Goal: Information Seeking & Learning: Learn about a topic

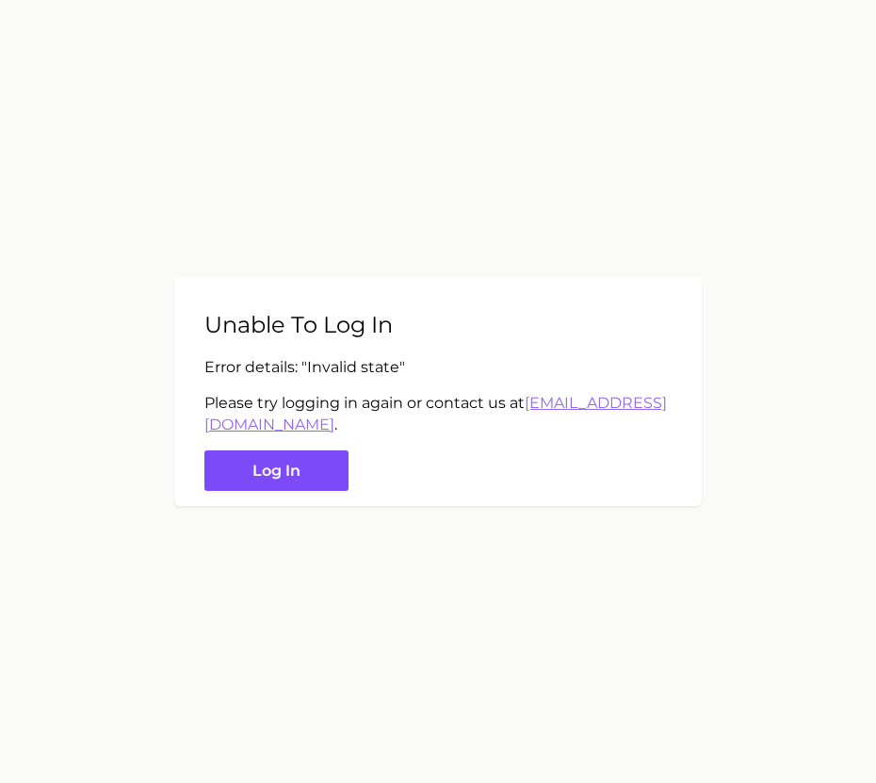
click at [303, 484] on button "Log in" at bounding box center [276, 470] width 144 height 41
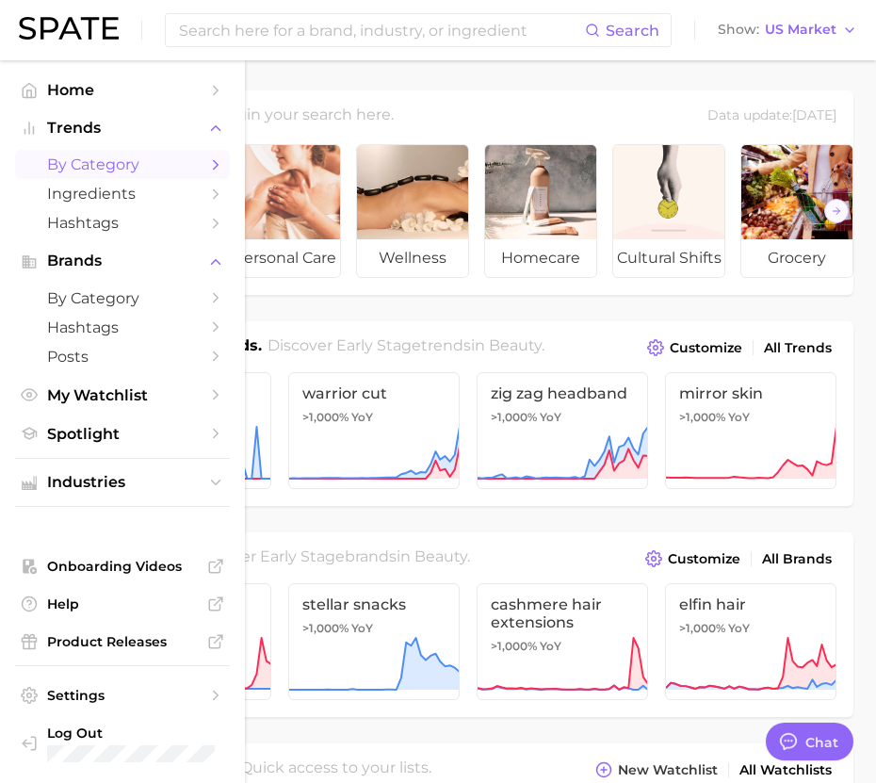
click at [210, 169] on icon "Sidebar" at bounding box center [215, 164] width 17 height 17
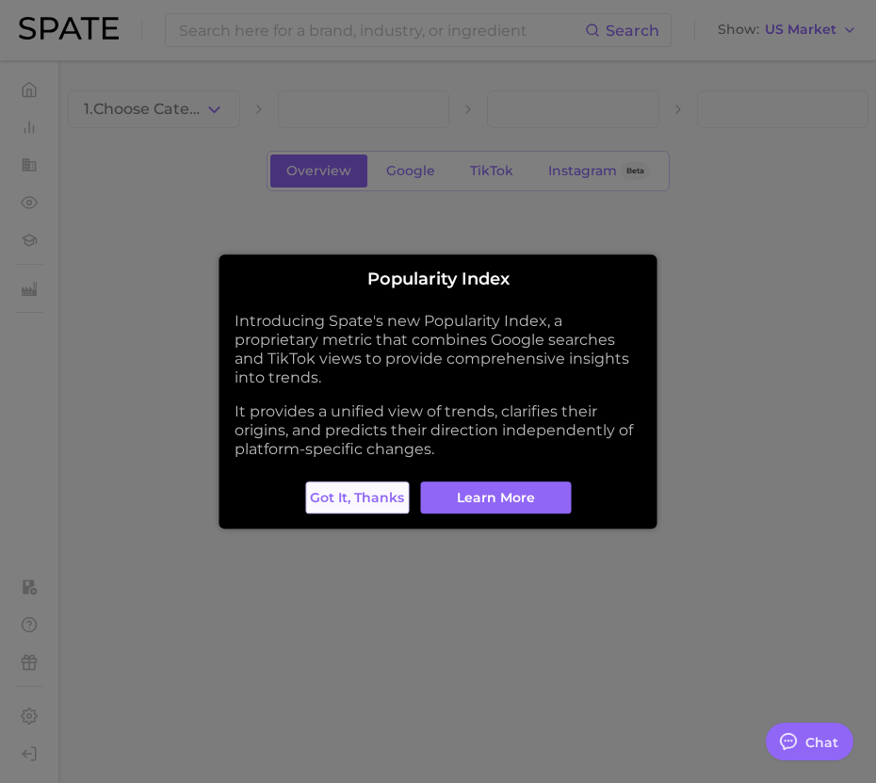
click at [356, 497] on span "Got it, thanks" at bounding box center [357, 498] width 94 height 16
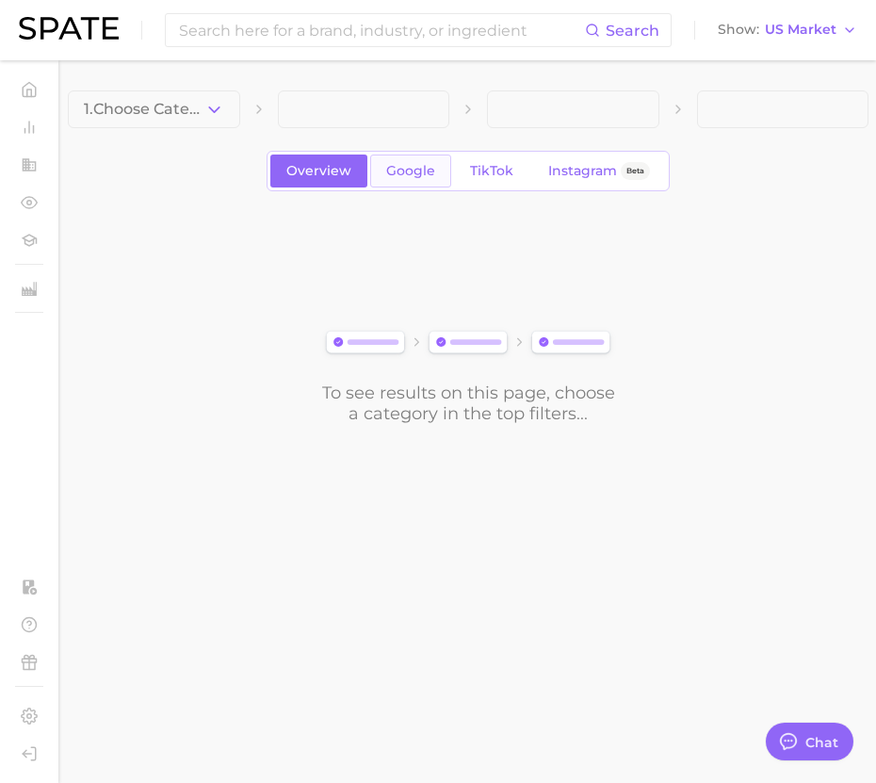
click at [400, 169] on span "Google" at bounding box center [410, 171] width 49 height 16
click at [326, 110] on span at bounding box center [364, 109] width 172 height 38
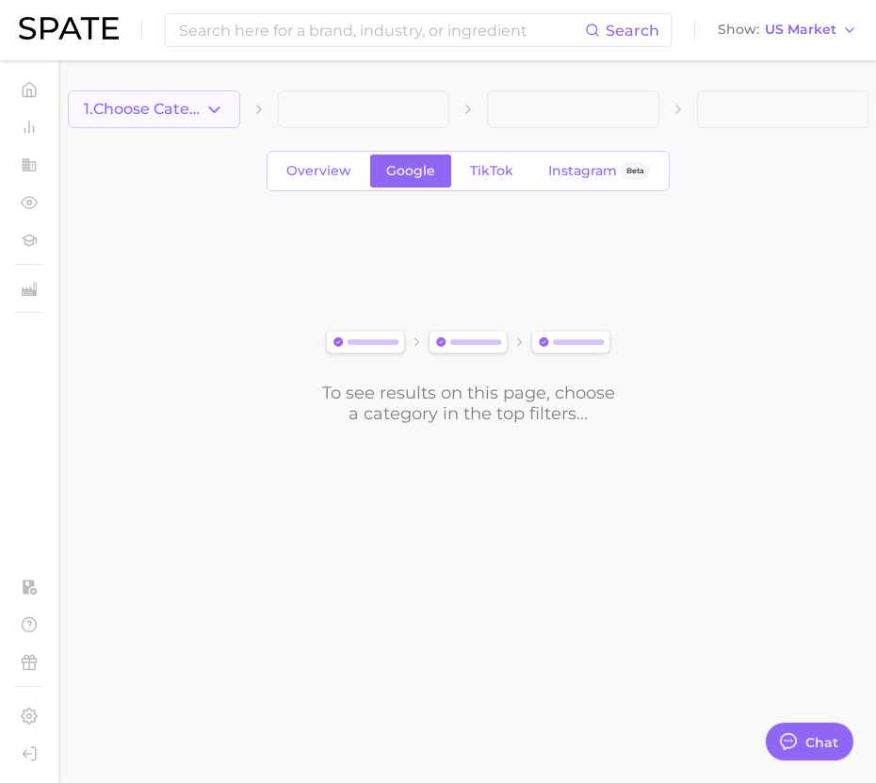
click at [179, 112] on span "1. Choose Category" at bounding box center [144, 109] width 121 height 17
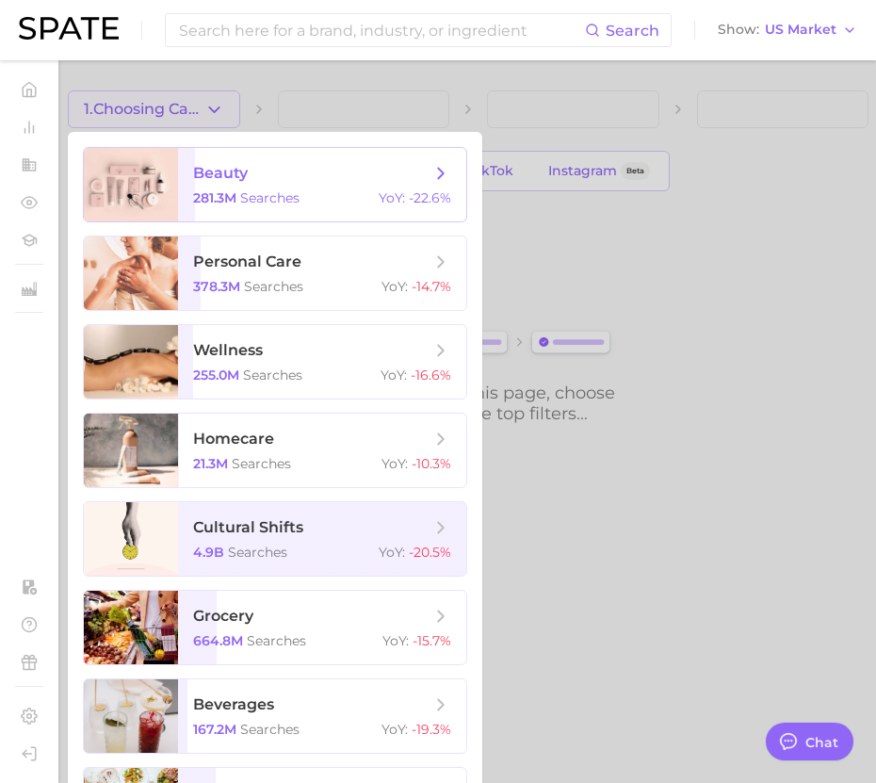
click at [279, 186] on span "beauty 281.3m searches YoY : -22.6%" at bounding box center [322, 184] width 288 height 73
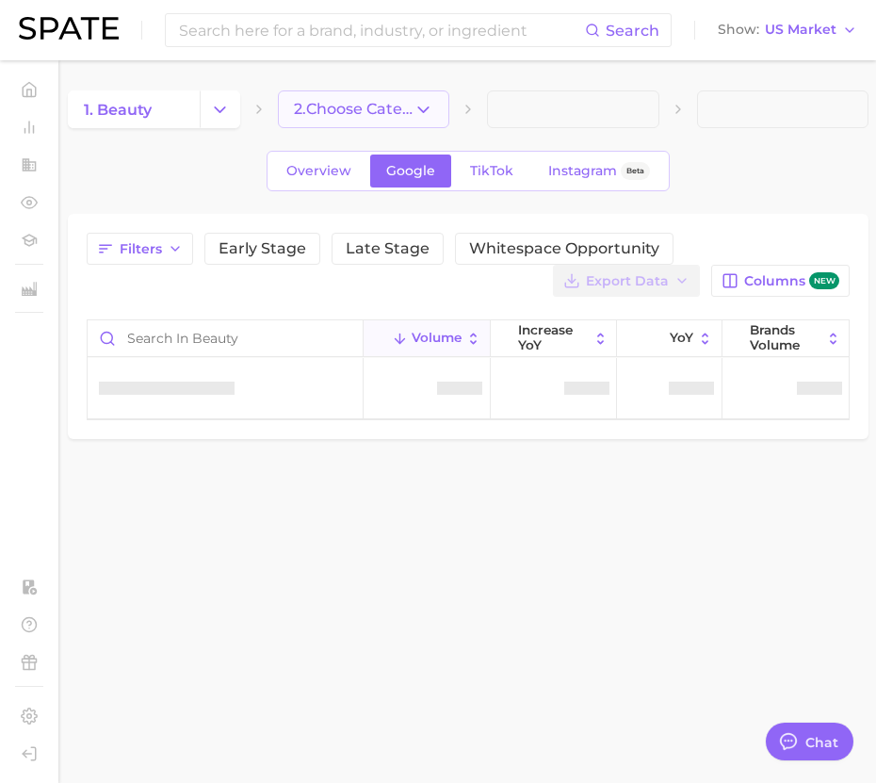
click at [362, 106] on span "2. Choose Category" at bounding box center [354, 109] width 121 height 17
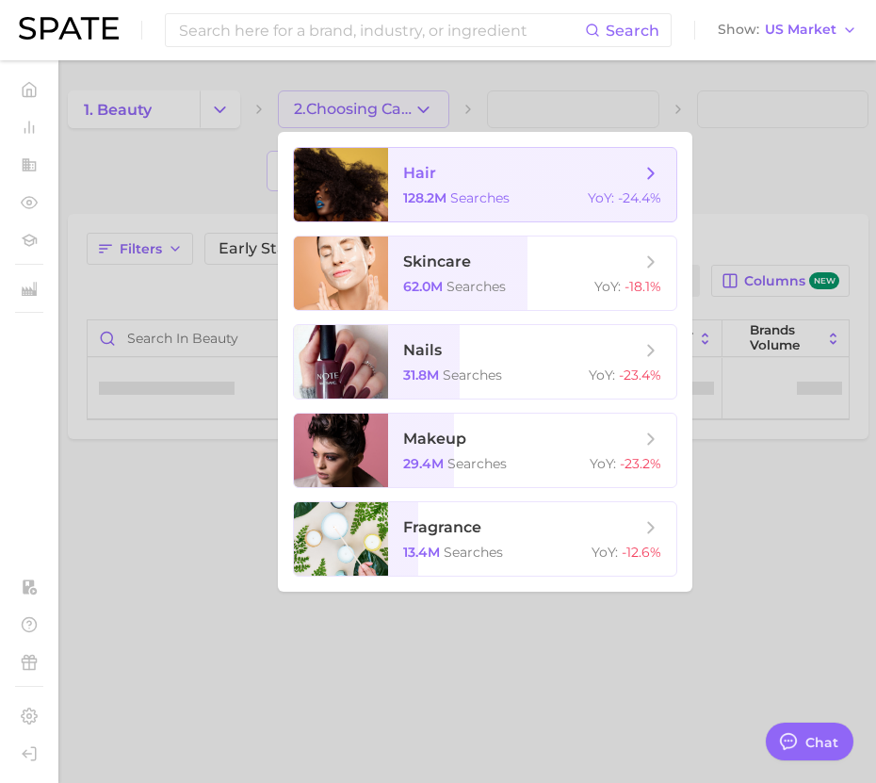
click at [397, 188] on span "hair 128.2m searches YoY : -24.4%" at bounding box center [532, 184] width 288 height 73
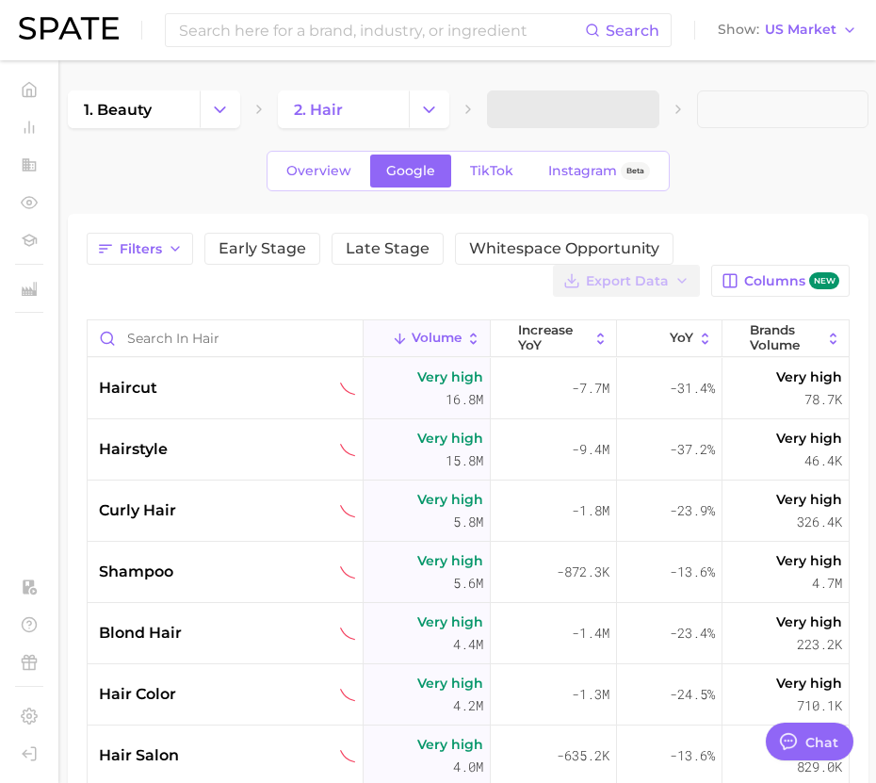
type textarea "x"
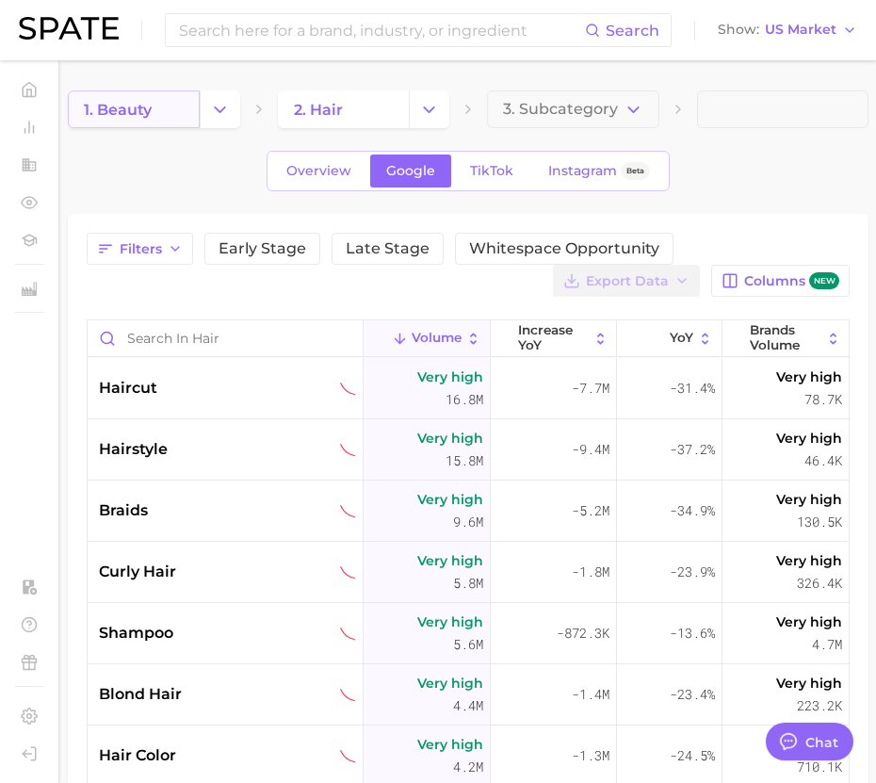
click at [125, 108] on span "1. beauty" at bounding box center [118, 110] width 68 height 18
click at [204, 109] on button "Change Category" at bounding box center [220, 109] width 41 height 38
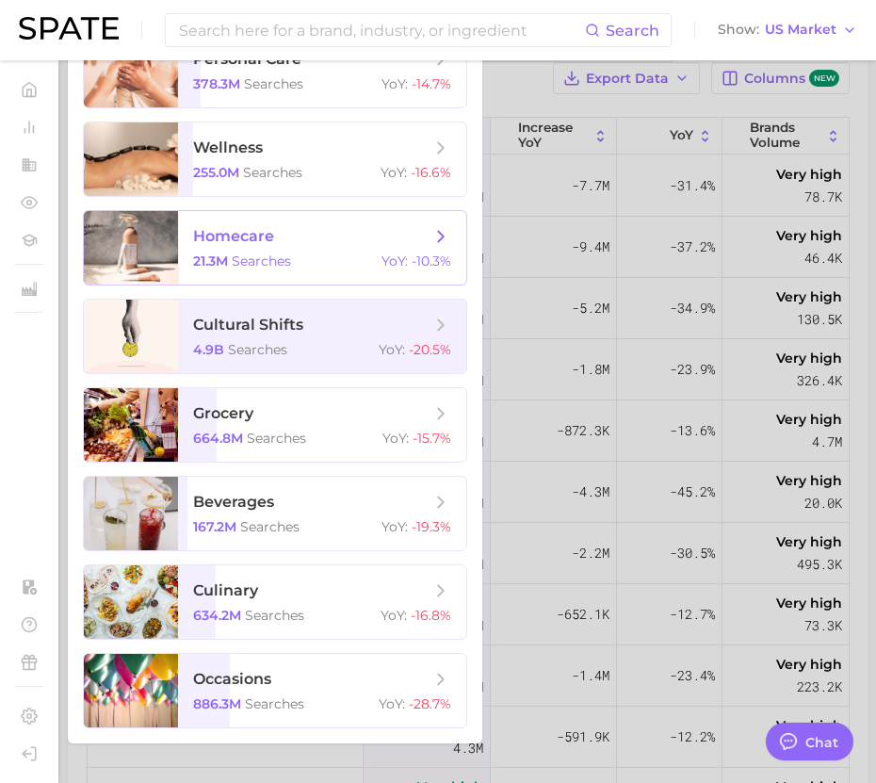
scroll to position [30, 0]
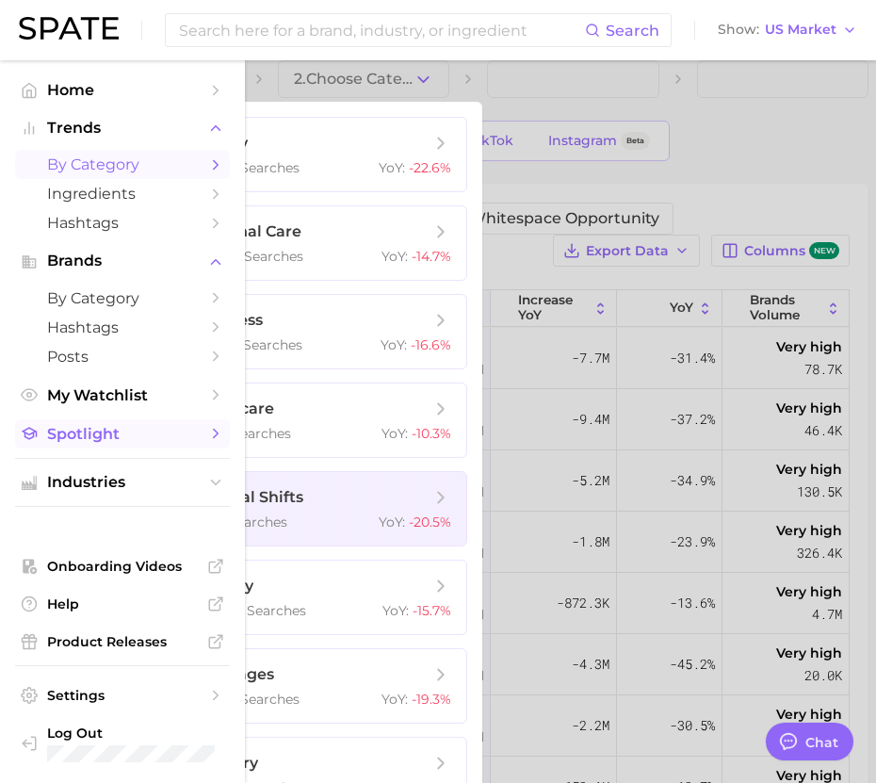
click at [115, 442] on span "Spotlight" at bounding box center [122, 434] width 151 height 18
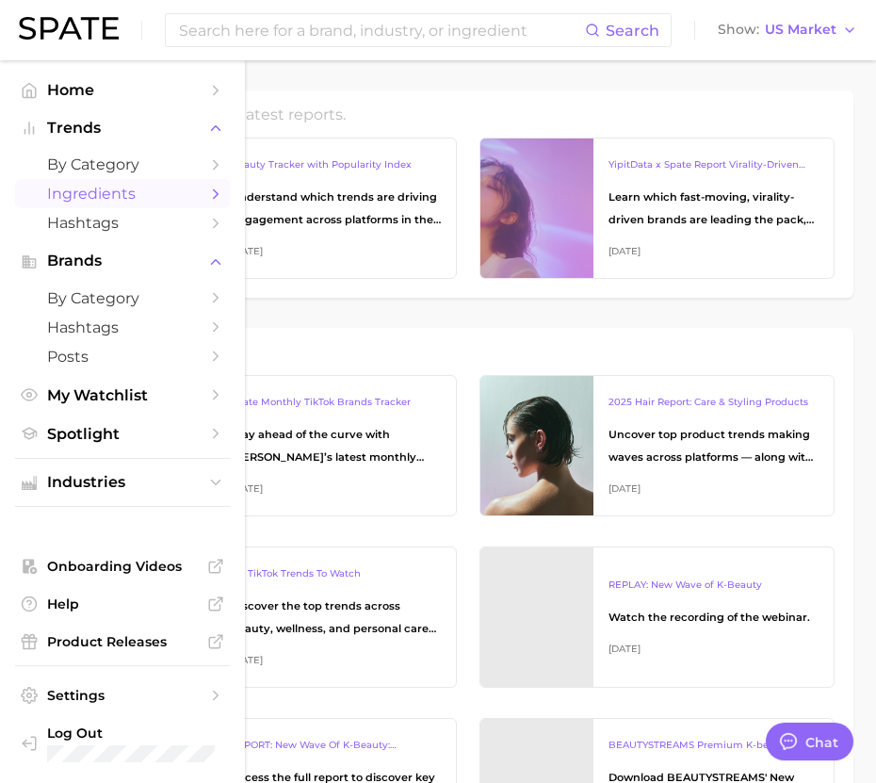
click at [216, 195] on polyline "Sidebar" at bounding box center [216, 193] width 5 height 8
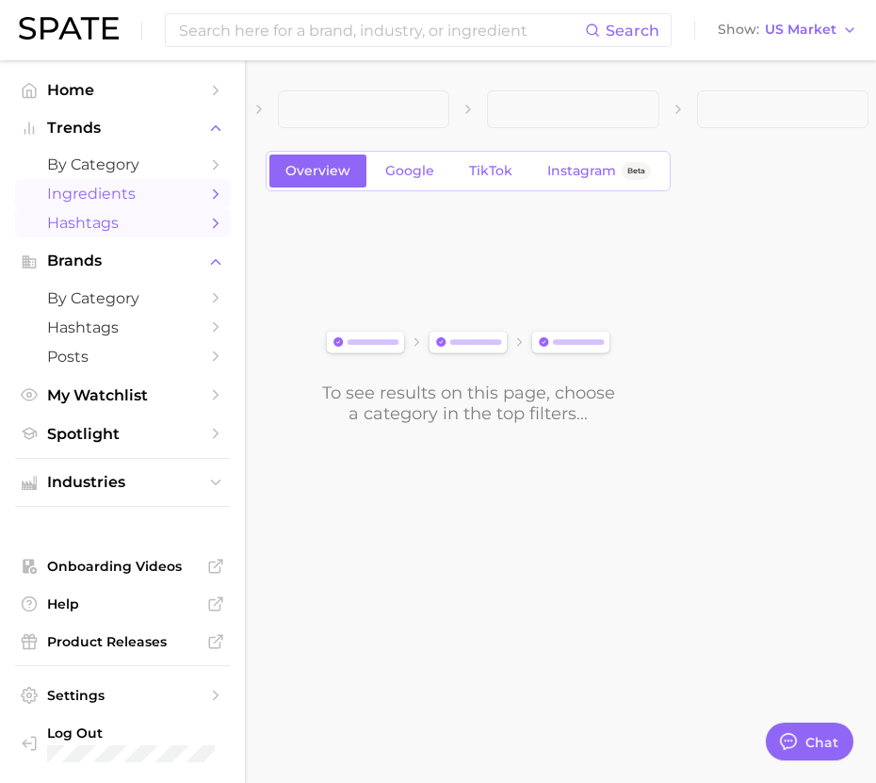
click at [90, 231] on span "Hashtags" at bounding box center [122, 223] width 151 height 18
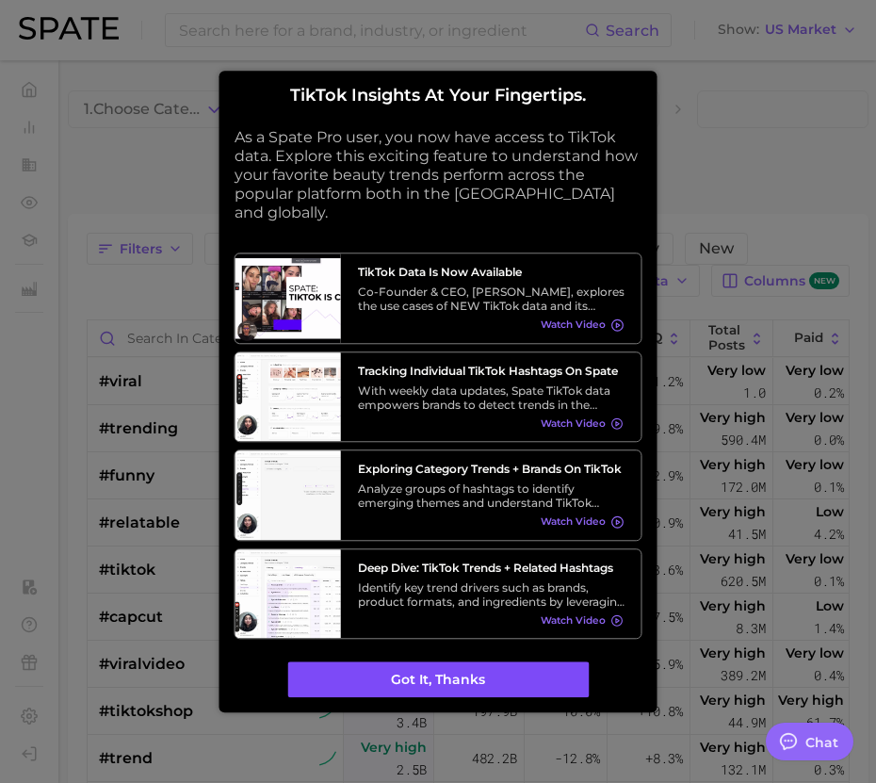
click at [472, 681] on button "Got it, thanks" at bounding box center [437, 680] width 301 height 36
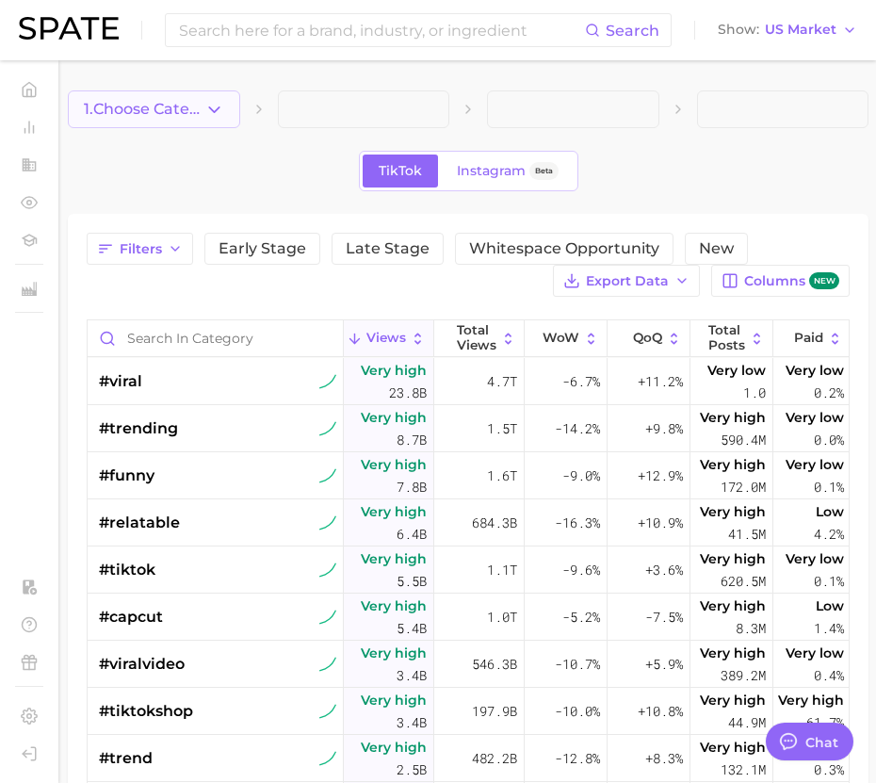
click at [222, 116] on icon "button" at bounding box center [214, 110] width 20 height 20
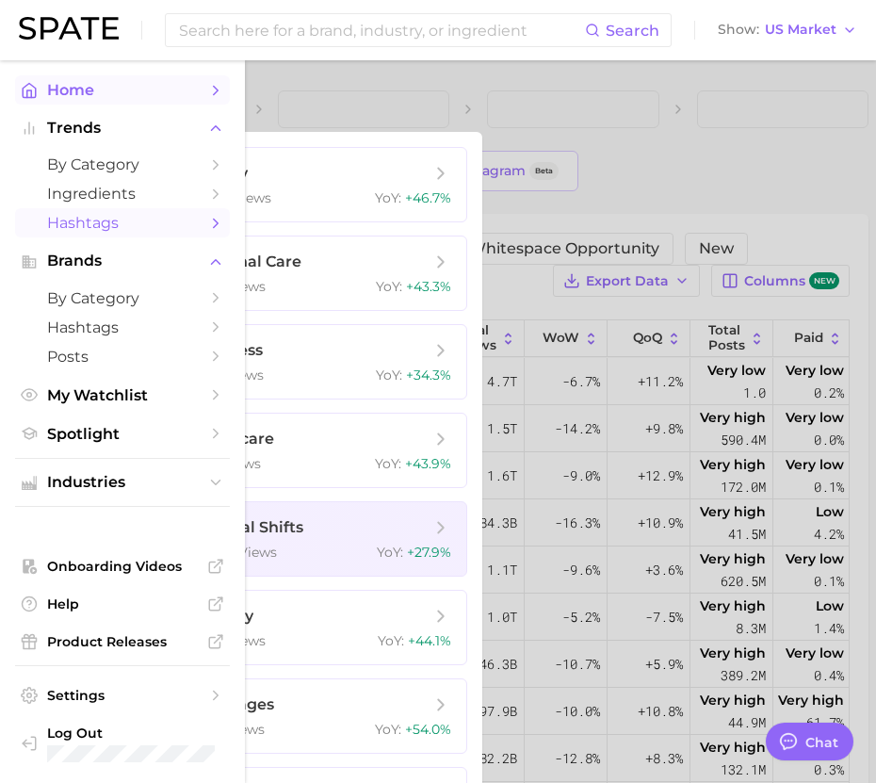
click at [27, 93] on polyline "Sidebar" at bounding box center [29, 94] width 5 height 8
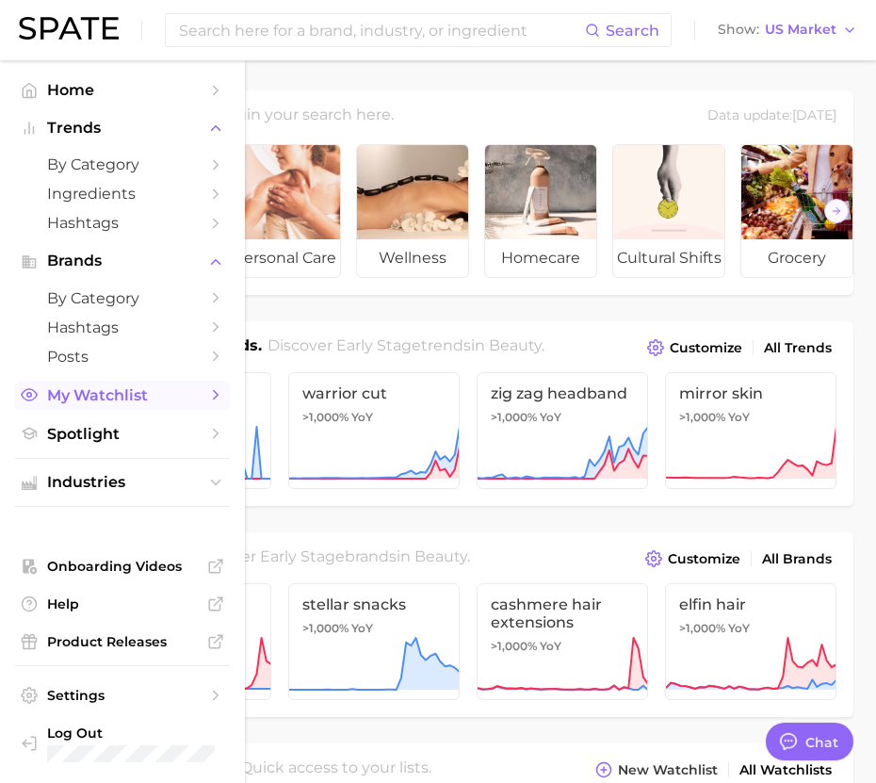
click at [104, 393] on span "My Watchlist" at bounding box center [122, 395] width 151 height 18
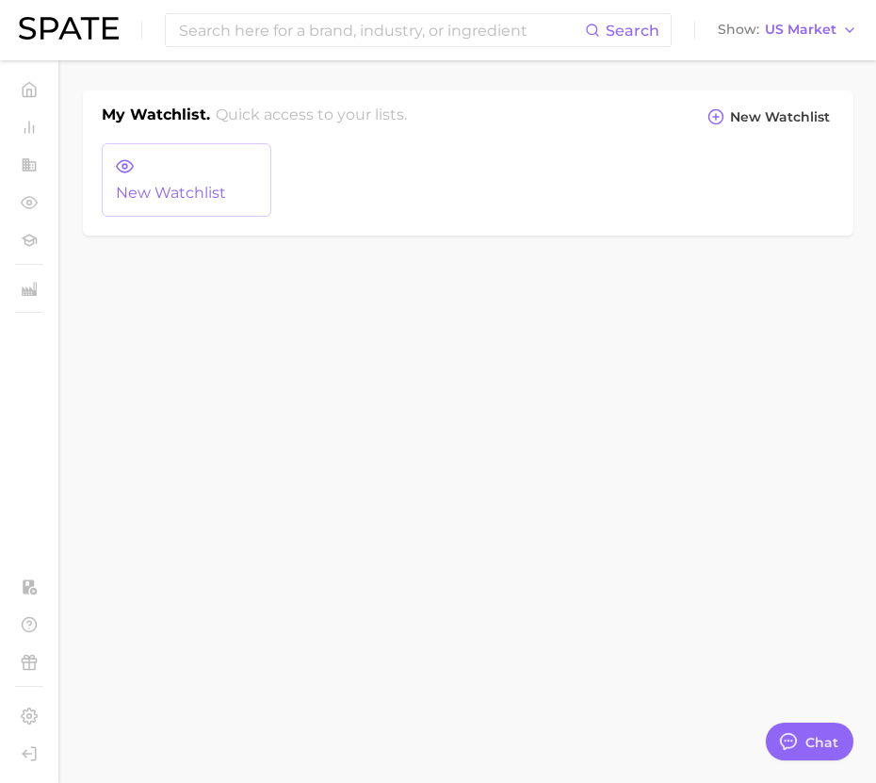
click at [172, 156] on link "New Watchlist" at bounding box center [187, 179] width 170 height 73
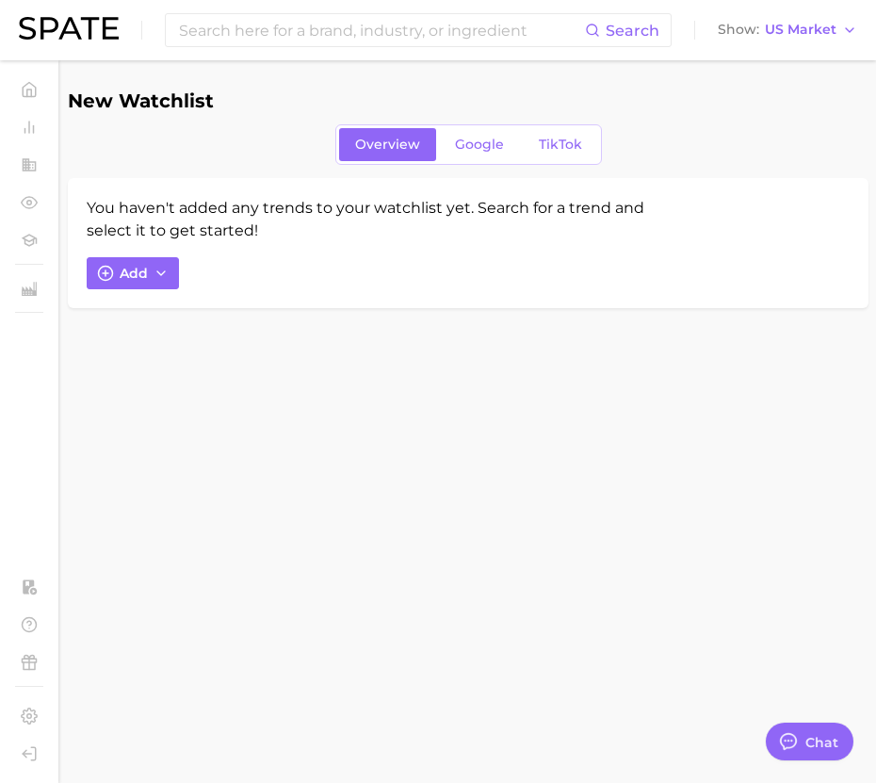
click at [180, 214] on div "You haven't added any trends to your watchlist yet. Search for a trend and sele…" at bounding box center [369, 219] width 565 height 45
click at [144, 271] on span "Add" at bounding box center [134, 274] width 28 height 16
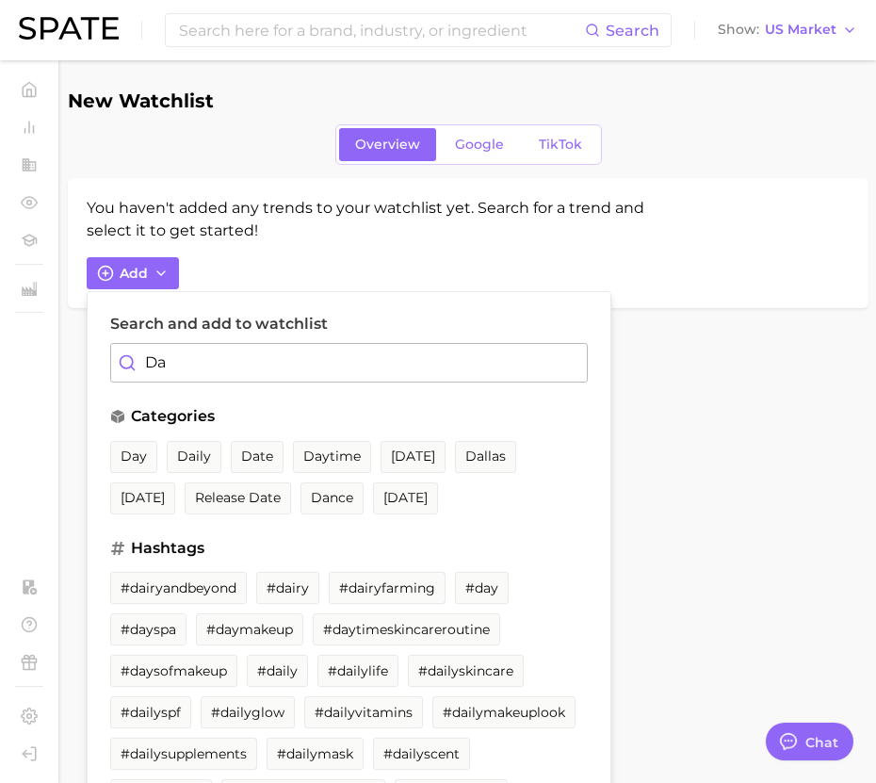
type input "D"
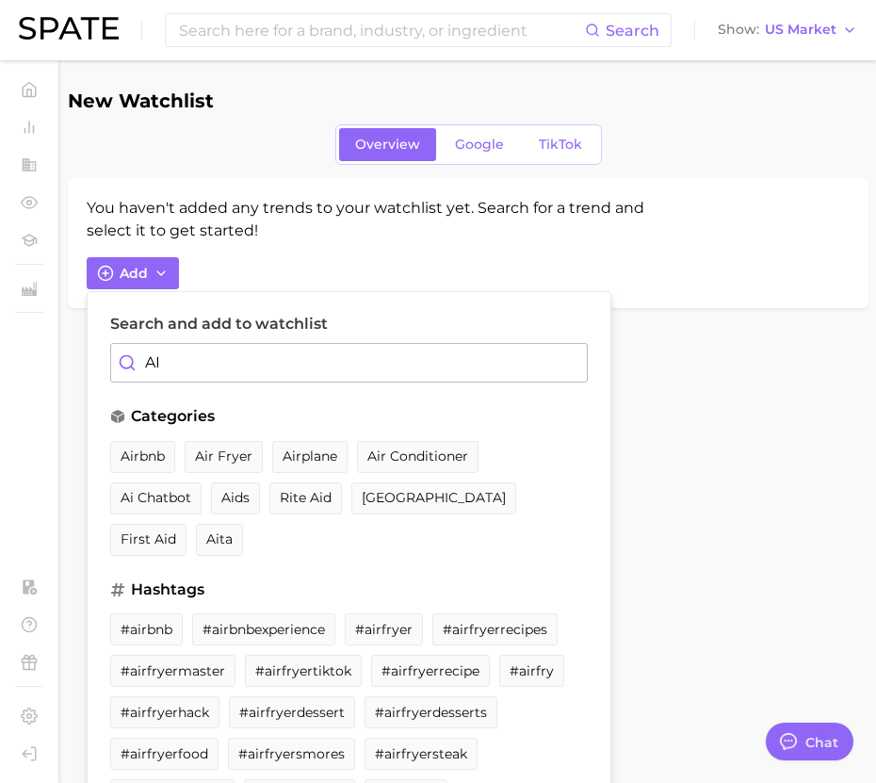
type input "A"
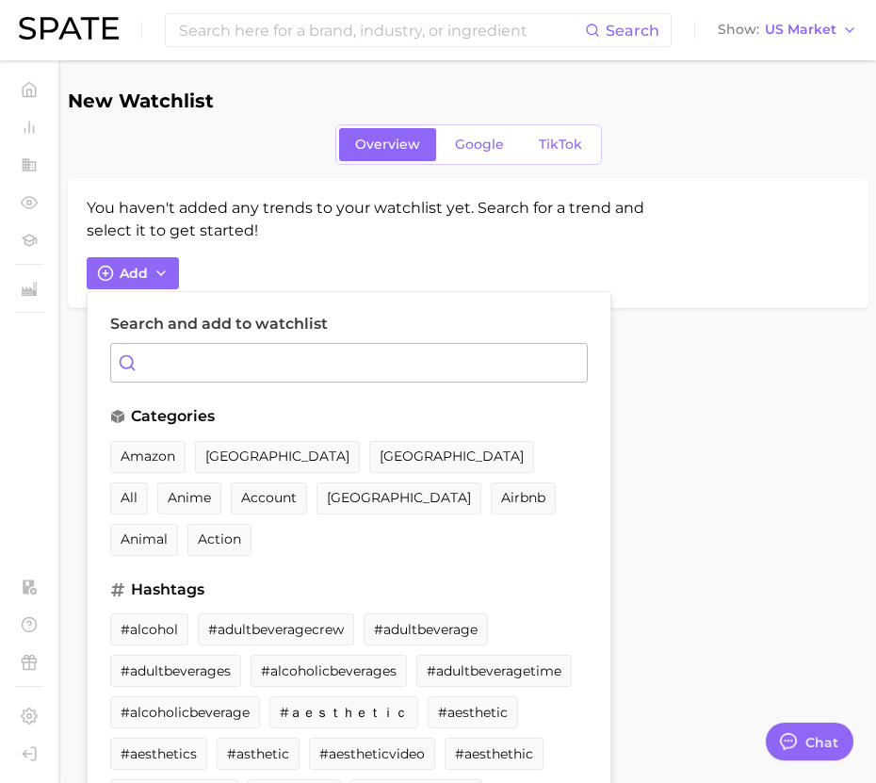
click at [478, 168] on div "New Watchlist Overview Google TikTok You haven't added any trends to your watch…" at bounding box center [468, 199] width 801 height 218
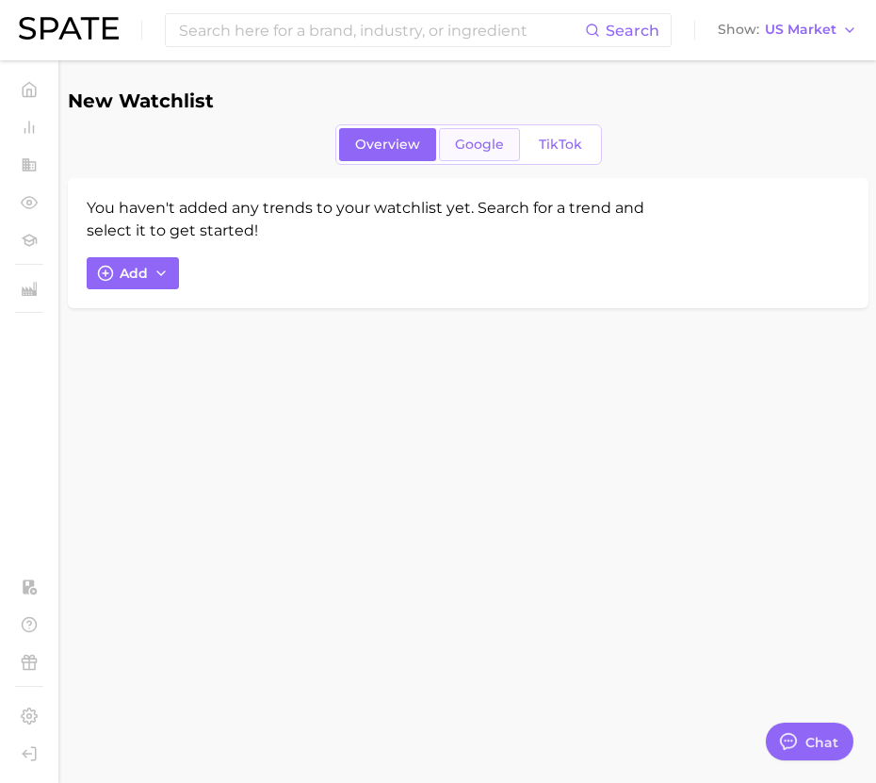
click at [483, 147] on span "Google" at bounding box center [479, 145] width 49 height 16
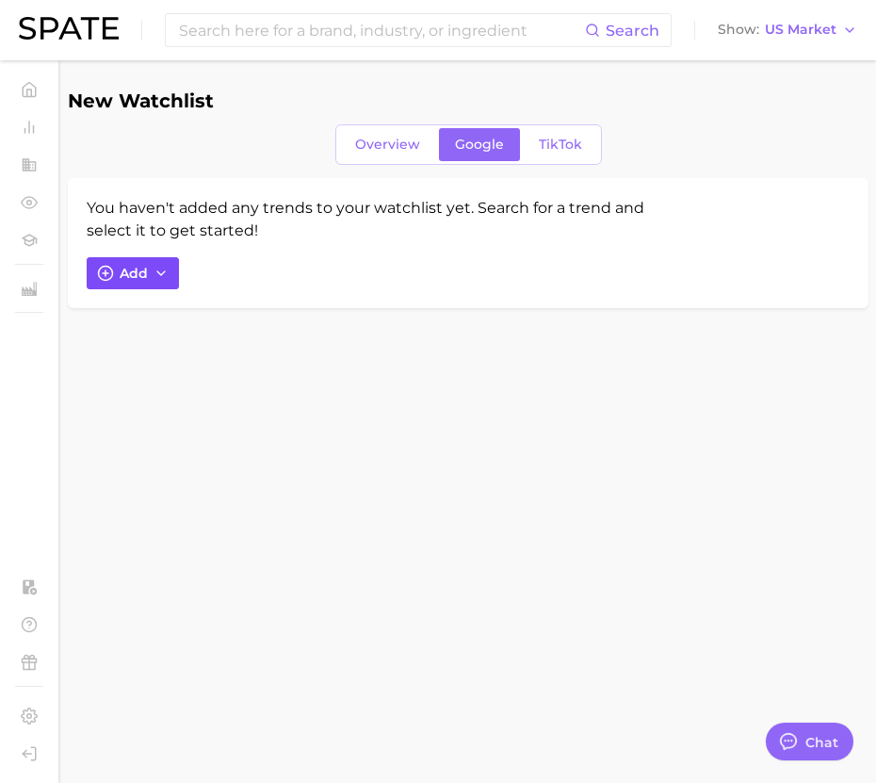
click at [152, 260] on button "Add" at bounding box center [133, 273] width 92 height 32
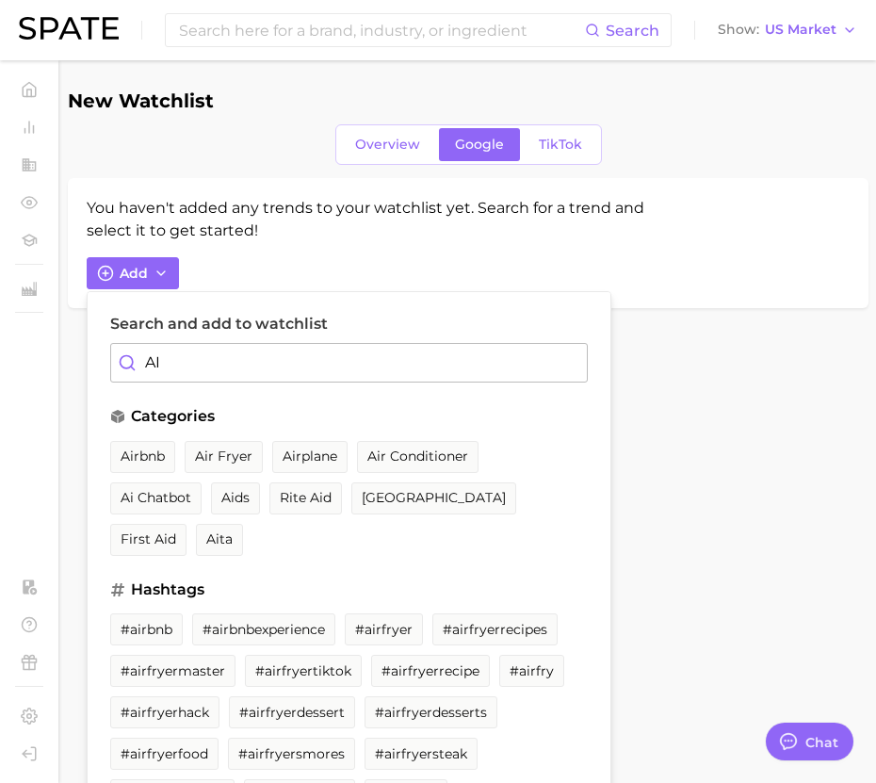
type input "A"
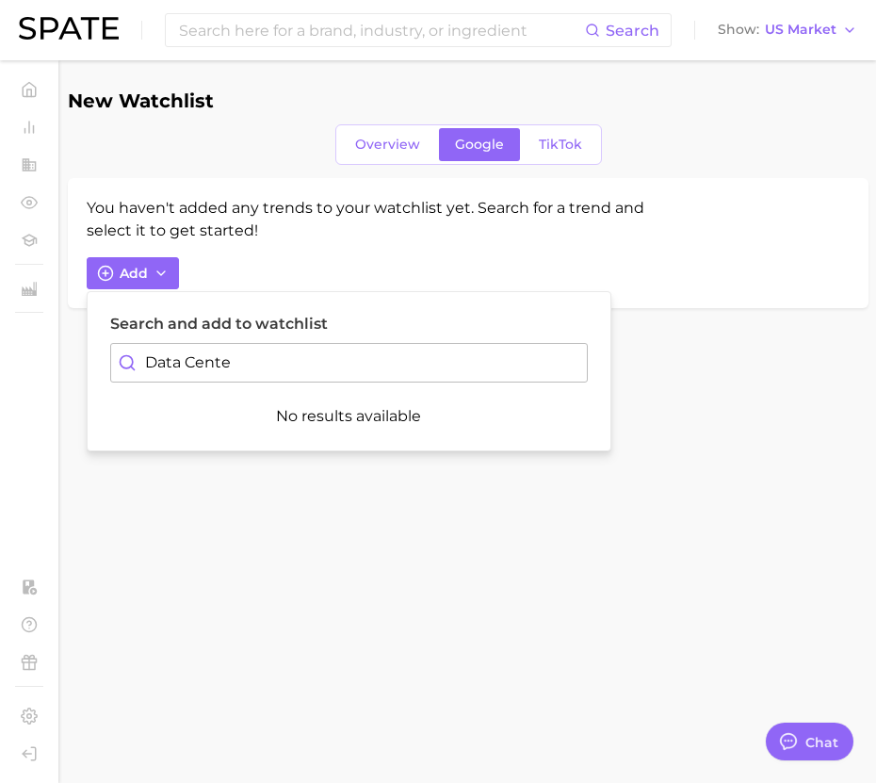
type input "Data Center"
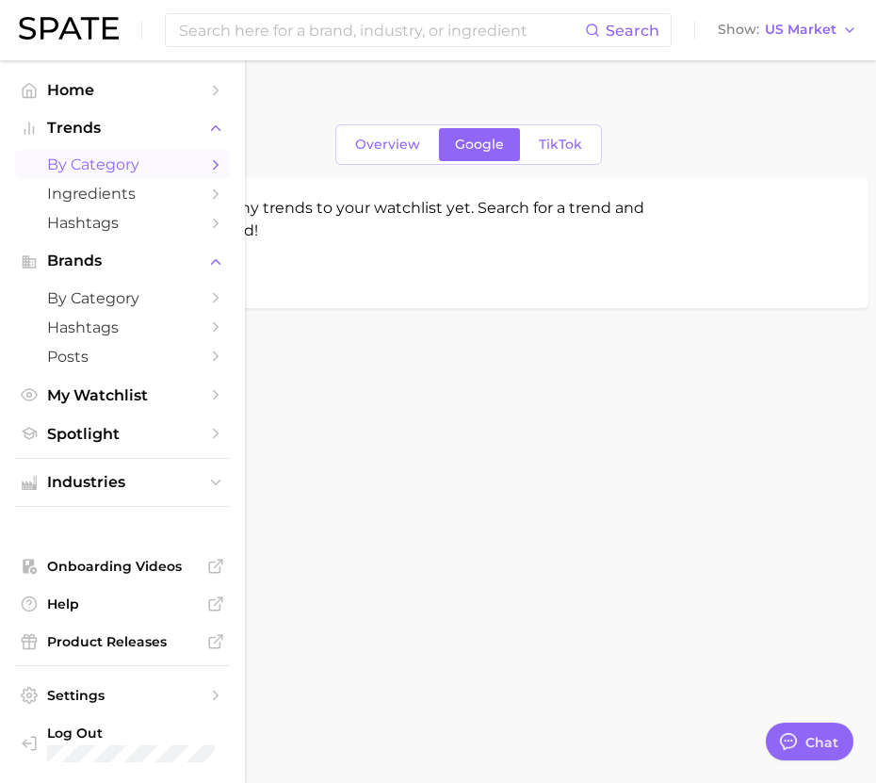
click at [91, 160] on span "by Category" at bounding box center [122, 164] width 151 height 18
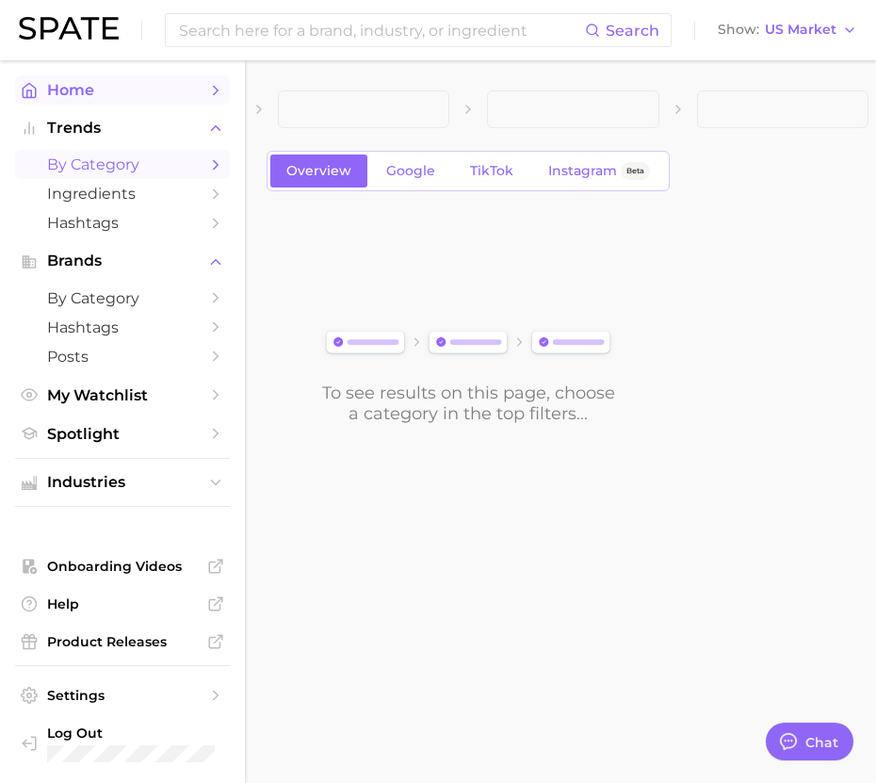
click at [209, 87] on icon "Sidebar" at bounding box center [215, 90] width 17 height 17
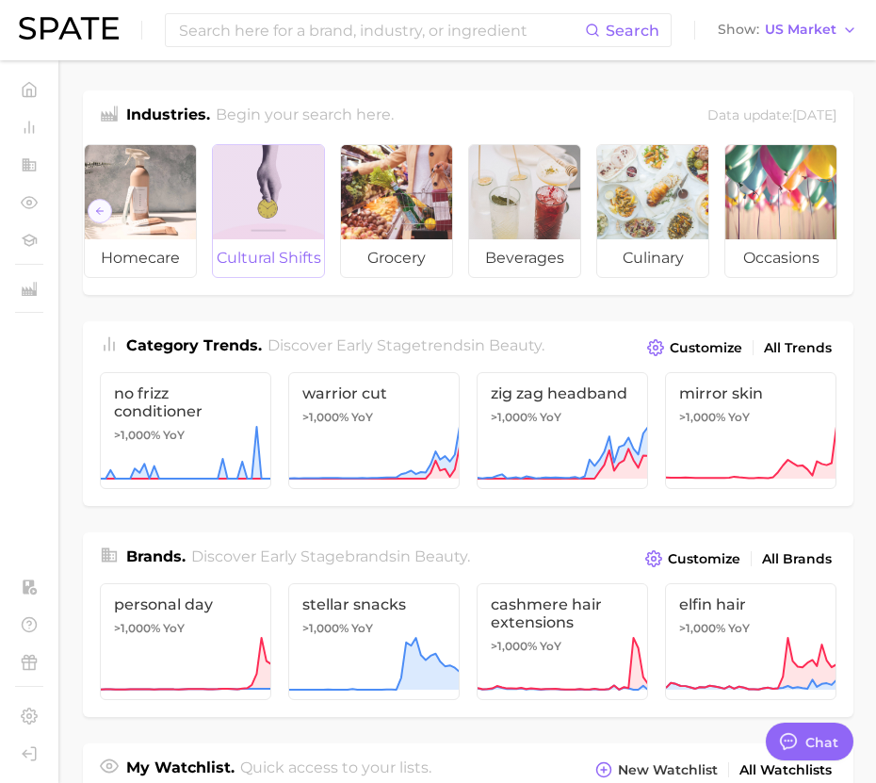
scroll to position [0, 401]
click at [273, 187] on div at bounding box center [267, 192] width 111 height 94
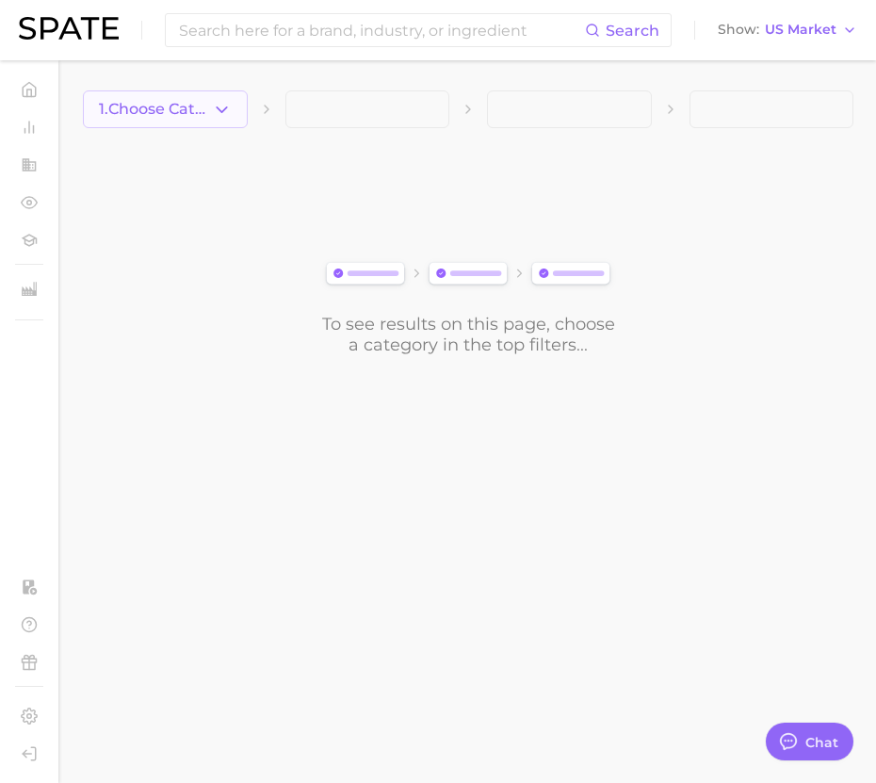
click at [186, 105] on span "1. Choose Category" at bounding box center [155, 109] width 113 height 17
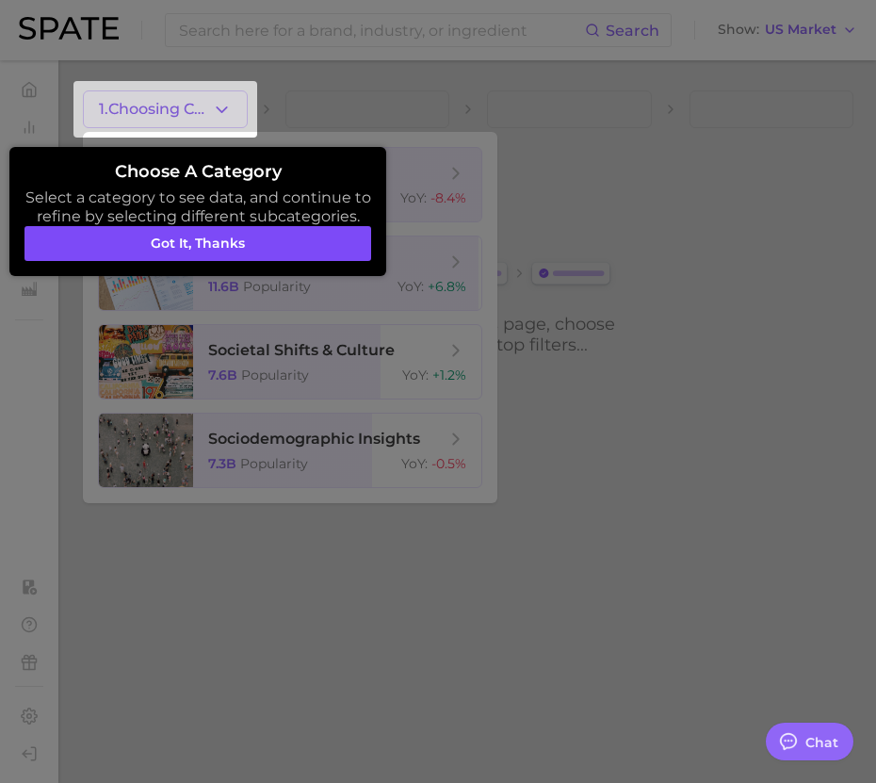
click at [304, 248] on button "Got it, thanks" at bounding box center [197, 244] width 347 height 36
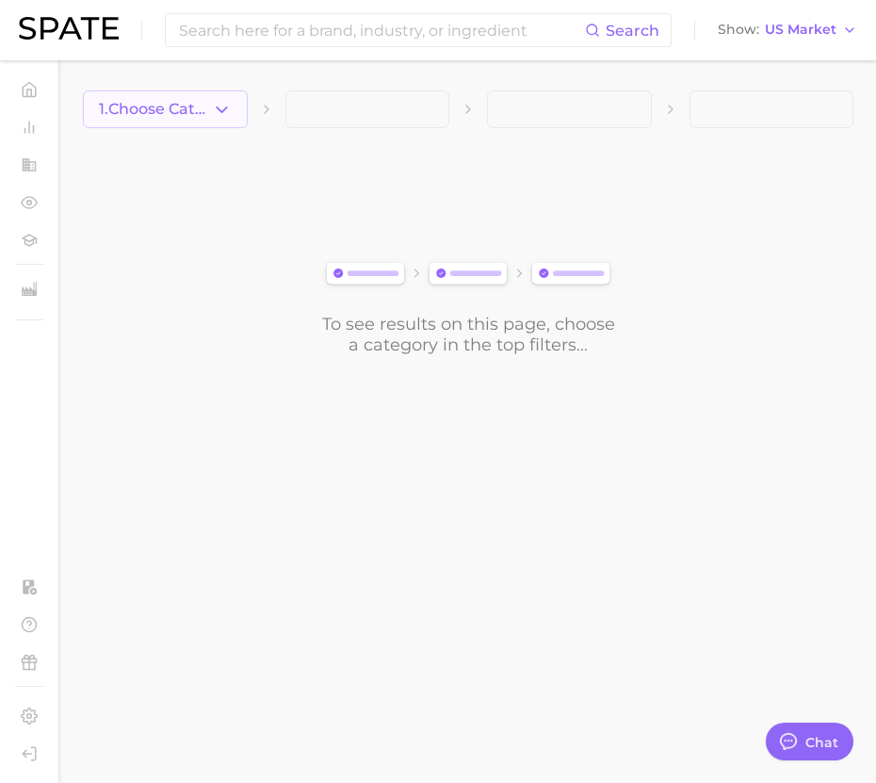
click at [207, 105] on span "1. Choose Category" at bounding box center [155, 109] width 113 height 17
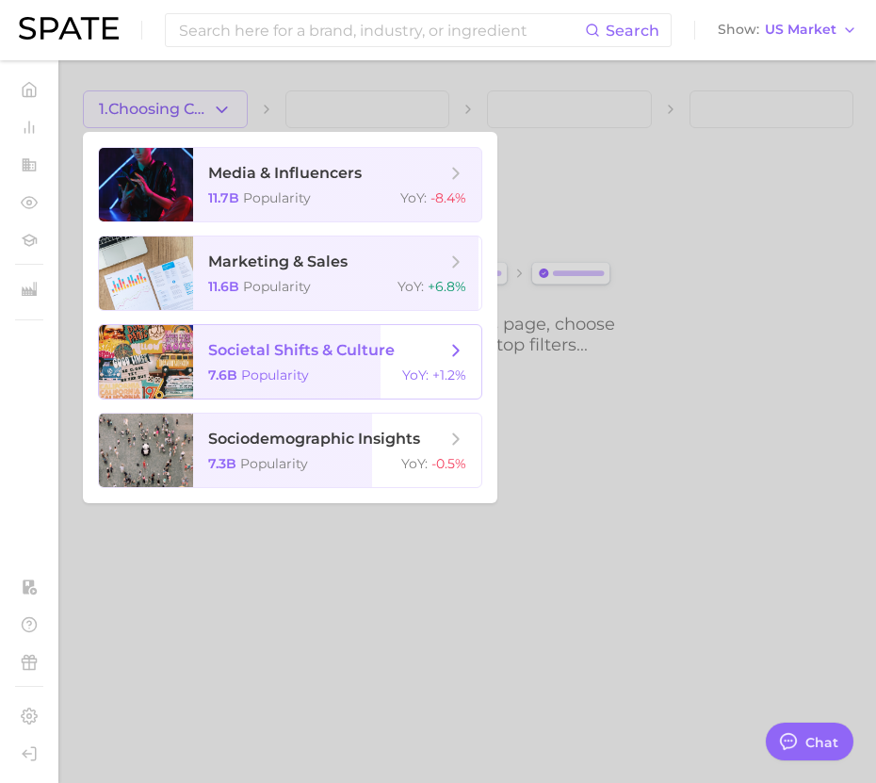
click at [302, 347] on span "societal shifts & culture" at bounding box center [301, 350] width 187 height 18
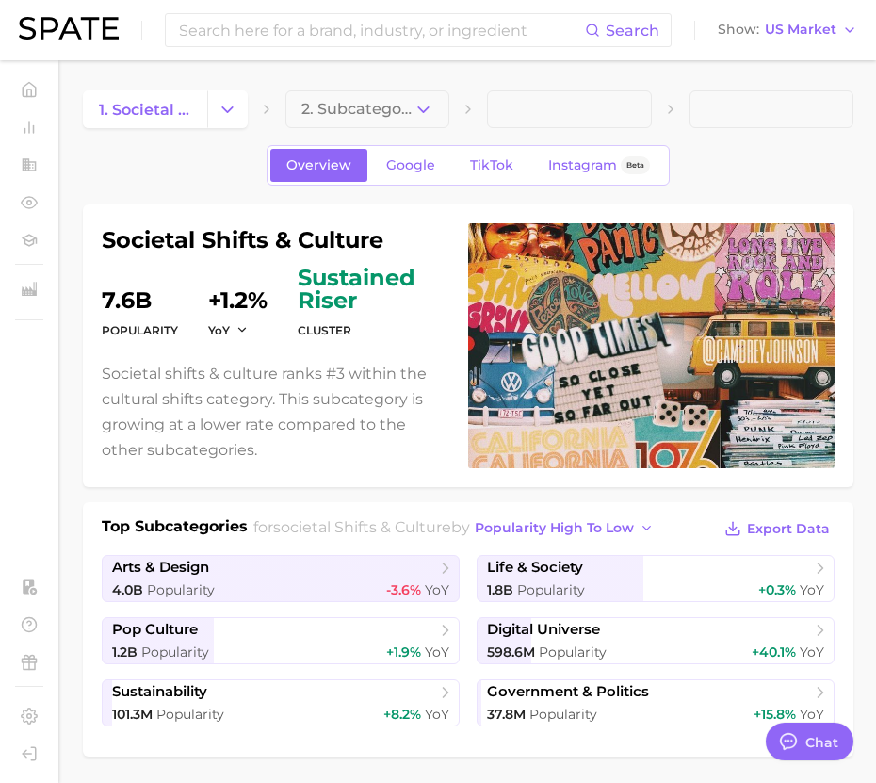
click at [354, 122] on button "2. Subcategory" at bounding box center [367, 109] width 165 height 38
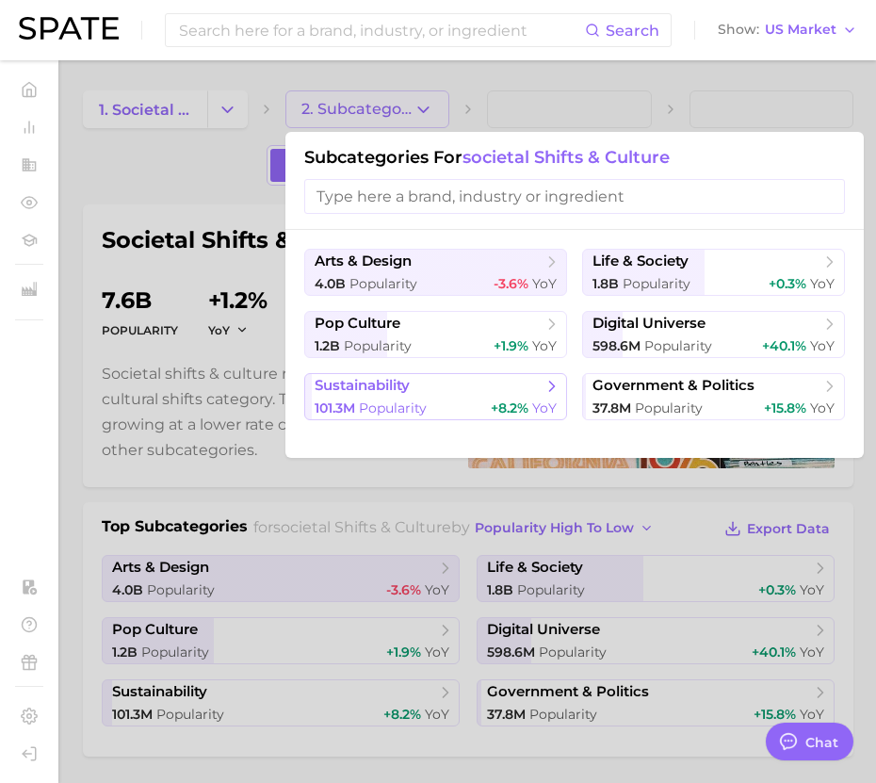
click at [481, 399] on div "101.3m Popularity +8.2% YoY" at bounding box center [436, 408] width 242 height 18
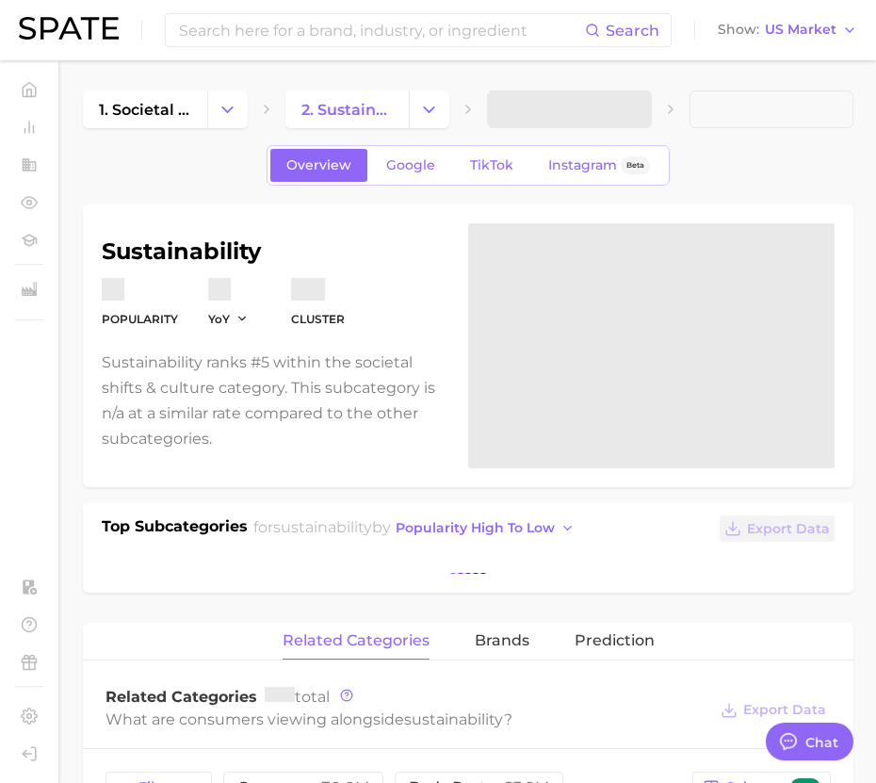
click at [561, 107] on span at bounding box center [569, 109] width 165 height 38
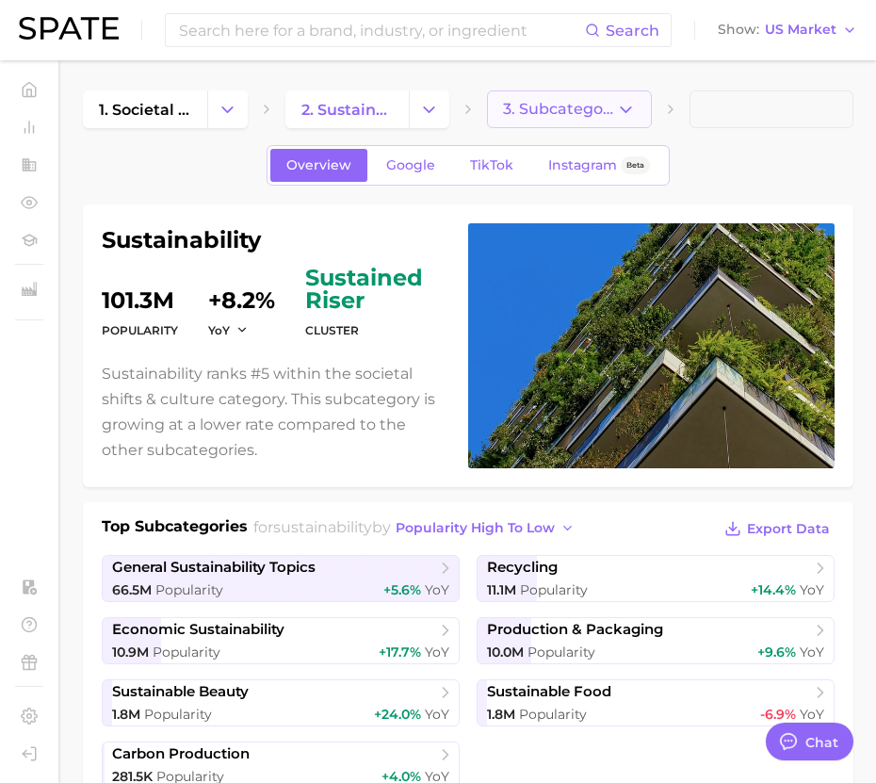
click at [571, 114] on span "3. Subcategory" at bounding box center [559, 109] width 113 height 17
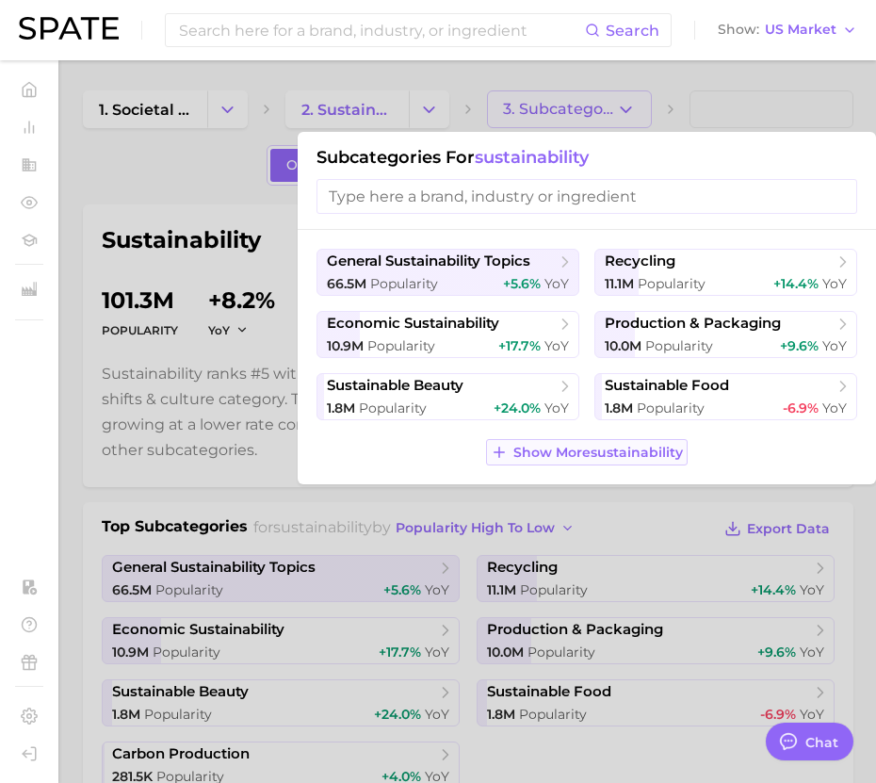
click at [562, 455] on span "Show More sustainability" at bounding box center [598, 453] width 170 height 16
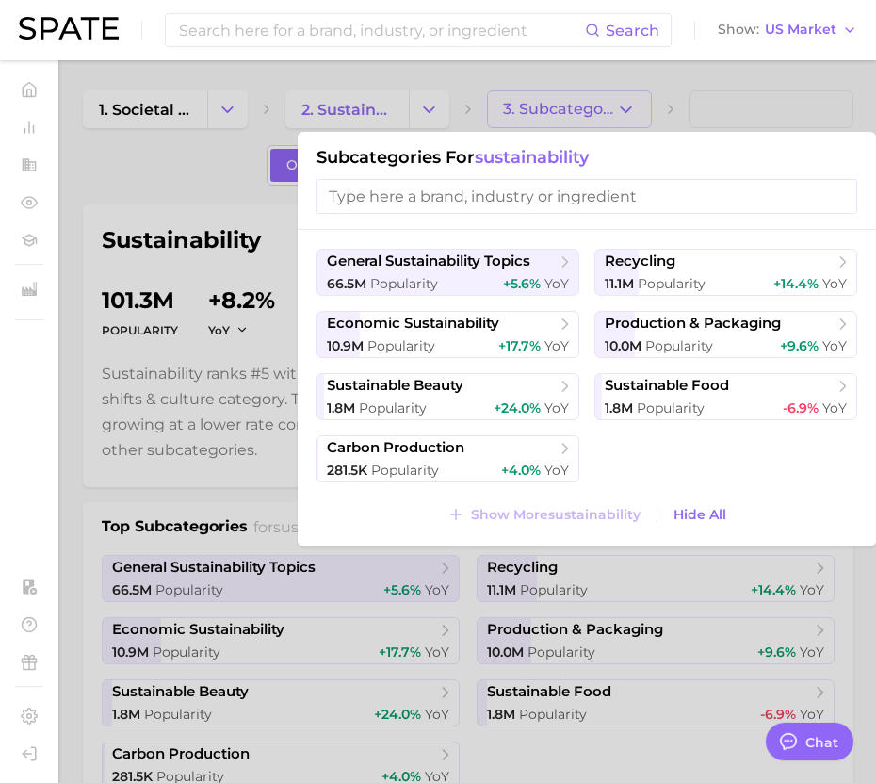
click at [159, 185] on div at bounding box center [438, 391] width 876 height 783
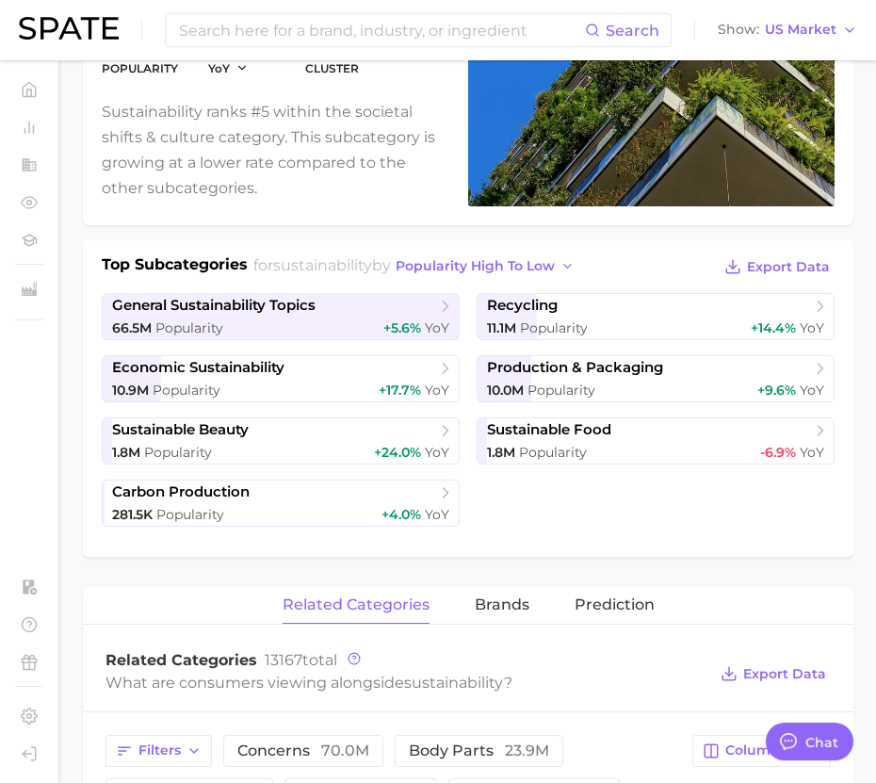
scroll to position [362, 0]
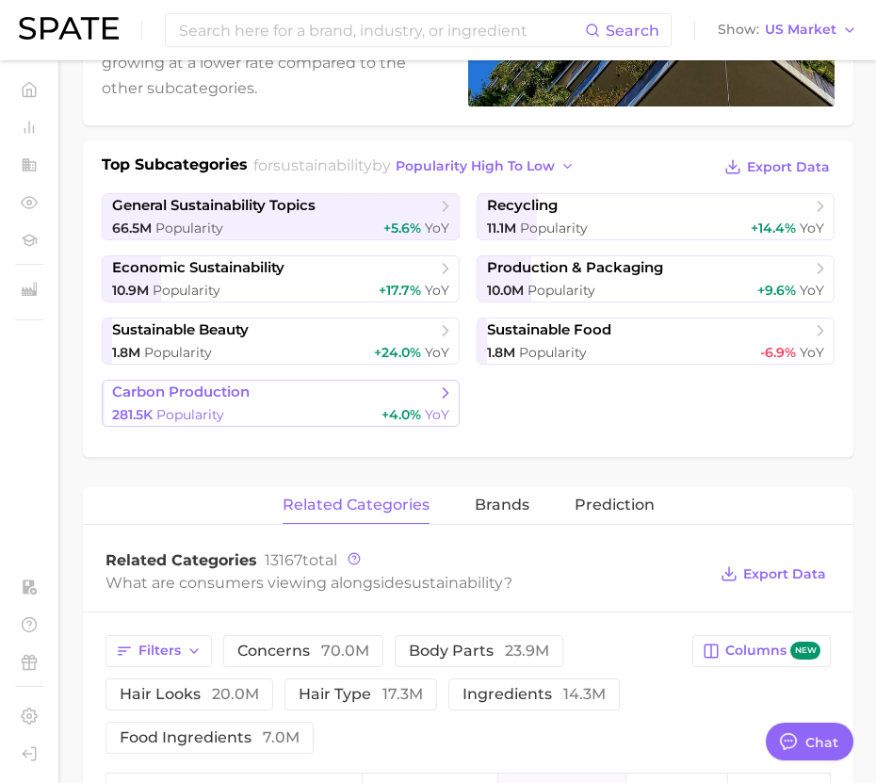
click at [357, 399] on span "carbon production" at bounding box center [274, 392] width 324 height 19
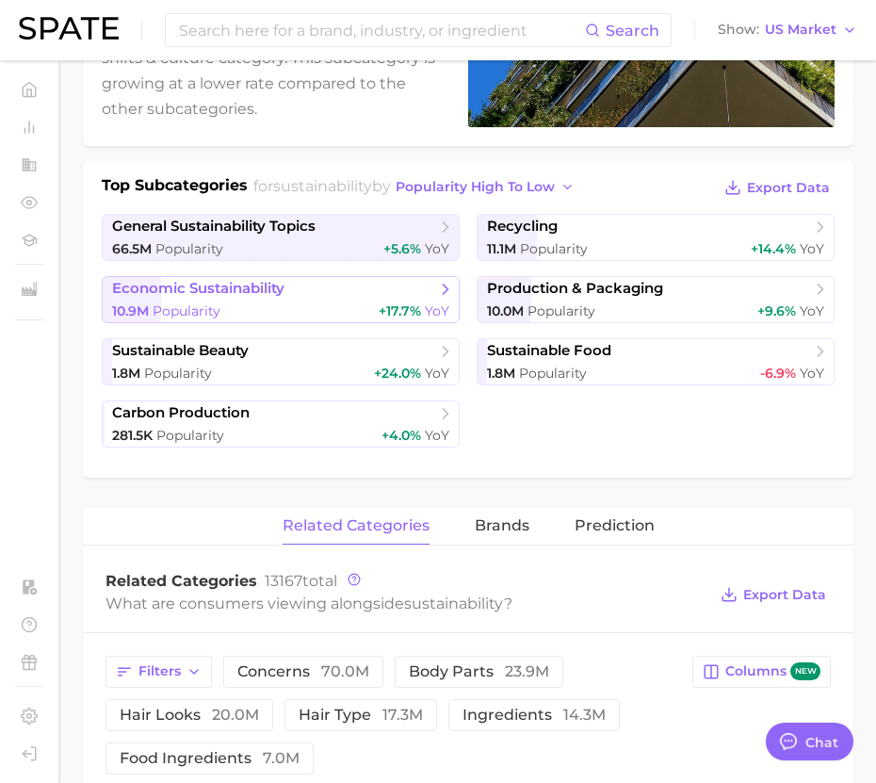
scroll to position [187, 0]
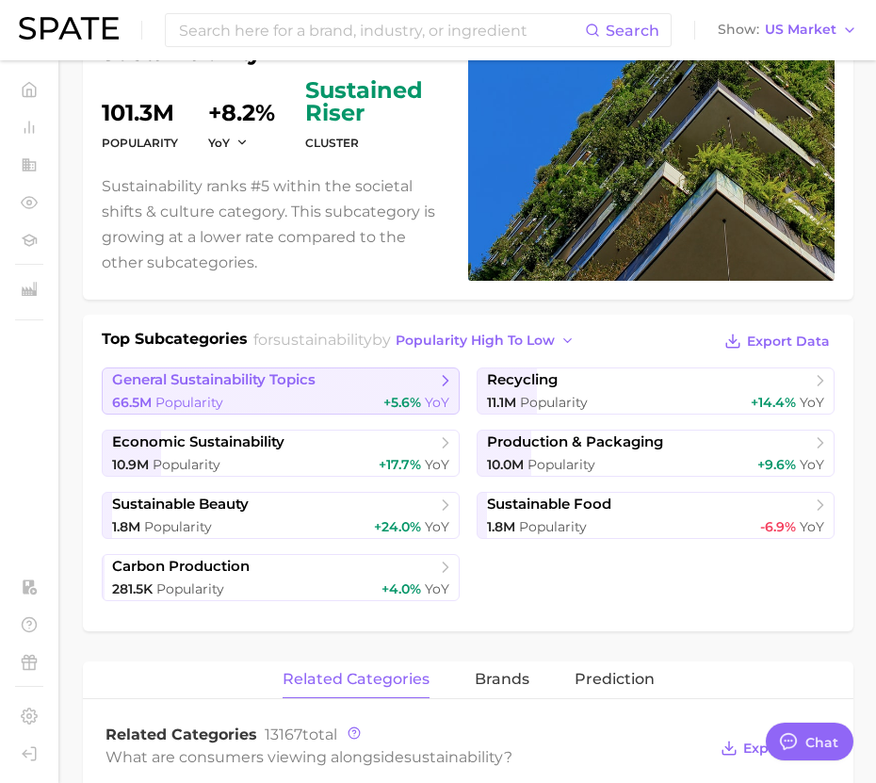
click at [337, 404] on div "66.5m Popularity +5.6% YoY" at bounding box center [280, 403] width 337 height 18
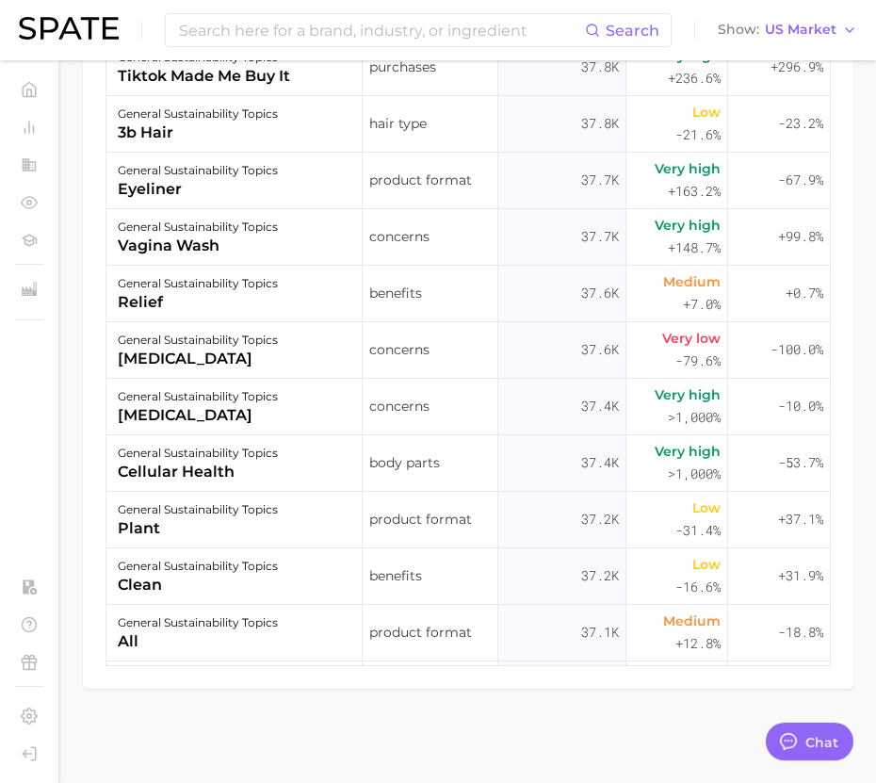
scroll to position [27579, 0]
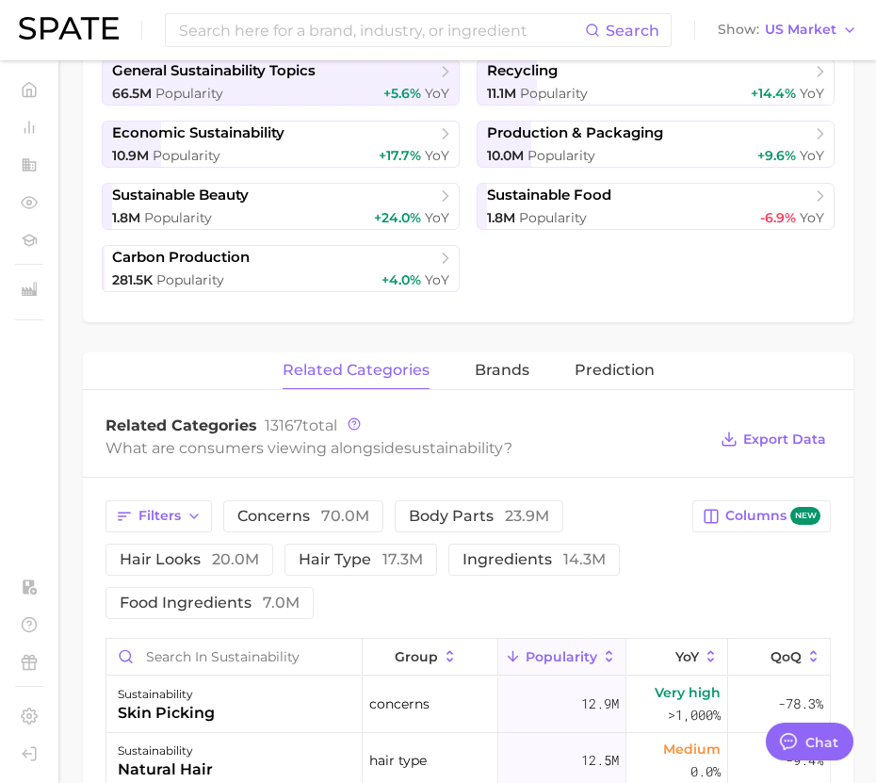
scroll to position [508, 0]
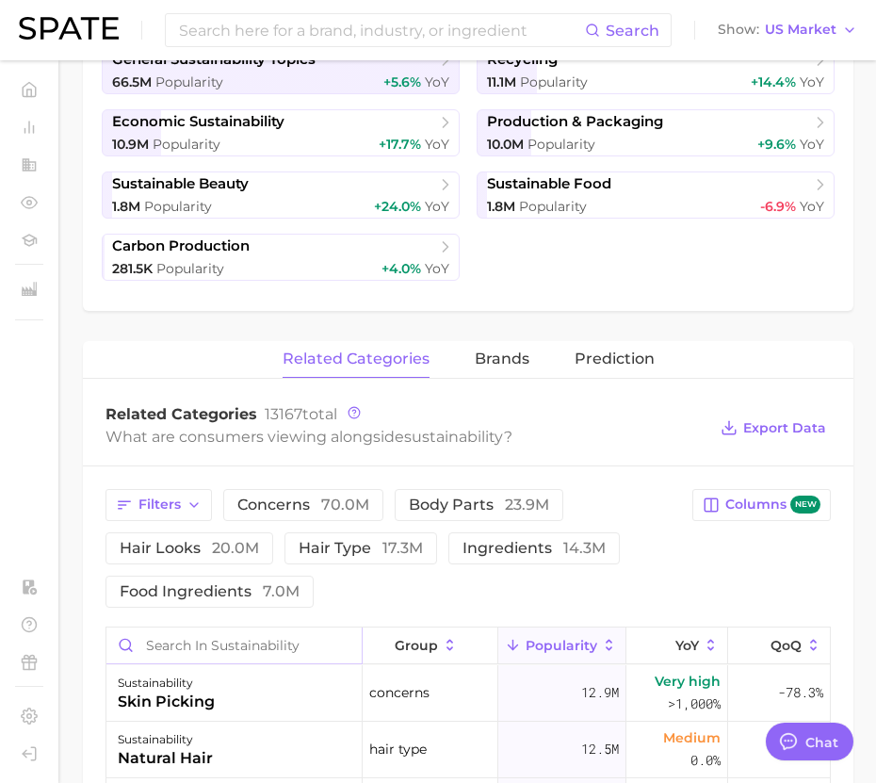
click at [205, 646] on input "Search in sustainability" at bounding box center [233, 645] width 255 height 36
click at [182, 513] on button "Filters" at bounding box center [159, 505] width 106 height 32
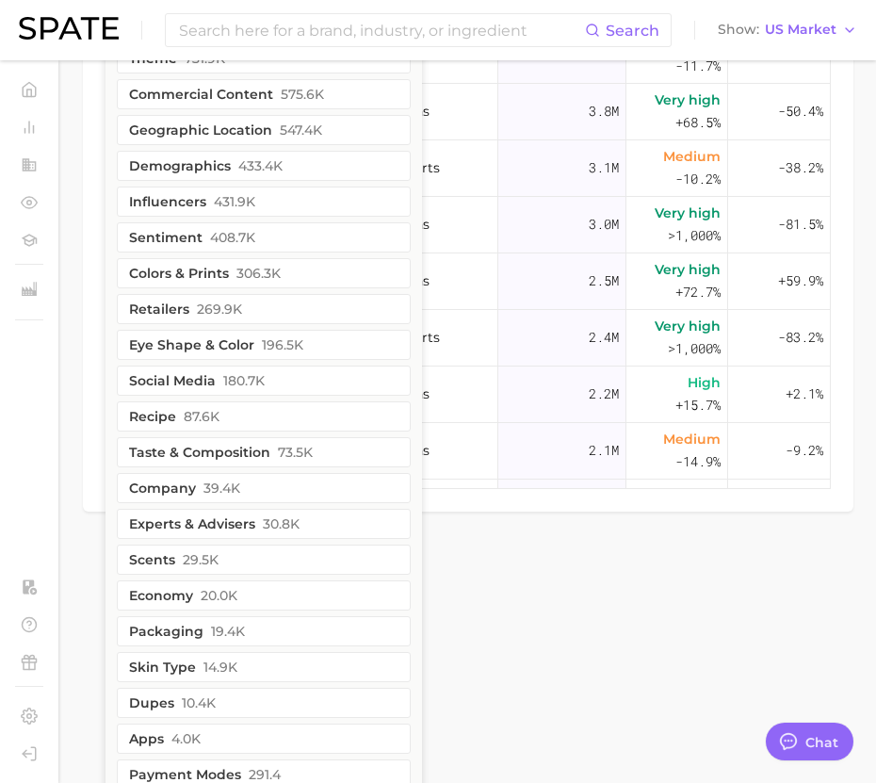
scroll to position [1446, 0]
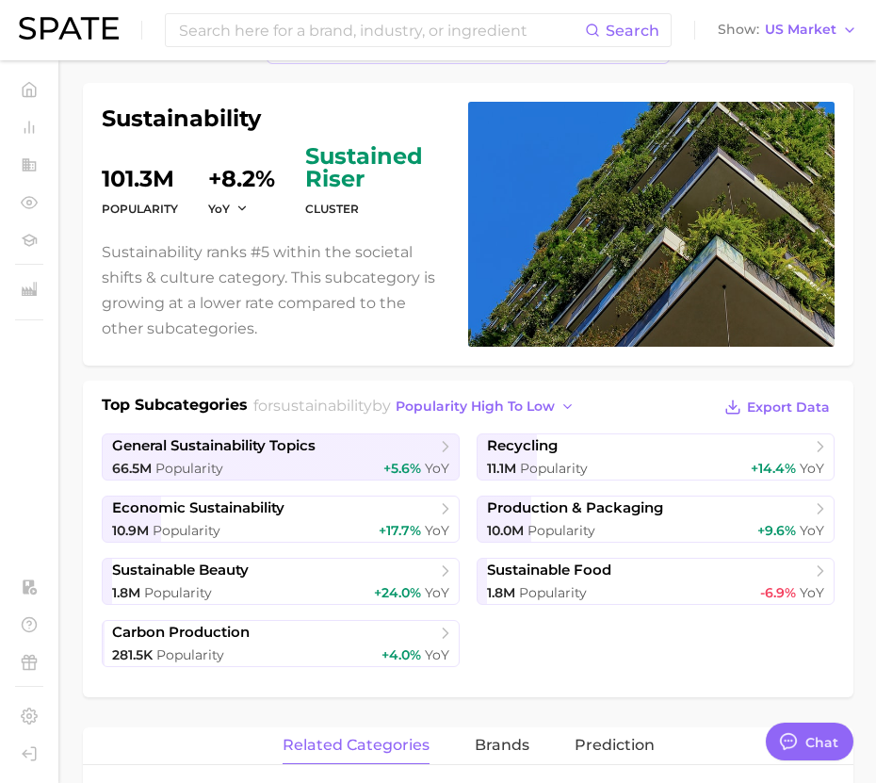
scroll to position [0, 0]
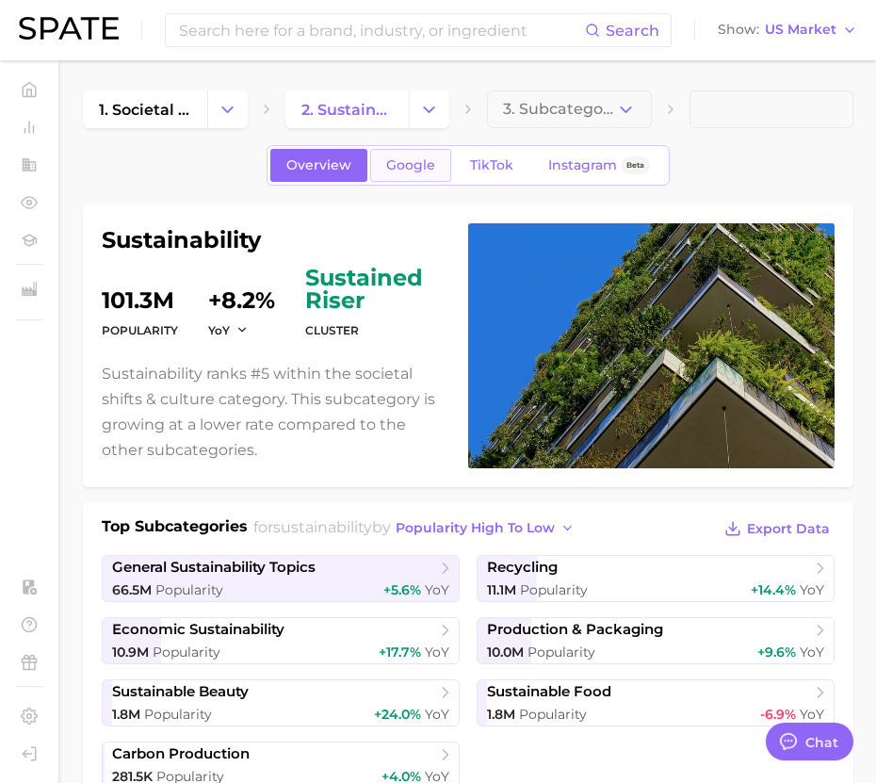
click at [391, 171] on span "Google" at bounding box center [410, 165] width 49 height 16
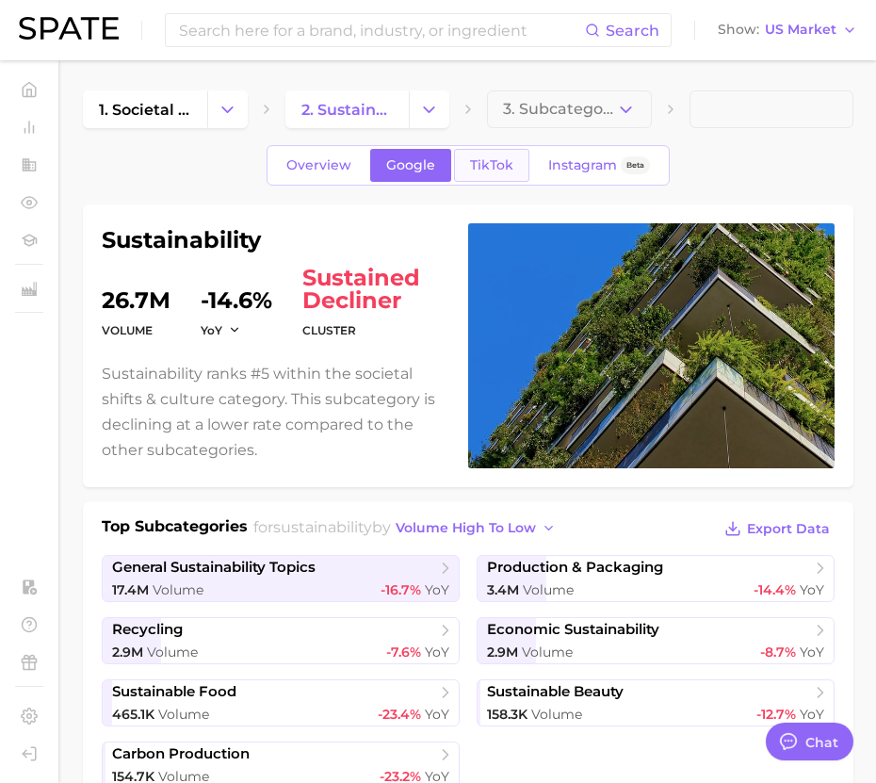
click at [489, 166] on span "TikTok" at bounding box center [491, 165] width 43 height 16
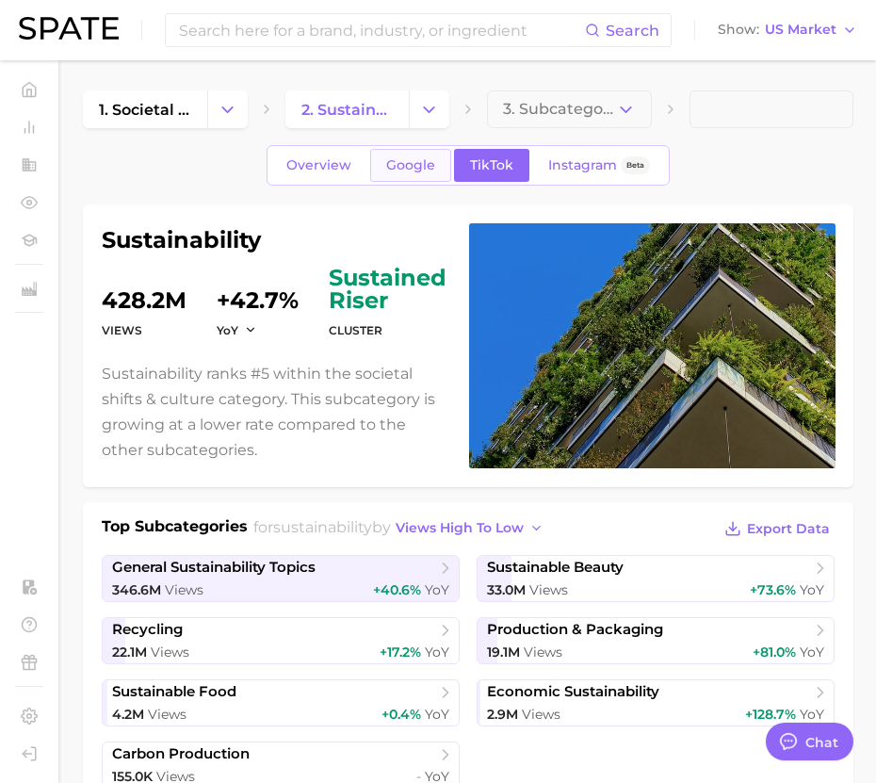
click at [384, 167] on link "Google" at bounding box center [410, 165] width 81 height 33
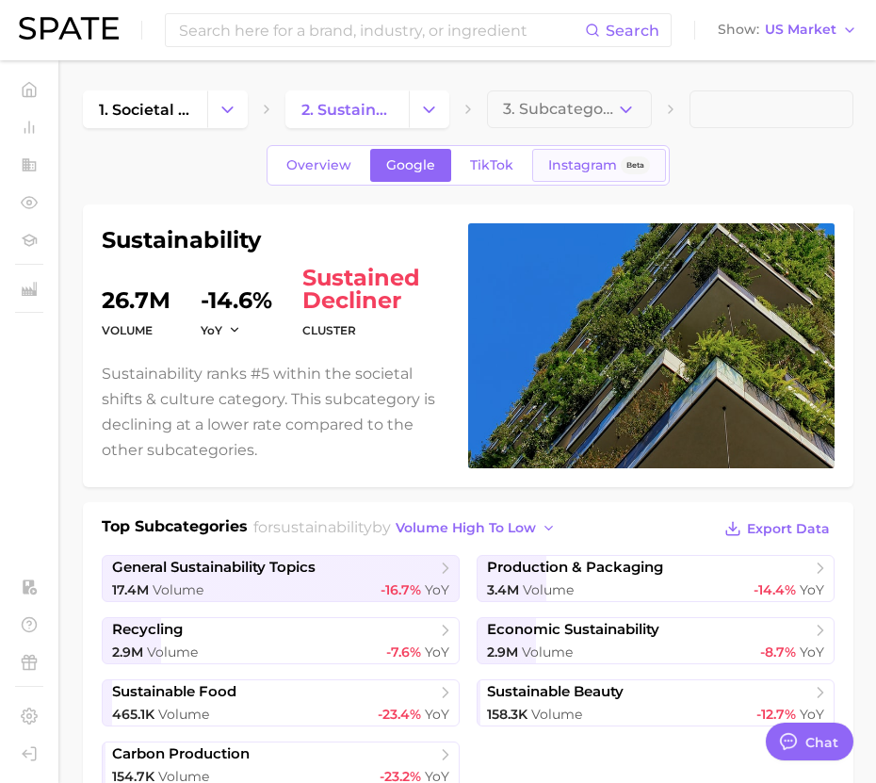
click at [593, 167] on span "Instagram" at bounding box center [582, 165] width 69 height 16
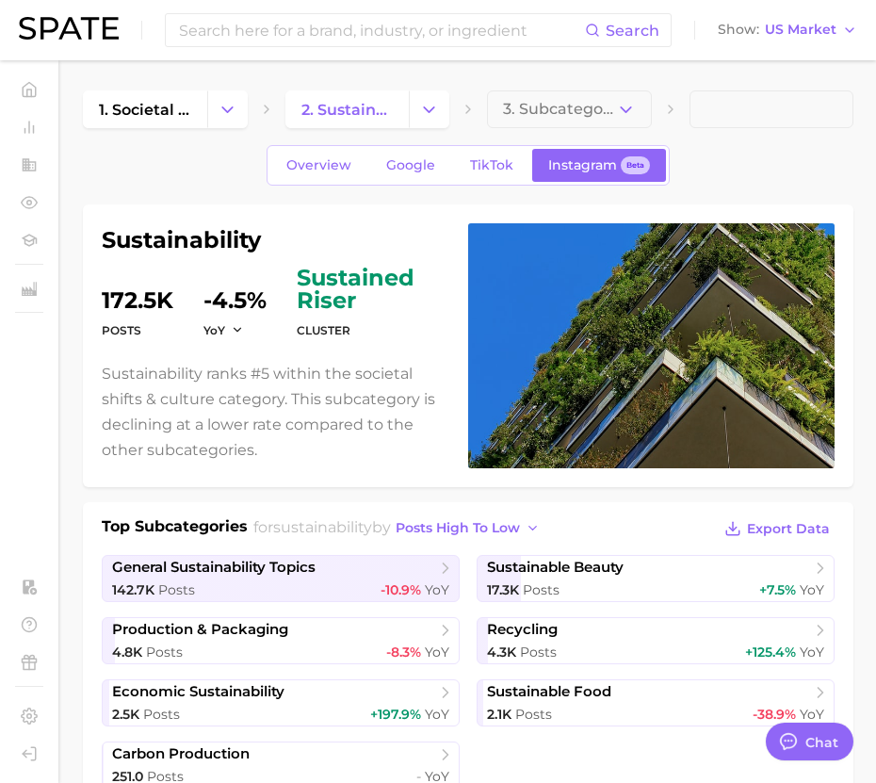
click at [324, 182] on div "Overview Google TikTok Instagram Beta" at bounding box center [468, 165] width 403 height 41
click at [344, 161] on span "Overview" at bounding box center [318, 165] width 65 height 16
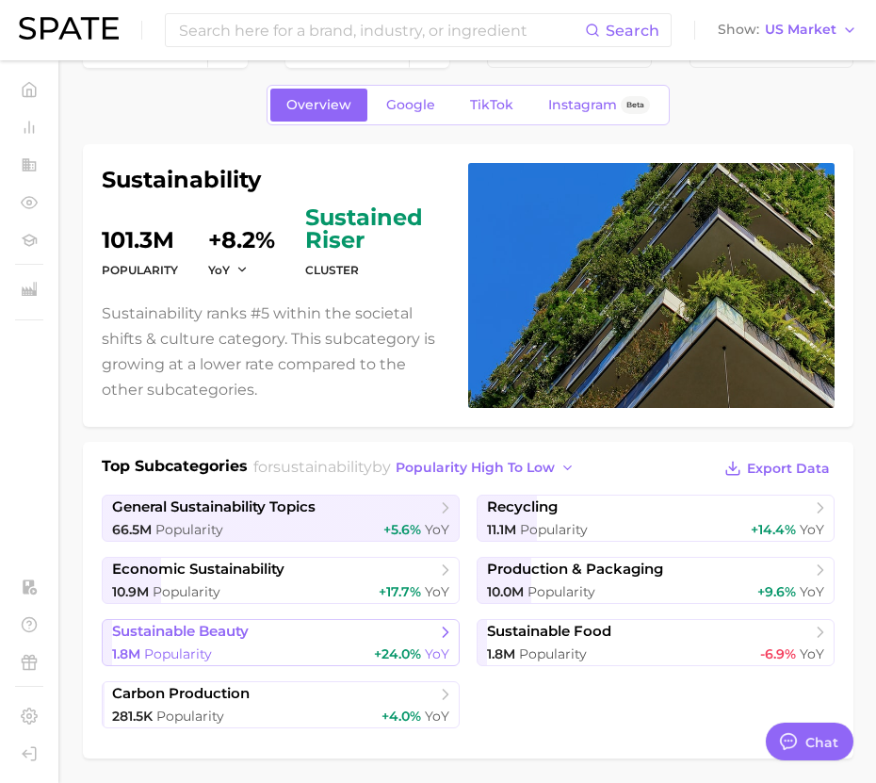
scroll to position [62, 0]
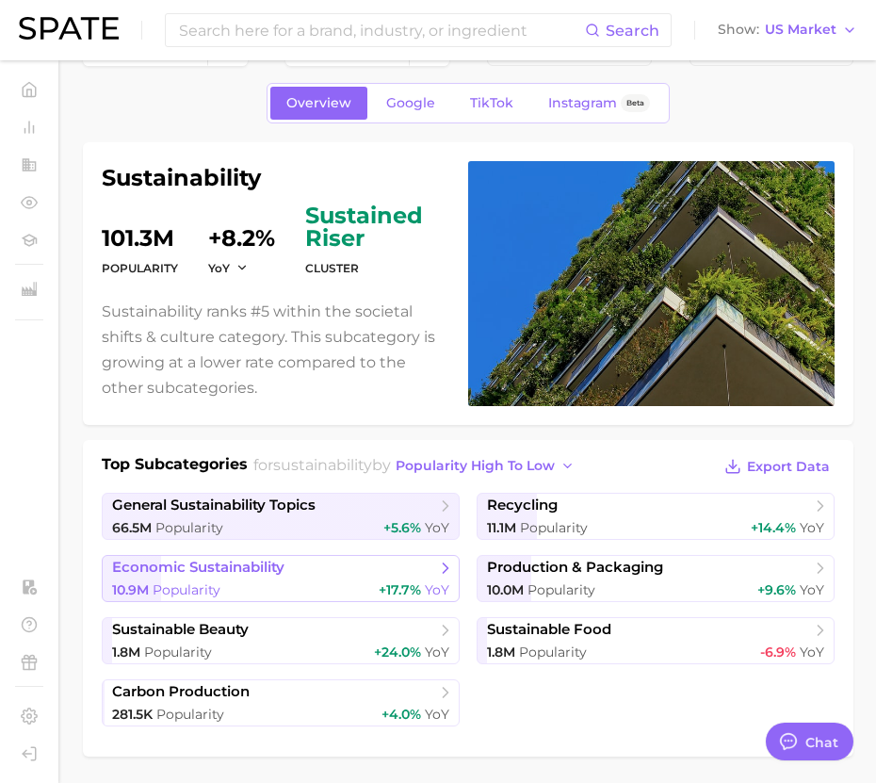
click at [315, 594] on div "10.9m Popularity +17.7% YoY" at bounding box center [280, 590] width 337 height 18
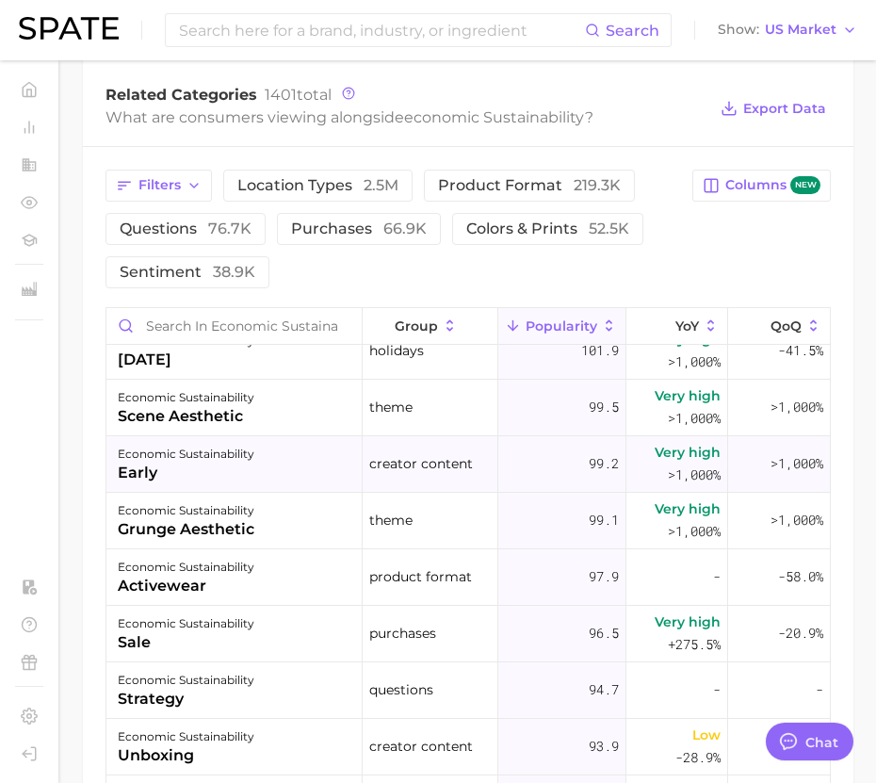
scroll to position [11508, 0]
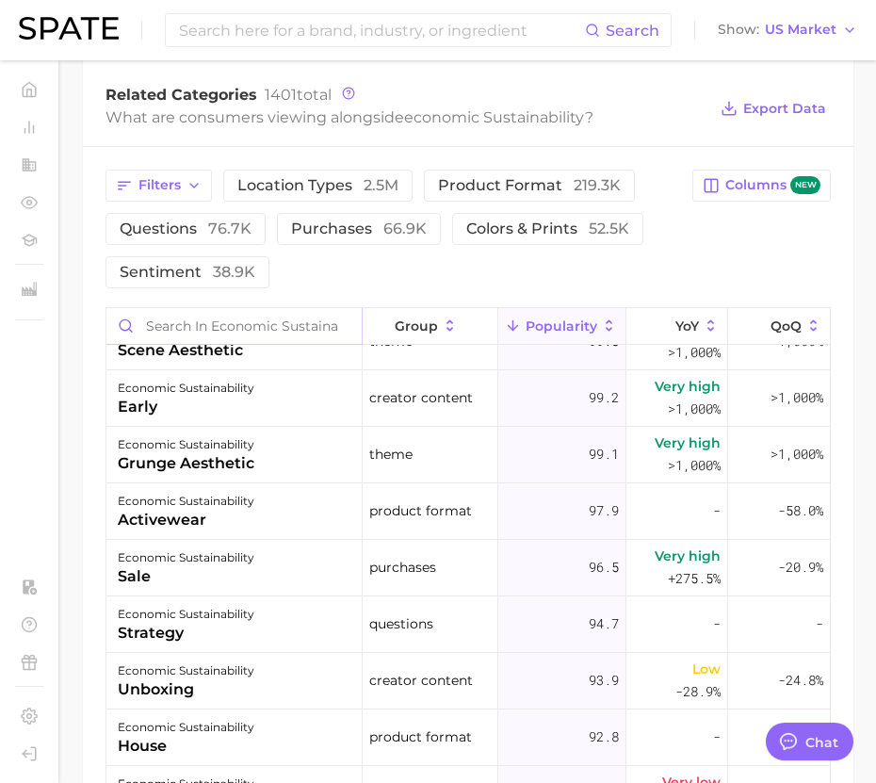
click at [232, 322] on input "Search in economic sustainability" at bounding box center [233, 326] width 255 height 36
type input "S"
type input "AI"
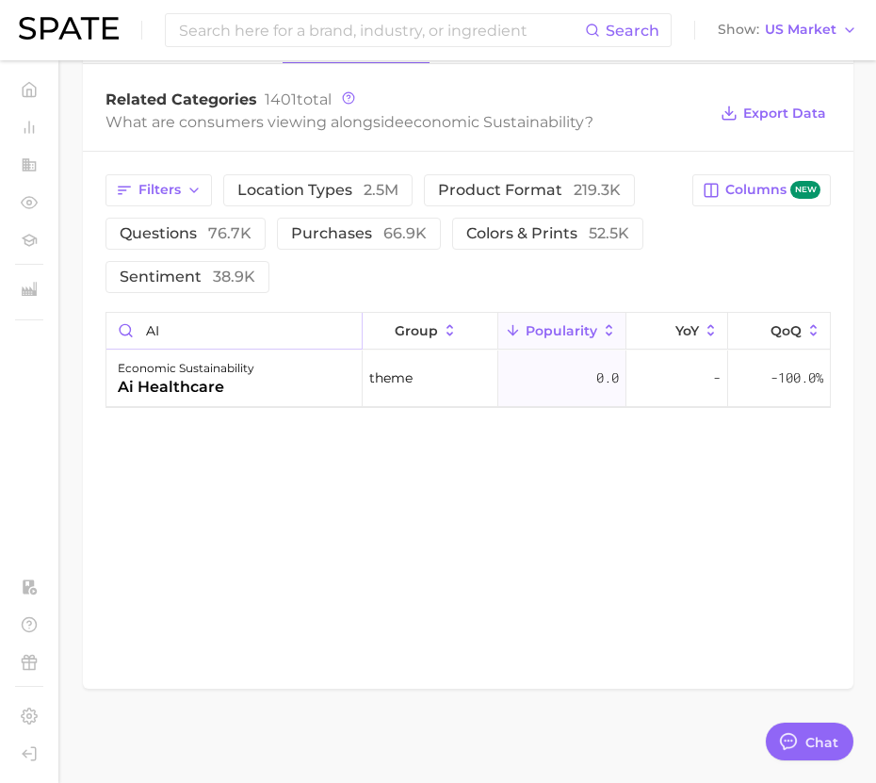
scroll to position [698, 0]
drag, startPoint x: 220, startPoint y: 341, endPoint x: 170, endPoint y: 341, distance: 49.9
click at [170, 341] on input "AI" at bounding box center [233, 331] width 255 height 36
drag, startPoint x: 170, startPoint y: 334, endPoint x: 89, endPoint y: 331, distance: 81.1
click at [89, 331] on div "Filters location types 2.5m product format 219.3k questions 76.7k purchases 66.…" at bounding box center [468, 291] width 771 height 279
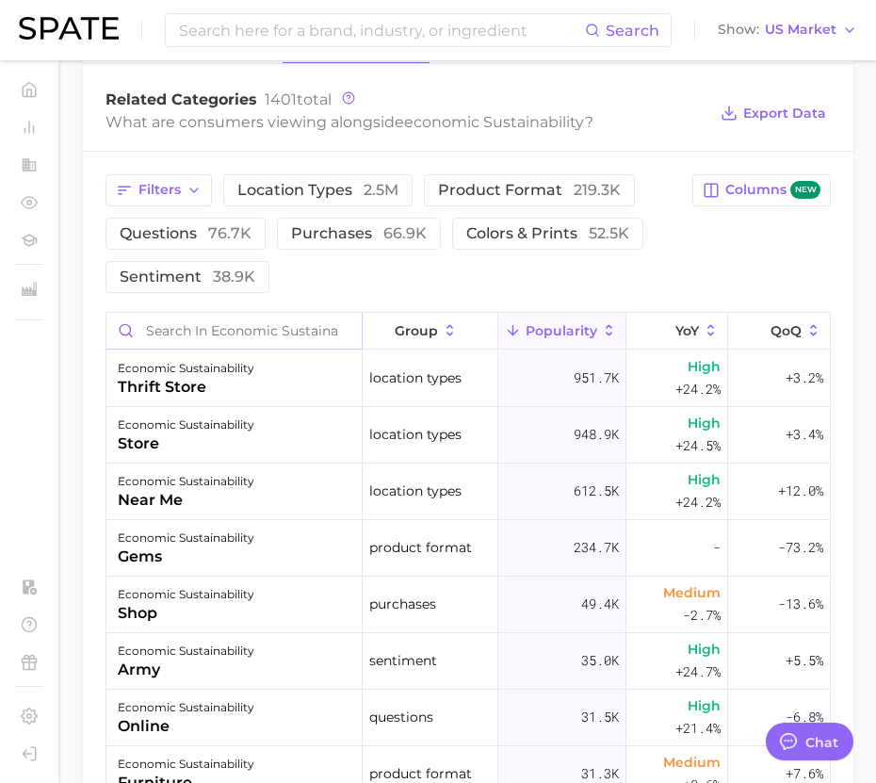
scroll to position [703, 0]
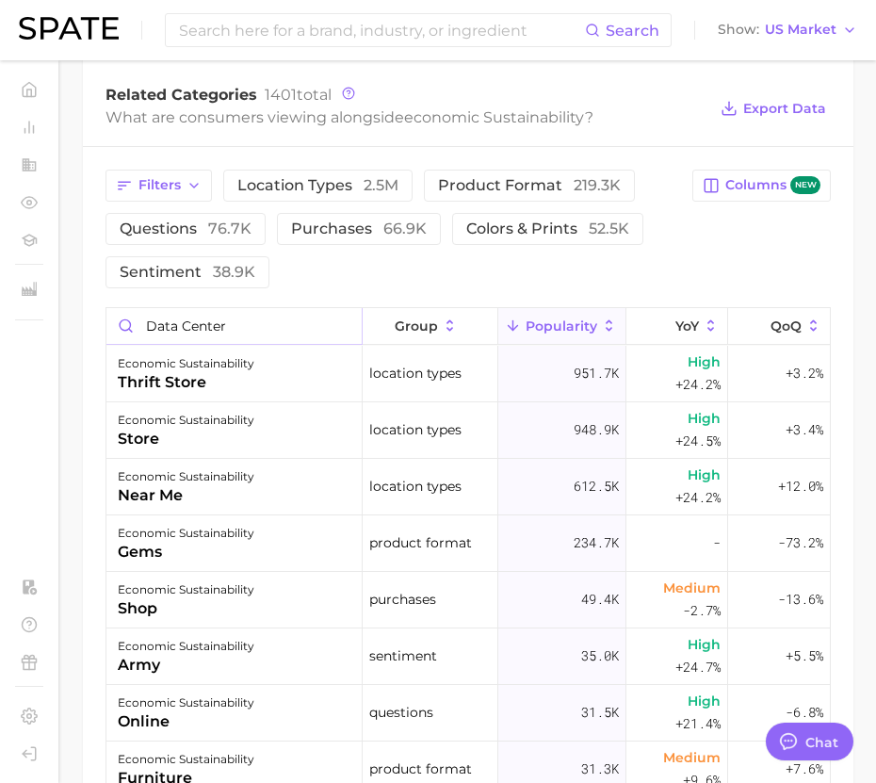
type input "data center"
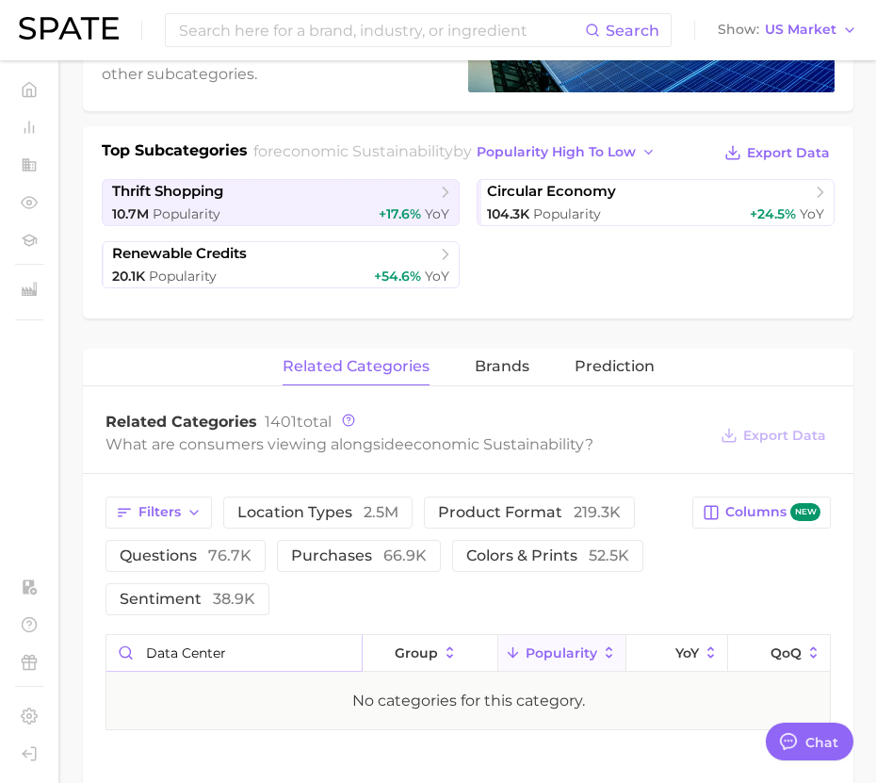
scroll to position [7, 0]
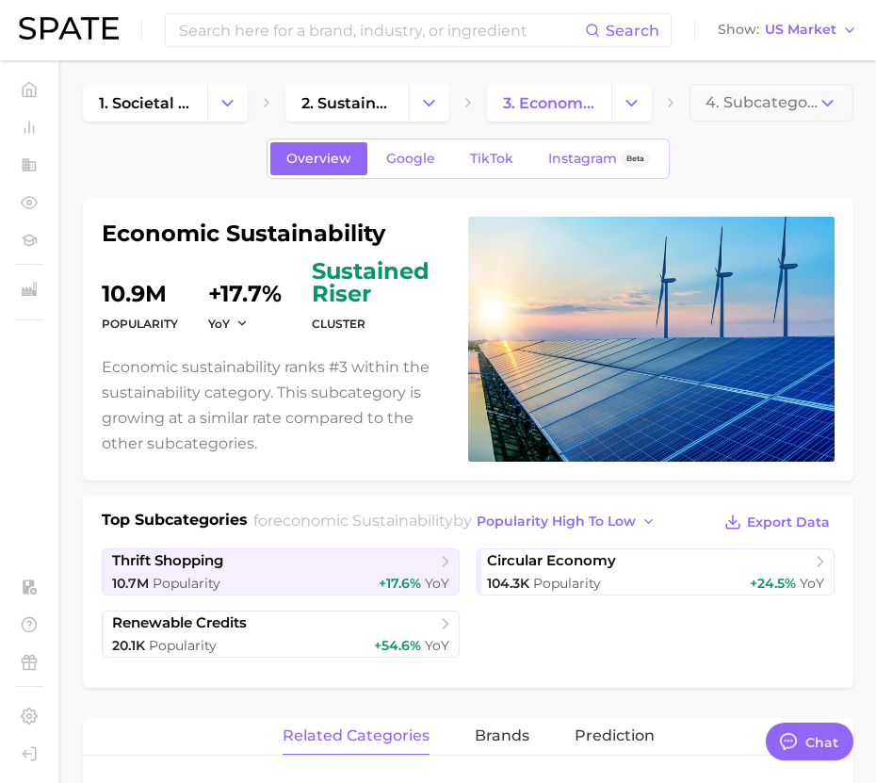
click at [235, 399] on p "Economic sustainability ranks #3 within the sustainability category. This subca…" at bounding box center [274, 405] width 344 height 103
click at [545, 87] on link "3. economic sustainability" at bounding box center [549, 103] width 124 height 38
click at [835, 109] on icon "button" at bounding box center [828, 103] width 20 height 20
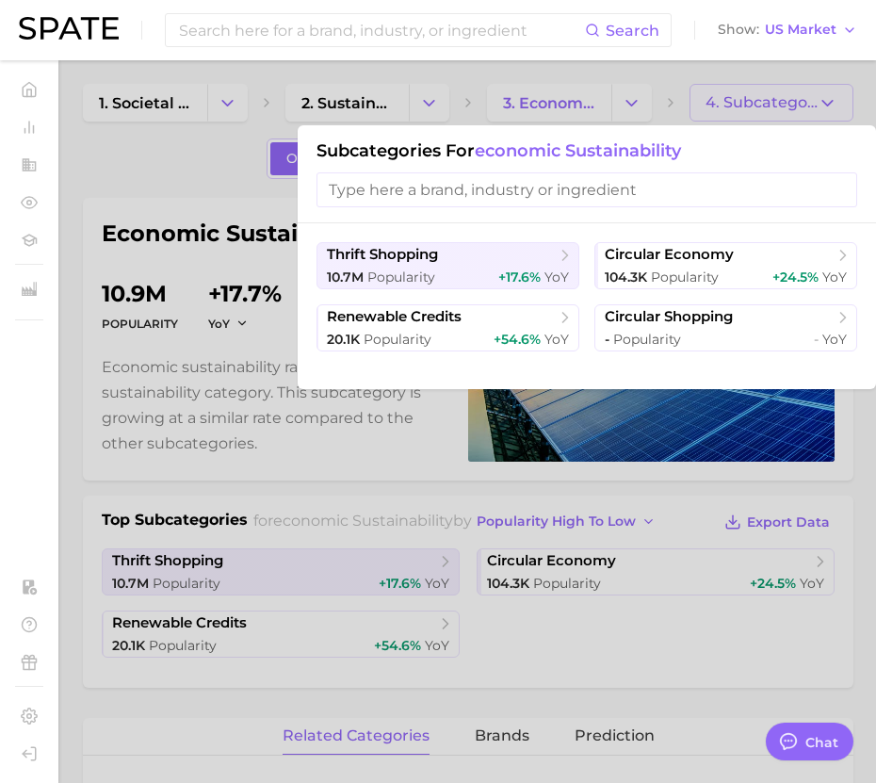
click at [625, 98] on div at bounding box center [438, 391] width 876 height 783
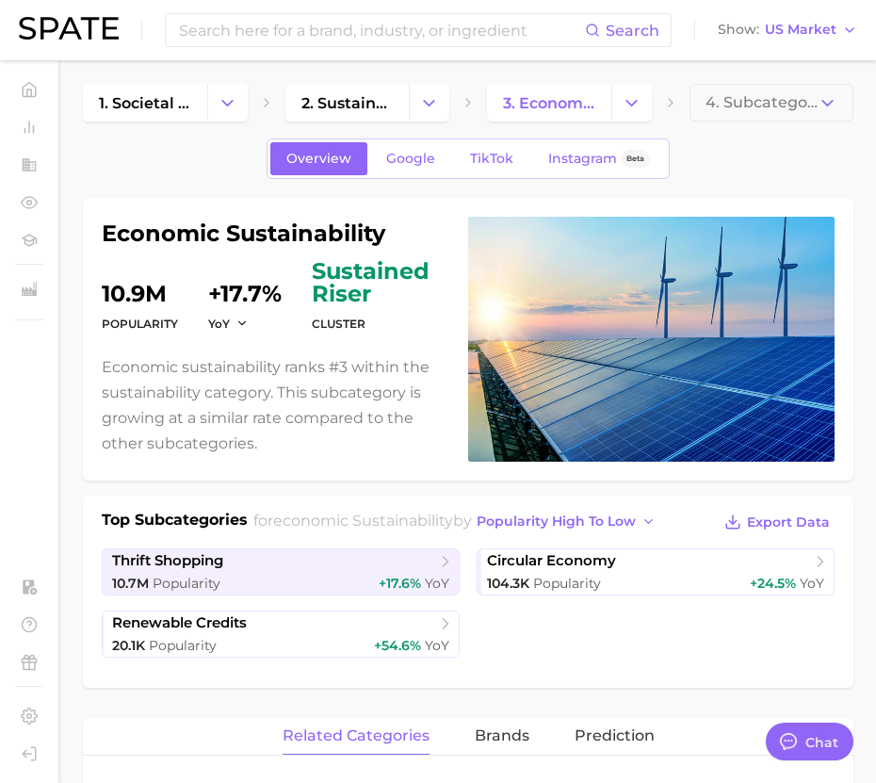
click at [625, 98] on icon "Change Category" at bounding box center [632, 103] width 20 height 20
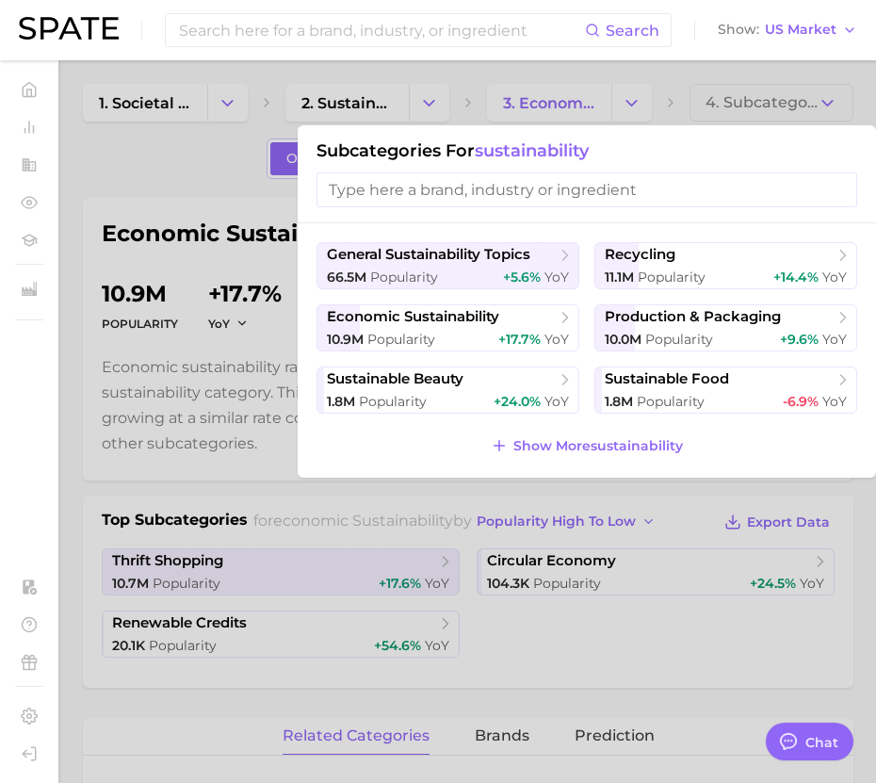
click at [563, 183] on input "search" at bounding box center [587, 189] width 541 height 35
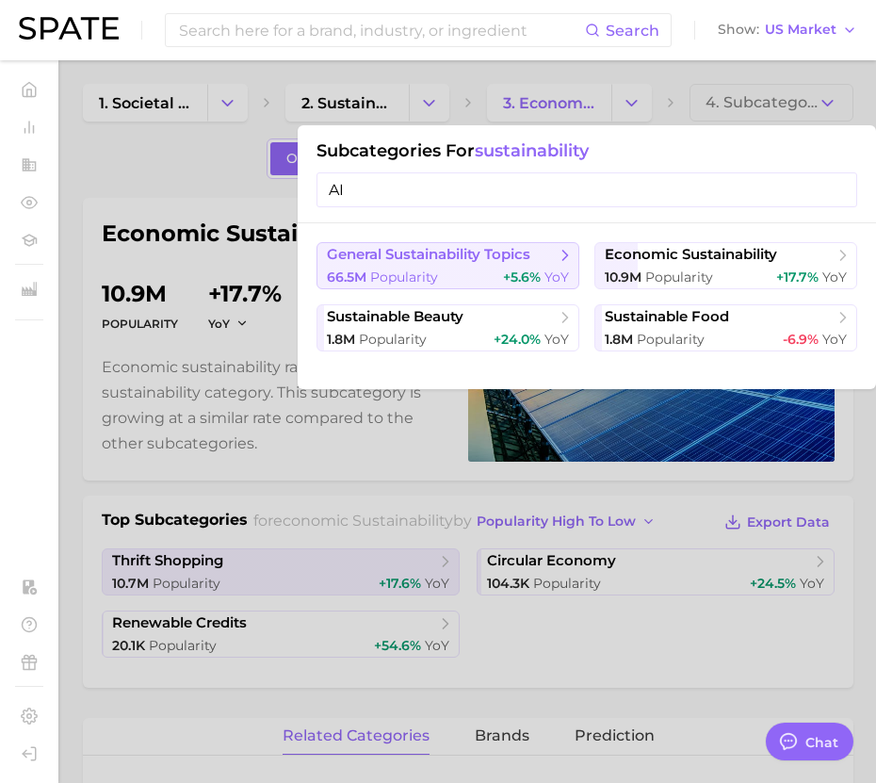
type input "AI"
click at [497, 254] on span "general sustainability topics" at bounding box center [429, 255] width 204 height 18
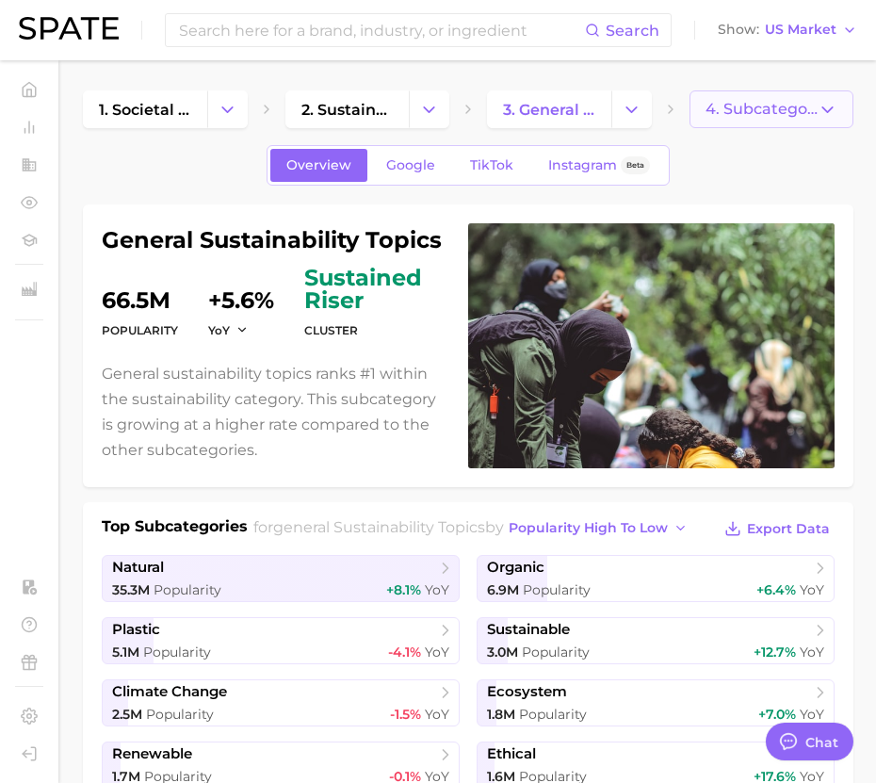
click at [787, 111] on span "4. Subcategory" at bounding box center [762, 109] width 113 height 17
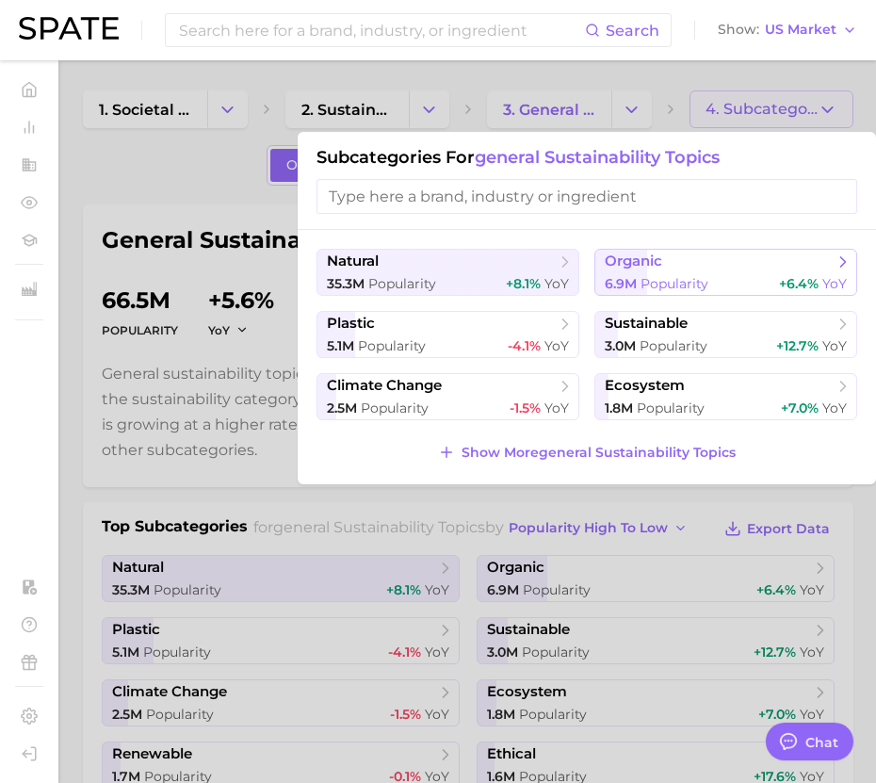
scroll to position [5, 0]
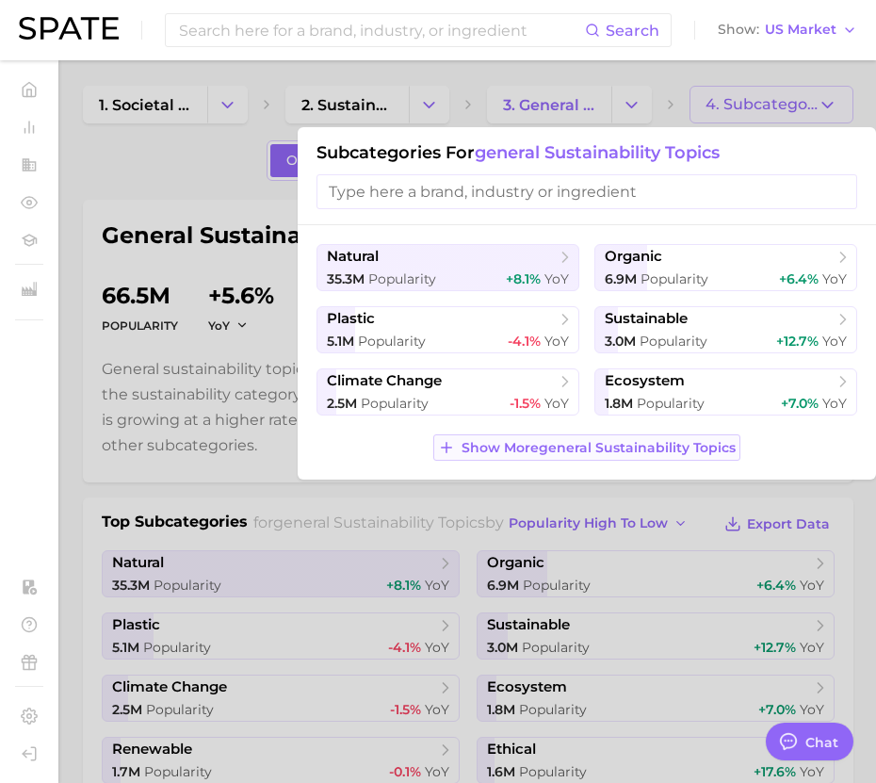
click at [554, 445] on span "Show More general sustainability topics" at bounding box center [599, 448] width 274 height 16
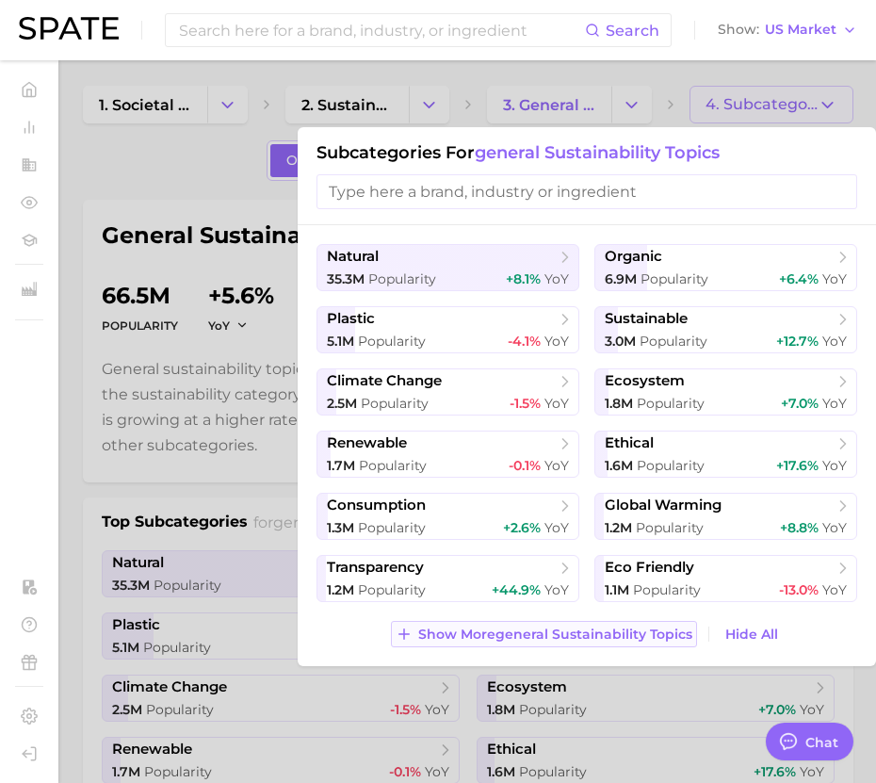
click at [511, 633] on span "Show More general sustainability topics" at bounding box center [555, 635] width 274 height 16
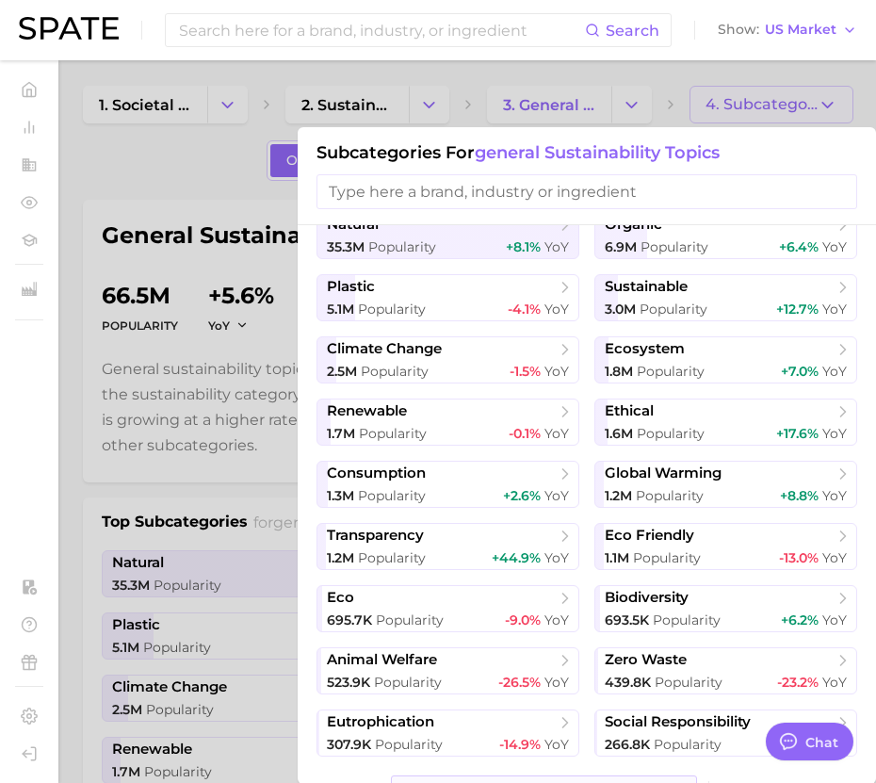
scroll to position [69, 0]
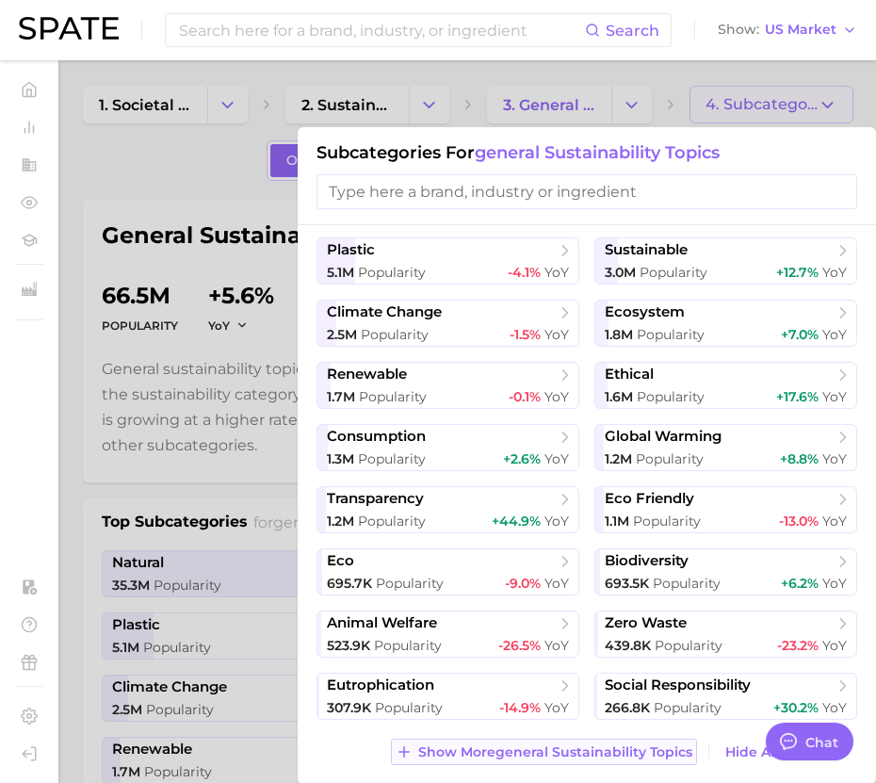
click at [491, 749] on span "Show More general sustainability topics" at bounding box center [555, 752] width 274 height 16
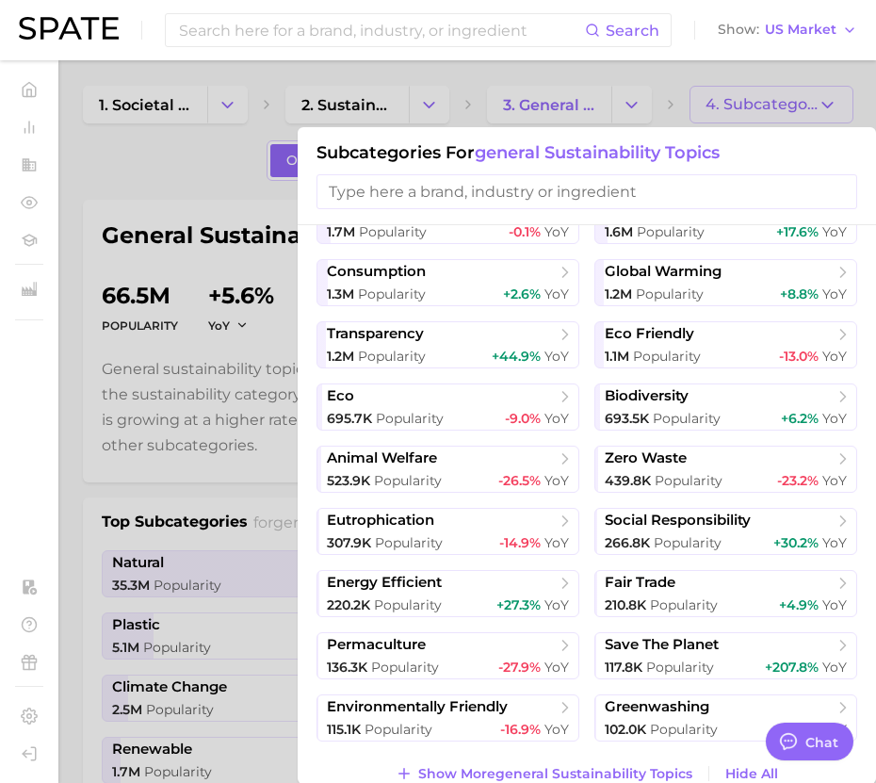
scroll to position [255, 0]
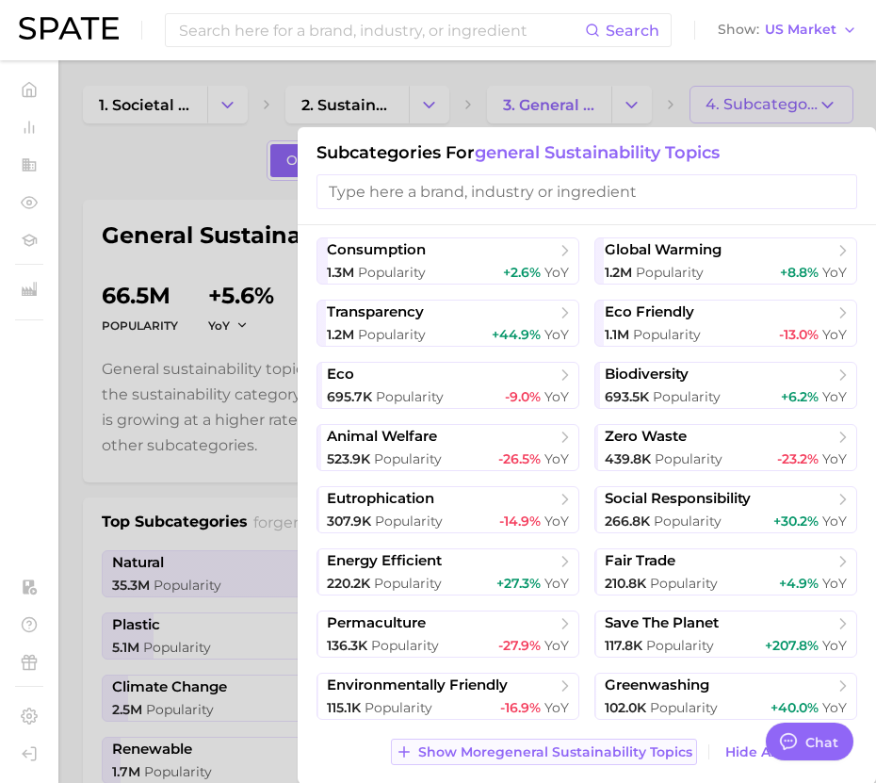
click at [552, 746] on span "Show More general sustainability topics" at bounding box center [555, 752] width 274 height 16
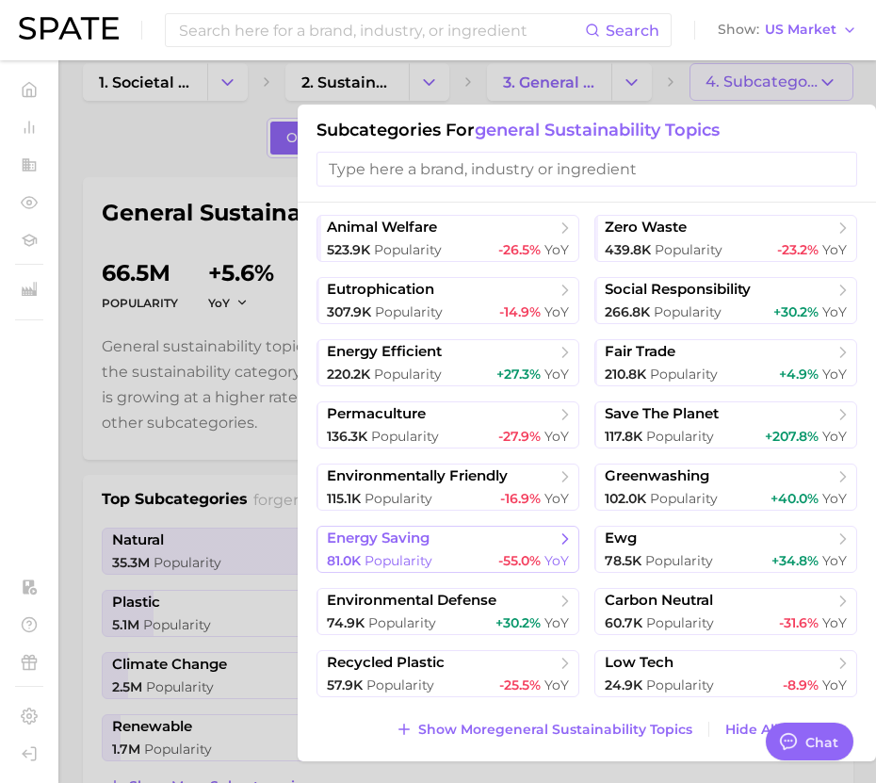
scroll to position [50, 0]
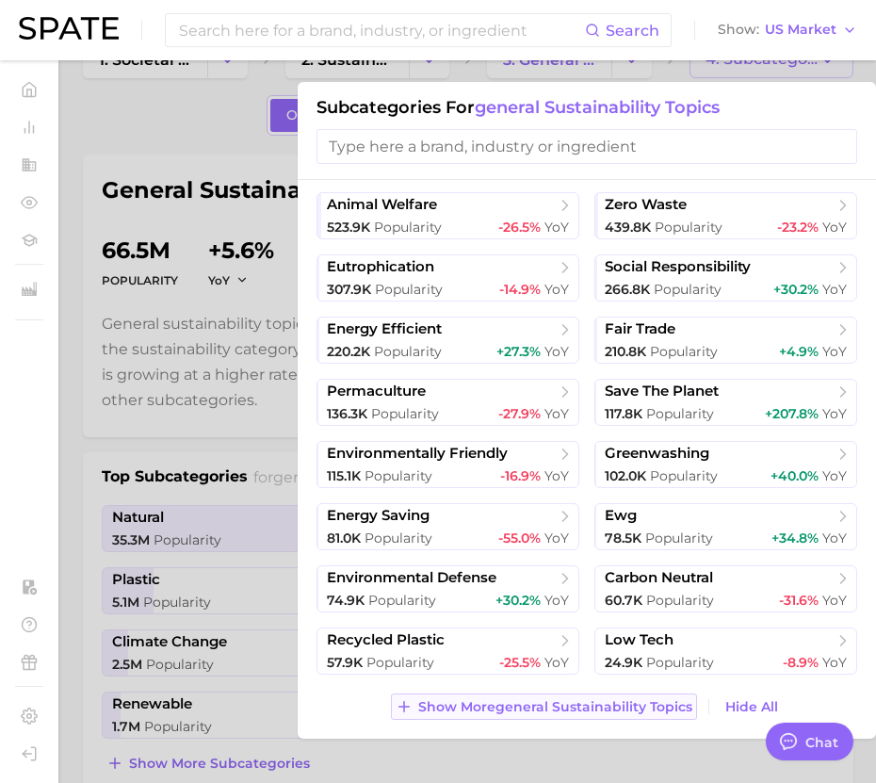
click at [540, 707] on span "Show More general sustainability topics" at bounding box center [555, 707] width 274 height 16
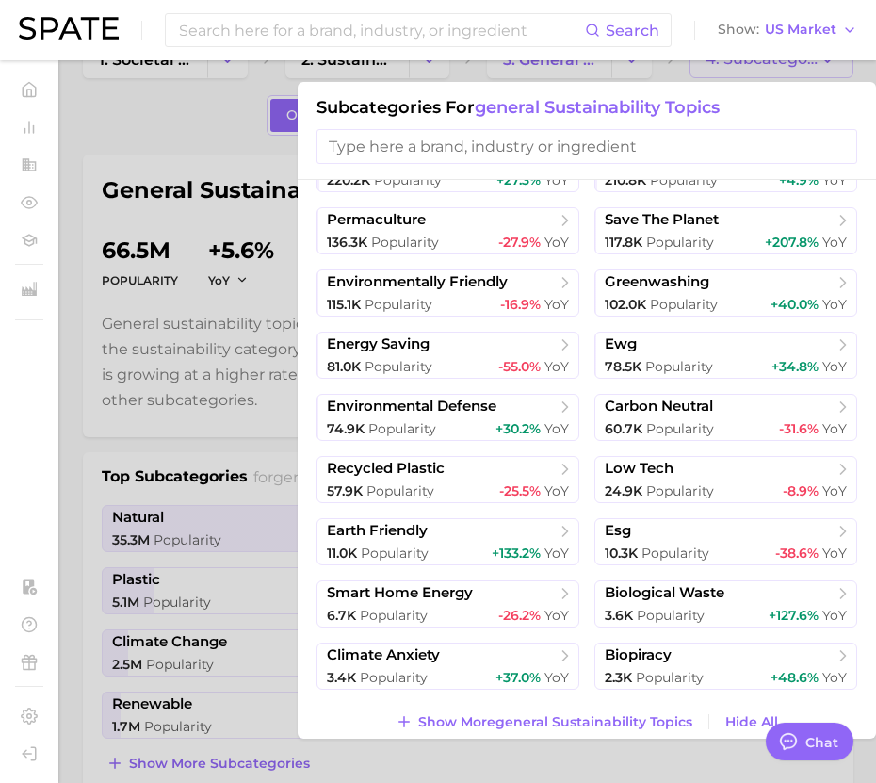
scroll to position [619, 0]
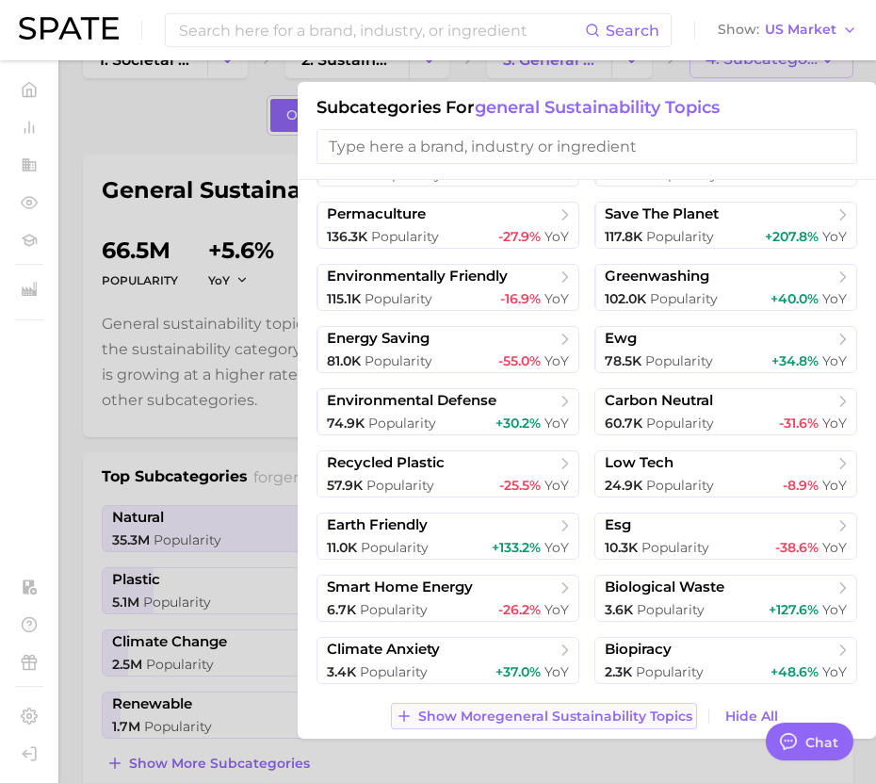
click at [569, 718] on span "Show More general sustainability topics" at bounding box center [555, 717] width 274 height 16
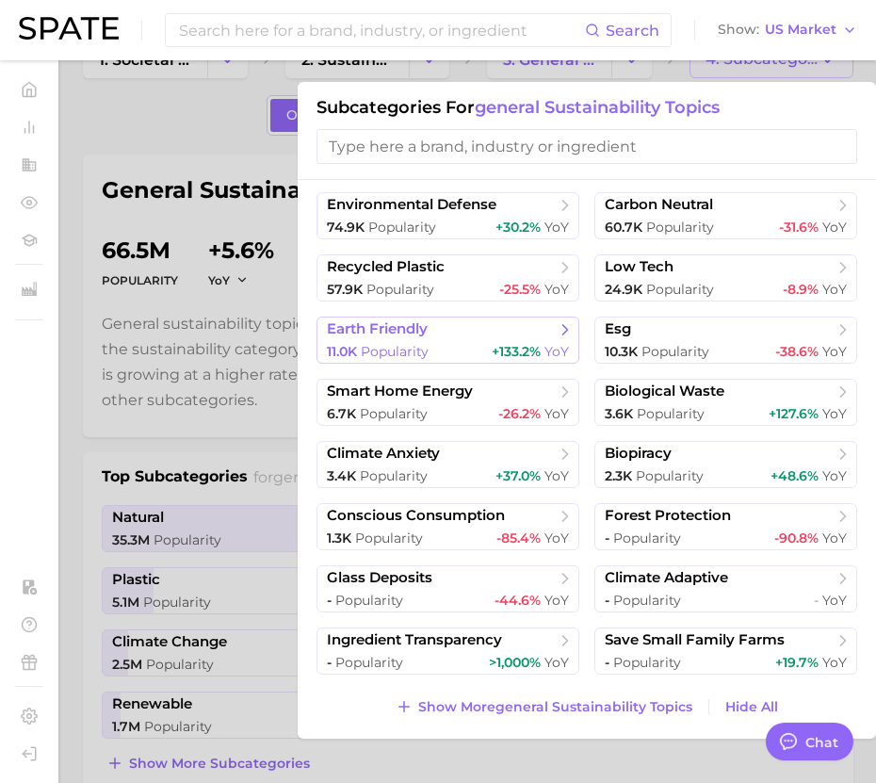
scroll to position [813, 0]
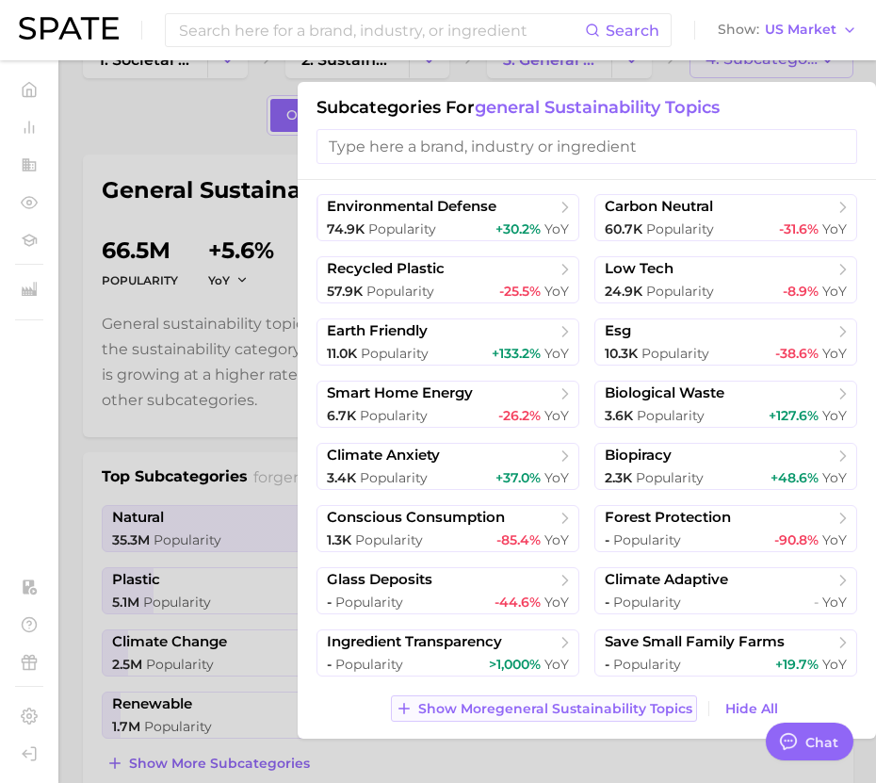
click at [544, 710] on span "Show More general sustainability topics" at bounding box center [555, 709] width 274 height 16
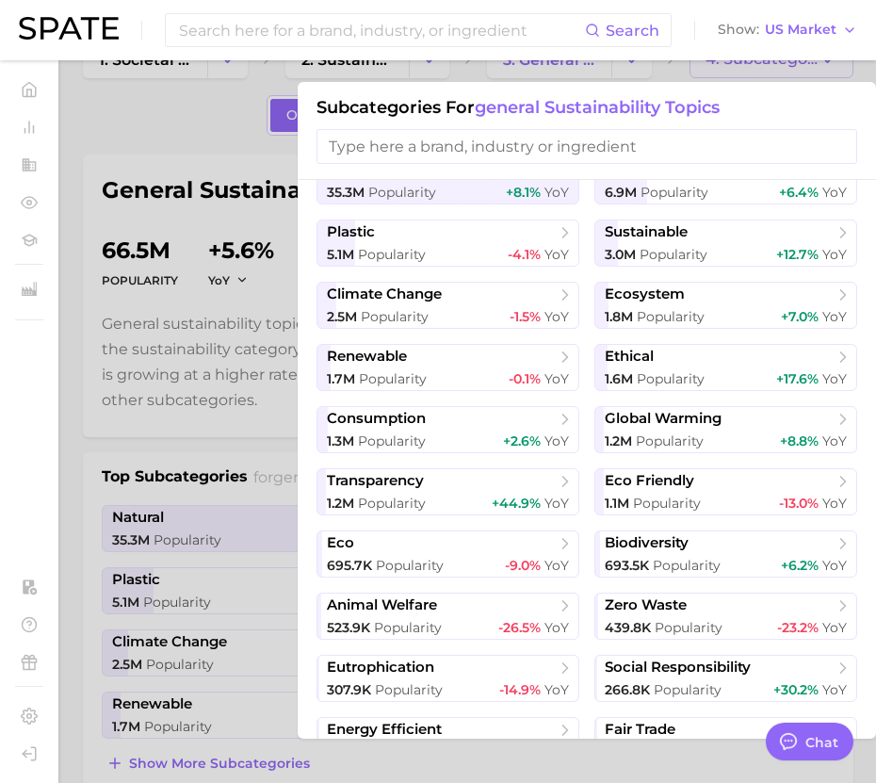
scroll to position [0, 0]
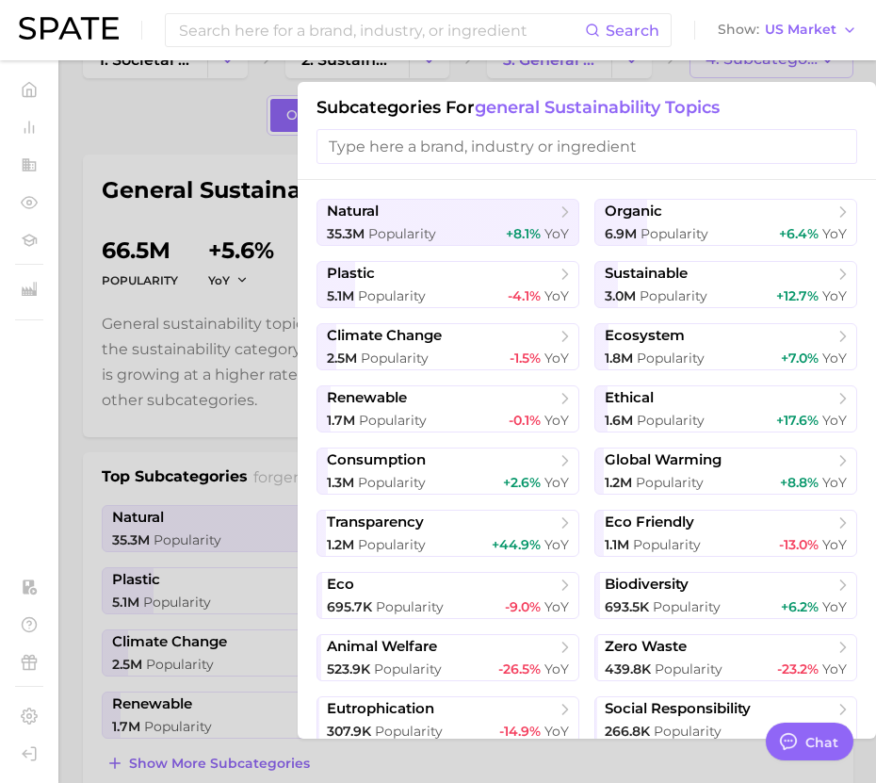
click at [500, 139] on input "search" at bounding box center [587, 146] width 541 height 35
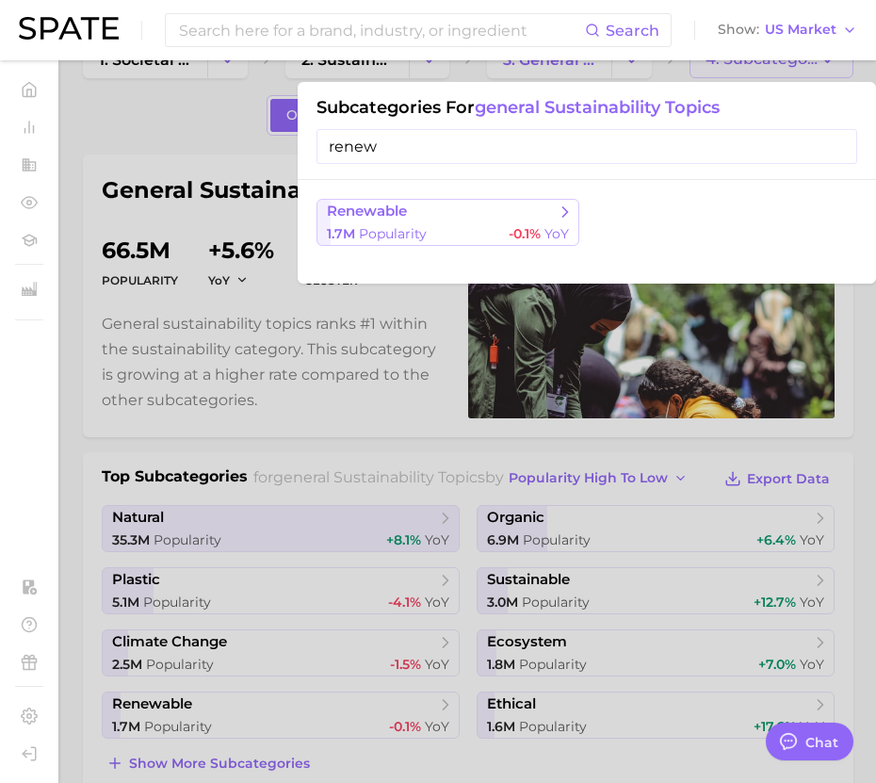
type input "renew"
click at [466, 218] on span "renewable" at bounding box center [441, 212] width 229 height 19
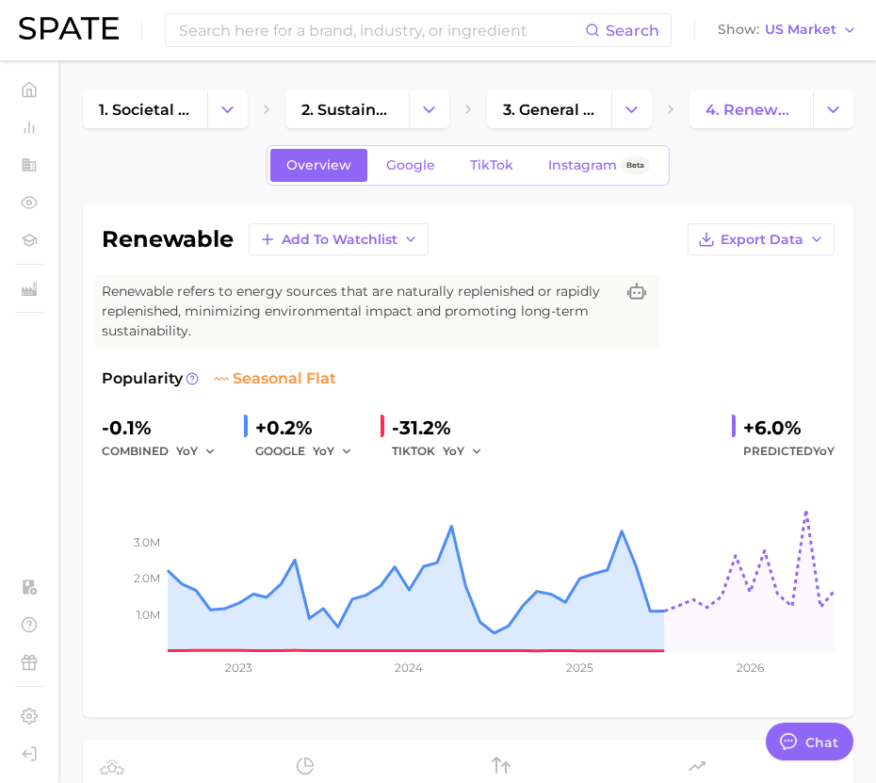
scroll to position [50, 0]
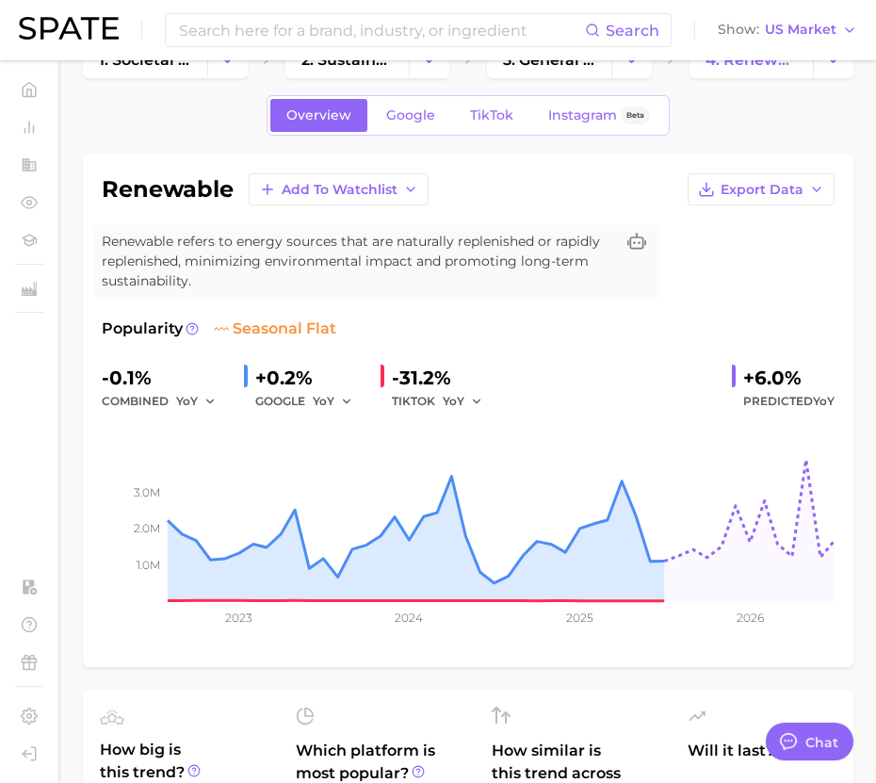
drag, startPoint x: 260, startPoint y: 375, endPoint x: 309, endPoint y: 372, distance: 49.1
click at [309, 372] on div "+0.2%" at bounding box center [310, 378] width 110 height 30
drag, startPoint x: 309, startPoint y: 372, endPoint x: 253, endPoint y: 374, distance: 56.6
click at [253, 374] on div "+0.2% GOOGLE YoY" at bounding box center [305, 388] width 122 height 50
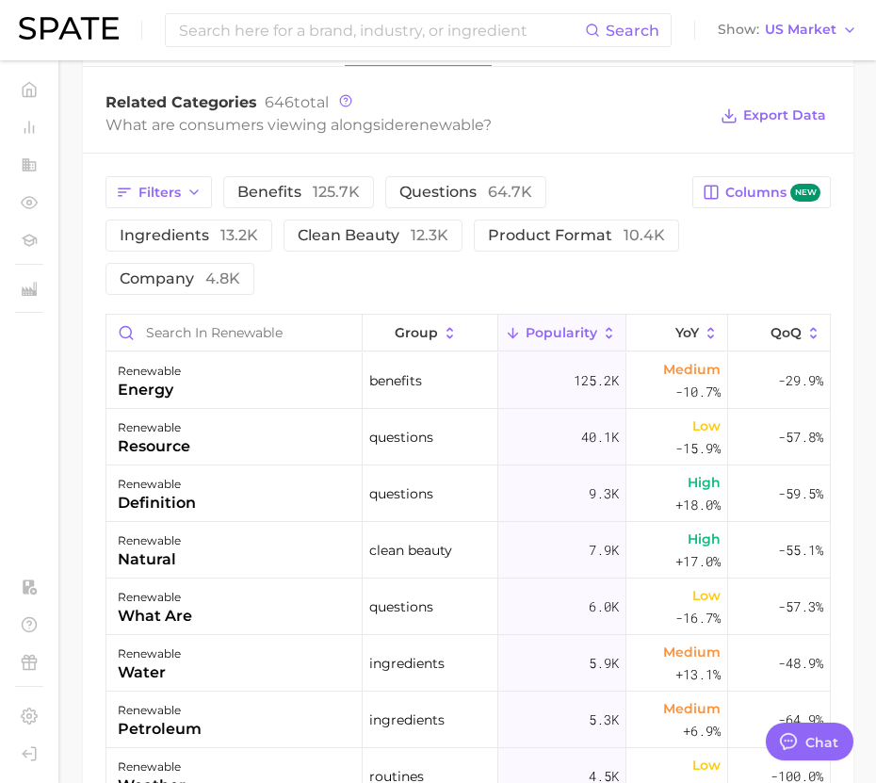
scroll to position [946, 0]
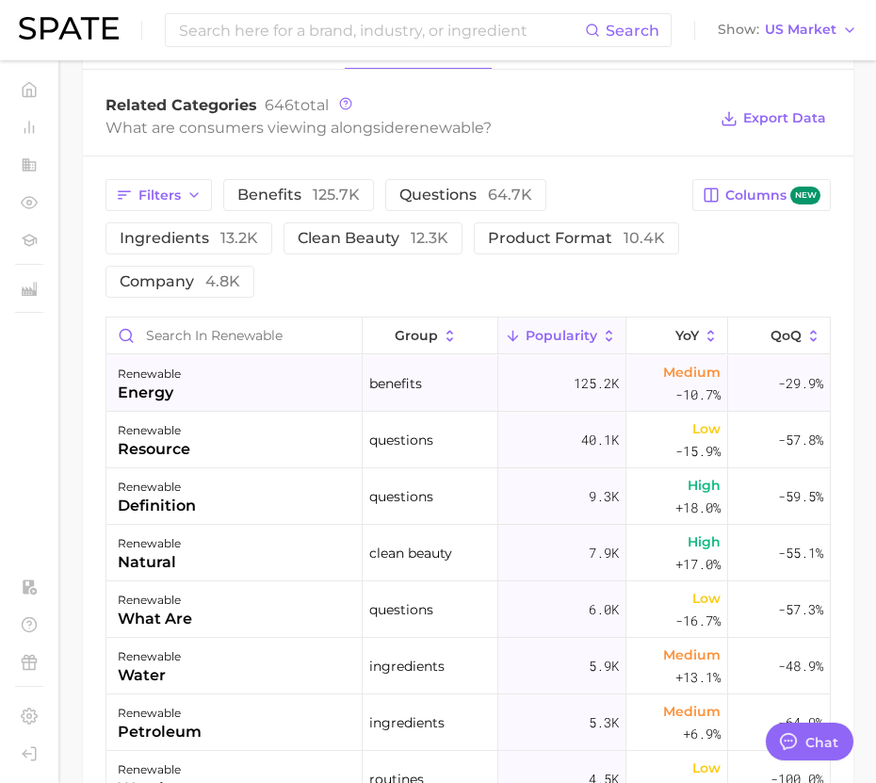
click at [210, 383] on div "renewable energy" at bounding box center [234, 383] width 256 height 57
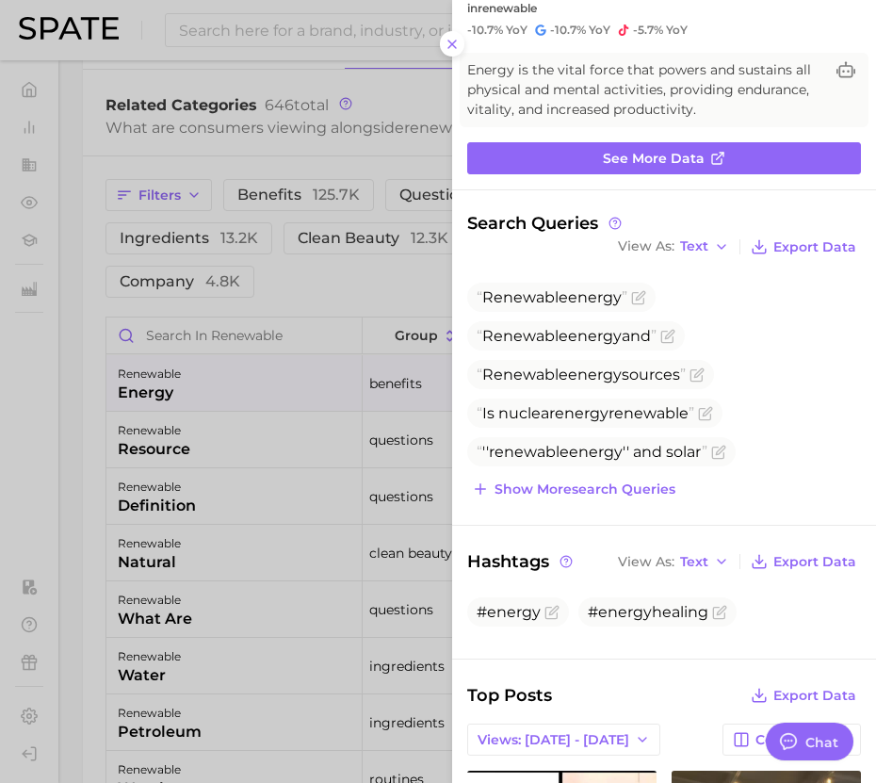
scroll to position [90, 0]
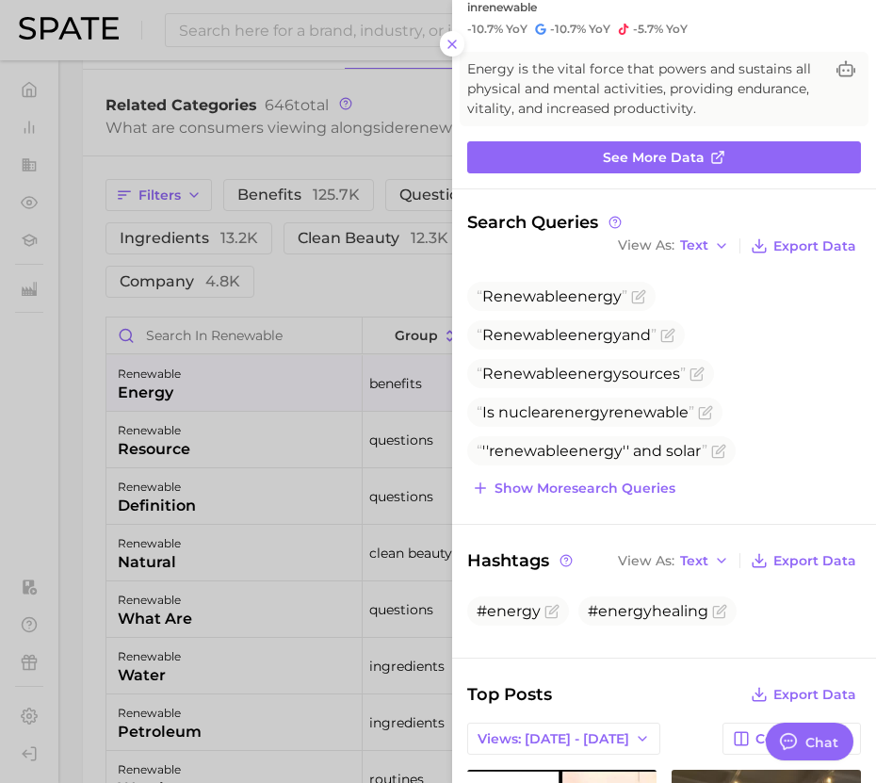
click at [302, 329] on div at bounding box center [438, 391] width 876 height 783
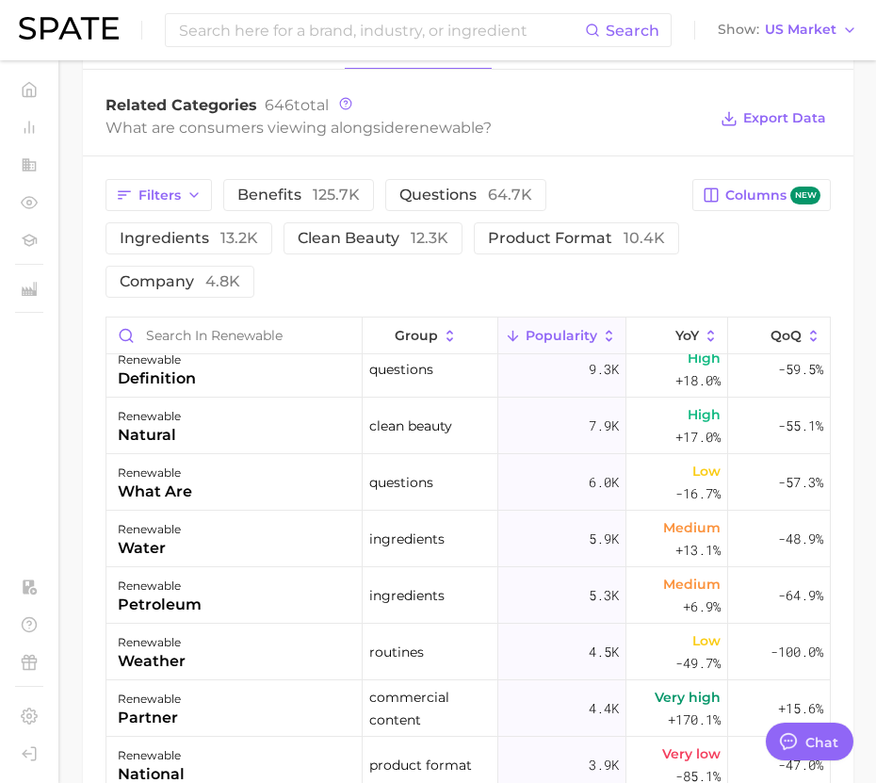
scroll to position [0, 0]
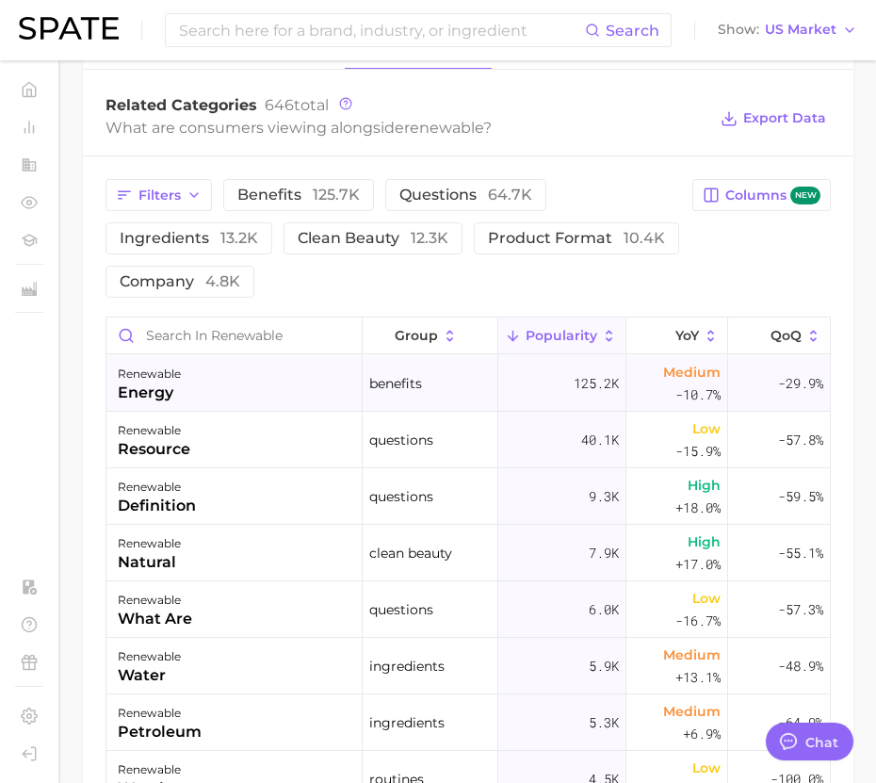
click at [527, 393] on div "125.2k" at bounding box center [562, 383] width 128 height 57
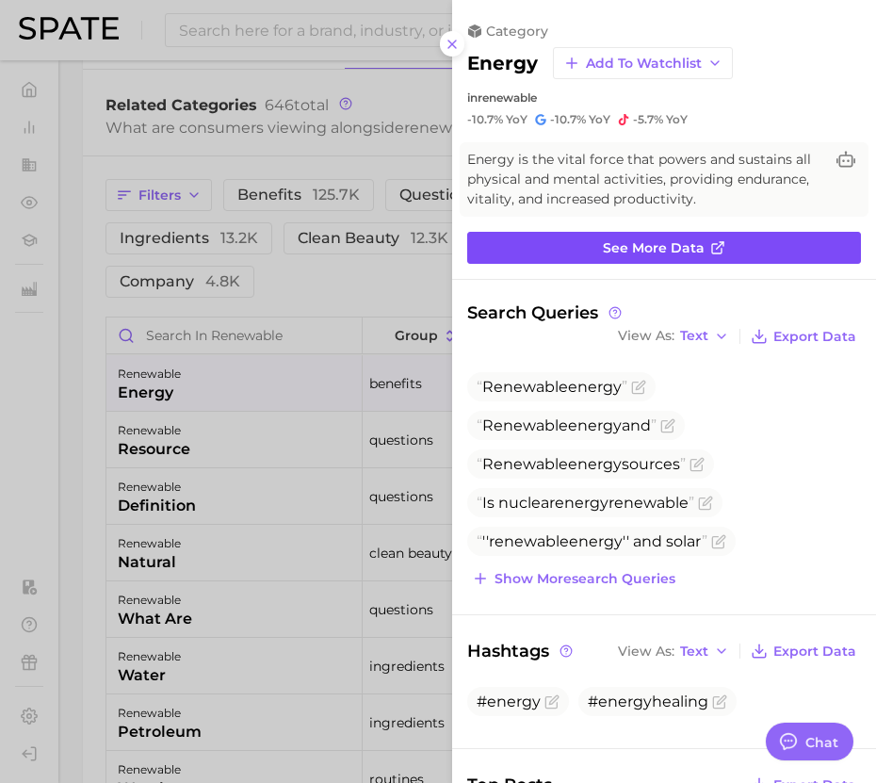
click at [733, 246] on link "See more data" at bounding box center [664, 248] width 394 height 32
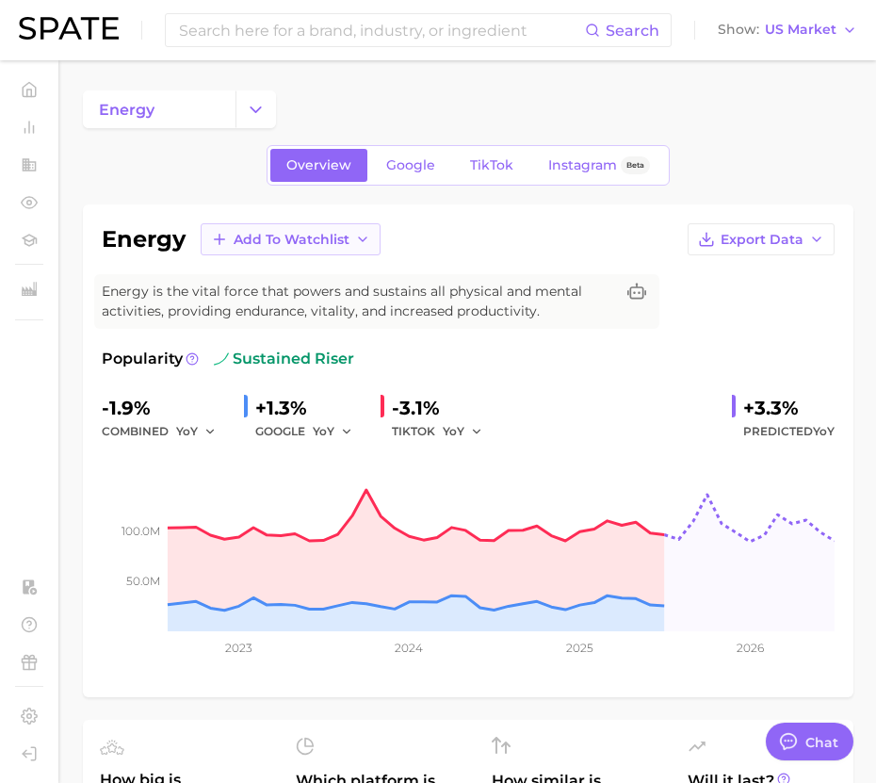
click at [332, 247] on button "Add to Watchlist" at bounding box center [291, 239] width 180 height 32
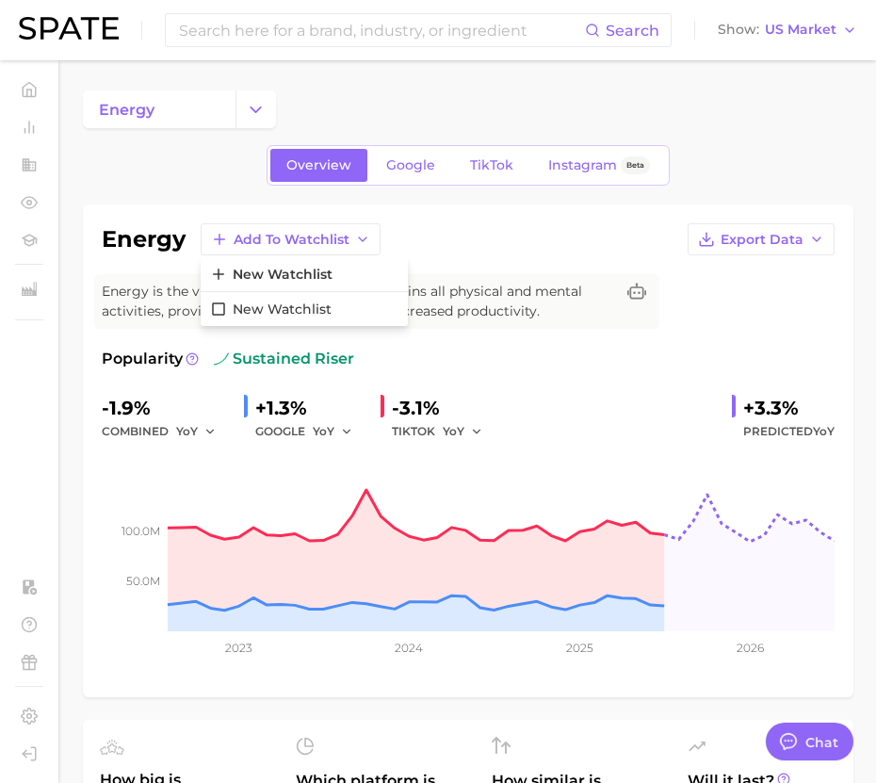
click at [606, 304] on span "Energy is the vital force that powers and sustains all physical and mental acti…" at bounding box center [358, 302] width 513 height 40
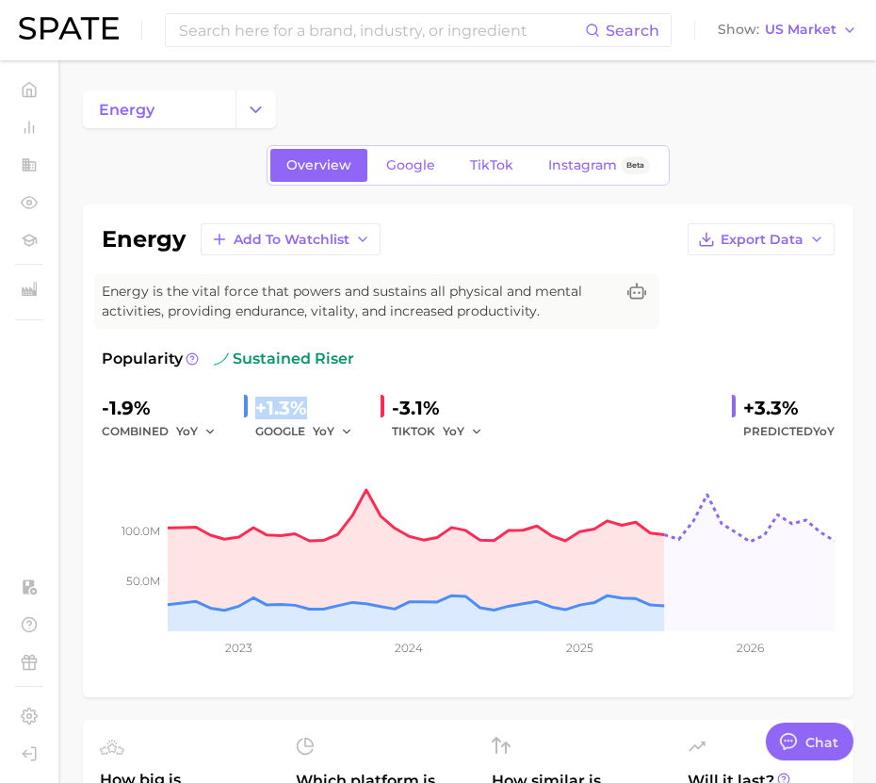
drag, startPoint x: 310, startPoint y: 412, endPoint x: 253, endPoint y: 412, distance: 57.5
click at [253, 412] on div "+1.3% GOOGLE YoY" at bounding box center [305, 418] width 122 height 50
click at [759, 430] on span "Predicted YoY" at bounding box center [788, 431] width 91 height 23
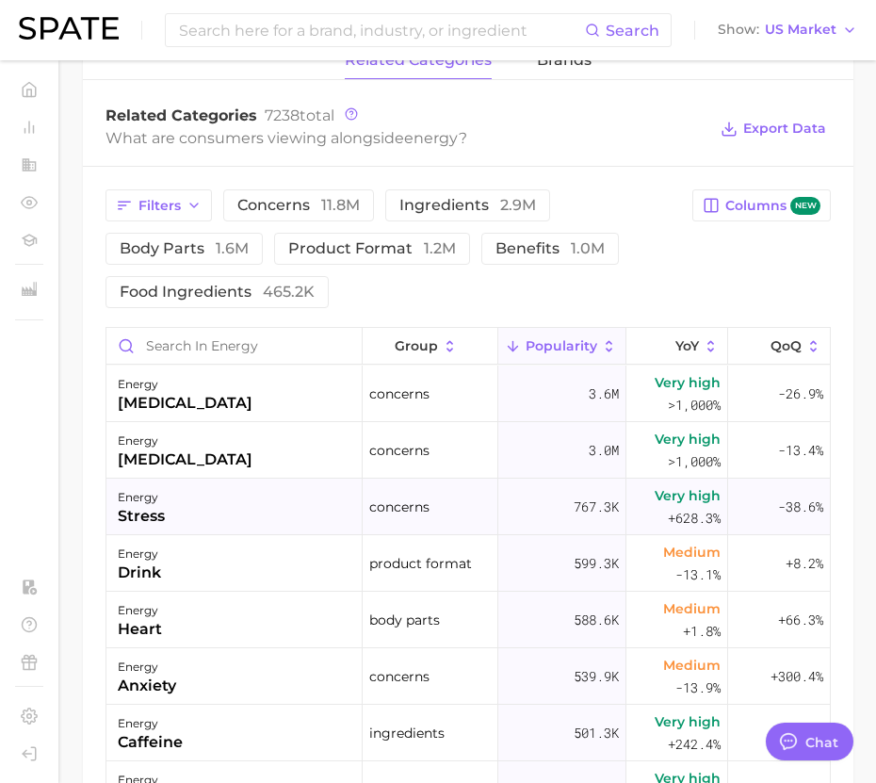
scroll to position [1277, 0]
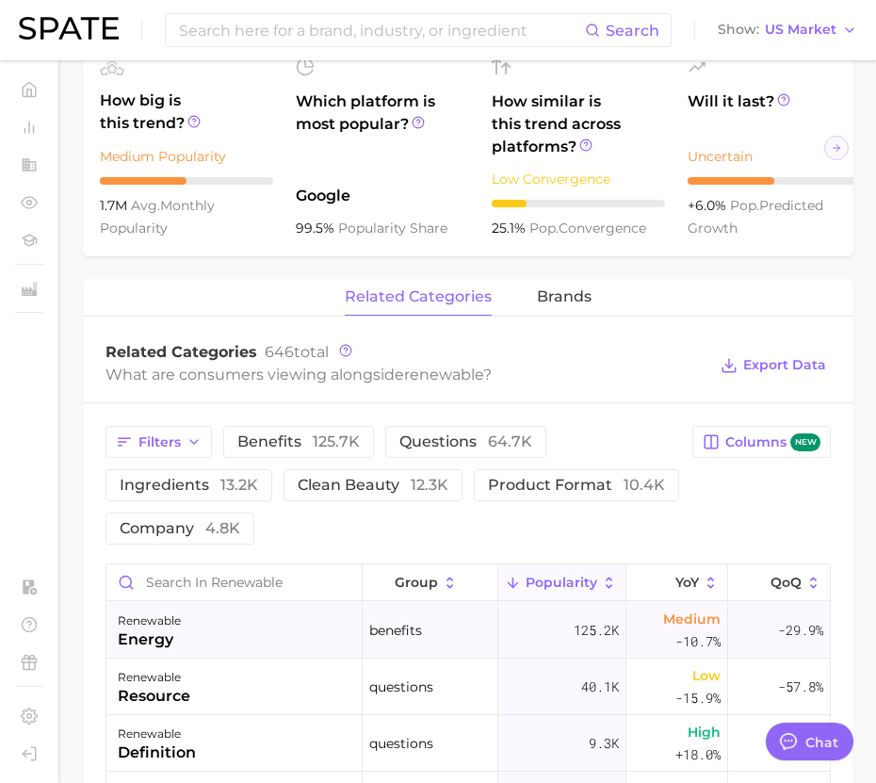
scroll to position [702, 0]
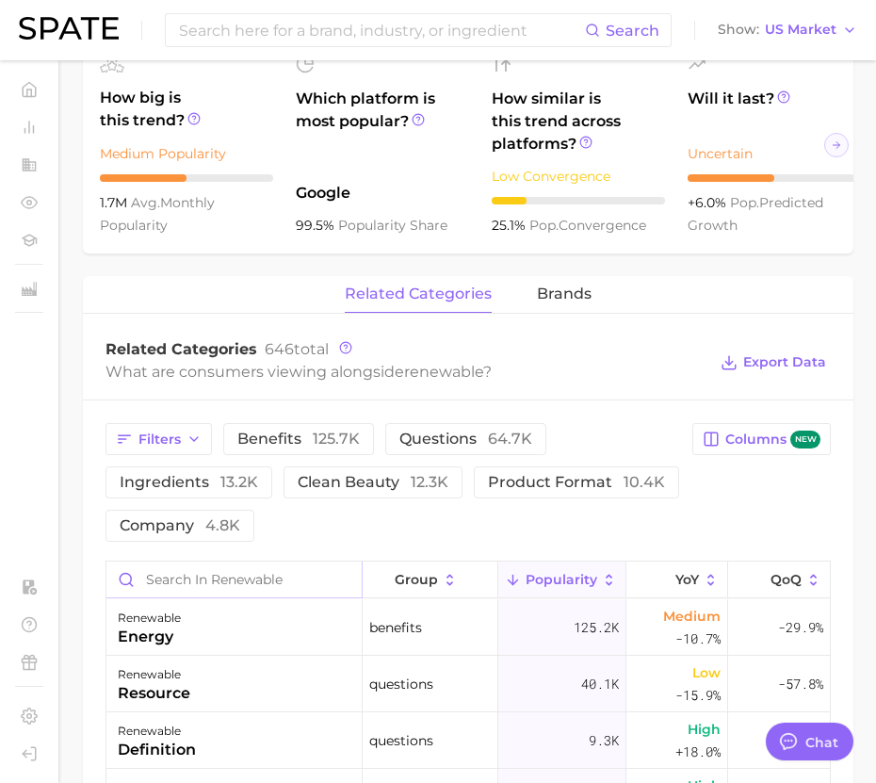
click at [223, 583] on input "Search in renewable" at bounding box center [233, 580] width 255 height 36
type input "f"
type input "data center"
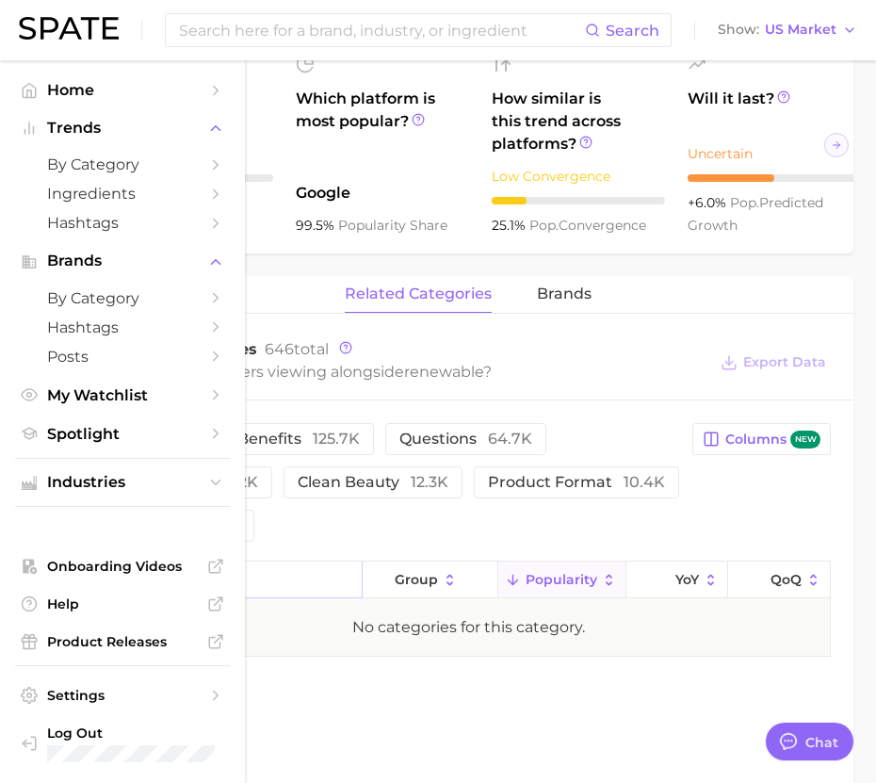
drag, startPoint x: 301, startPoint y: 585, endPoint x: 3, endPoint y: 543, distance: 301.7
click at [3, 543] on div "Search Show US Market Home Trends by Category Ingredients Hashtags Brands by Ca…" at bounding box center [438, 195] width 876 height 1674
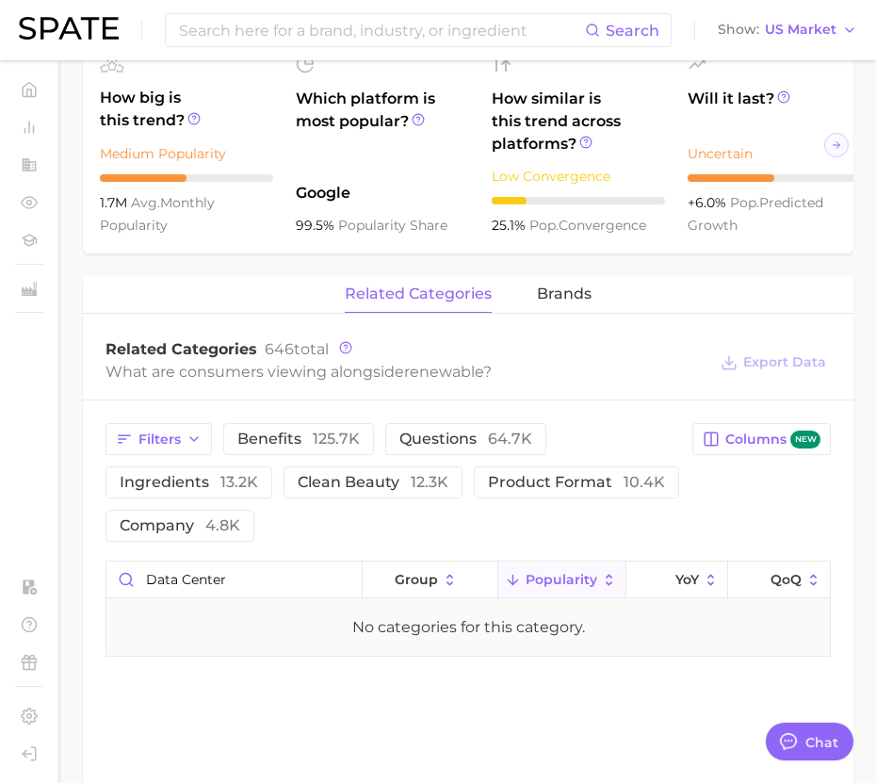
click at [316, 280] on div "related categories brands" at bounding box center [468, 295] width 771 height 38
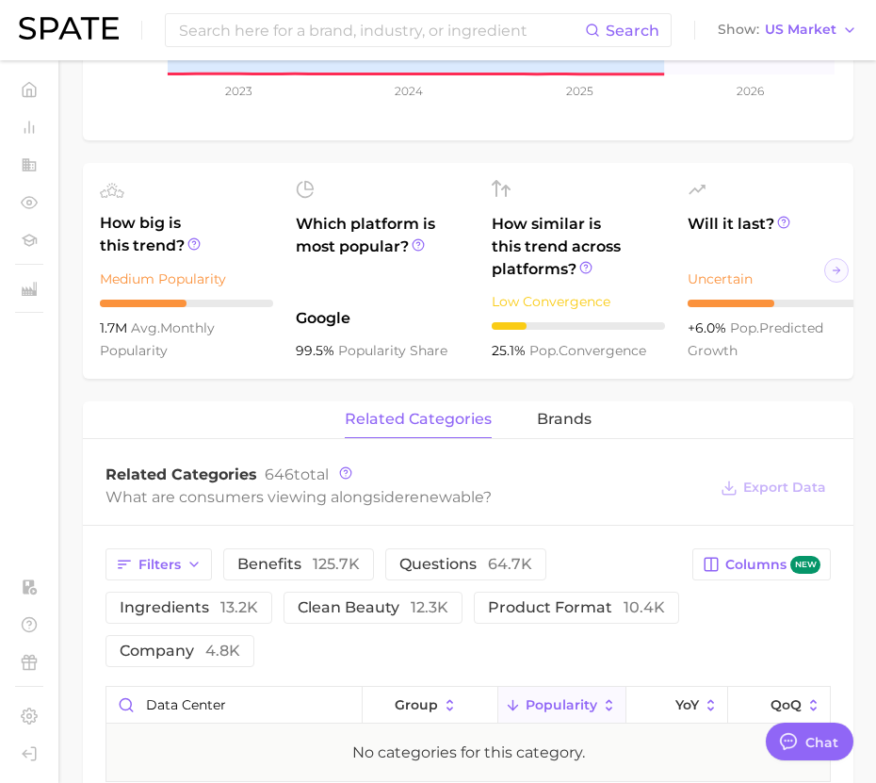
click at [362, 267] on span "Which platform is most popular?" at bounding box center [382, 255] width 173 height 85
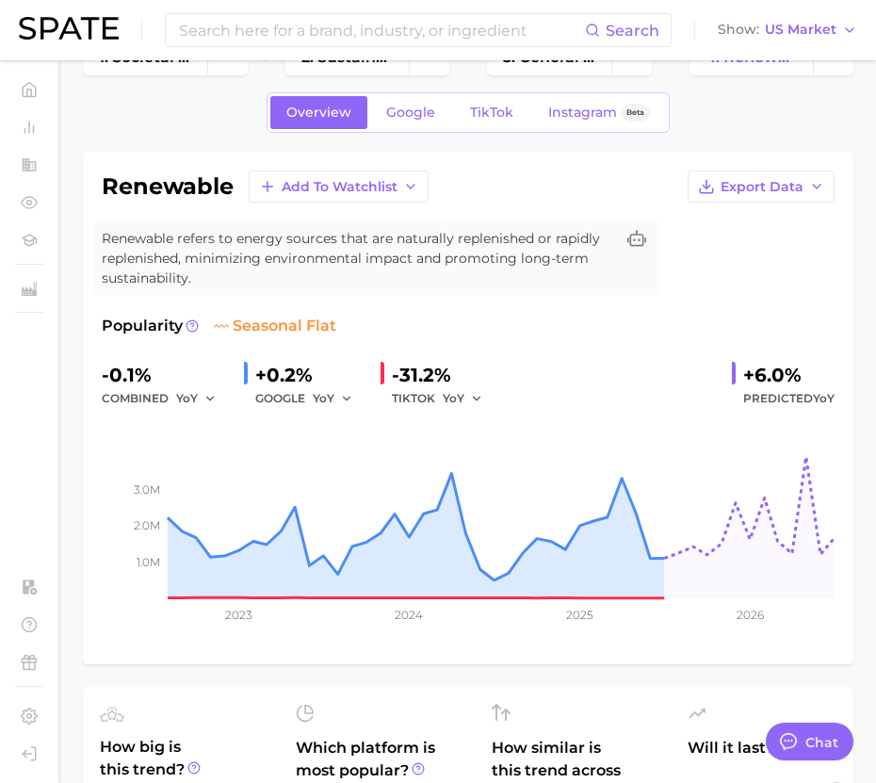
scroll to position [0, 0]
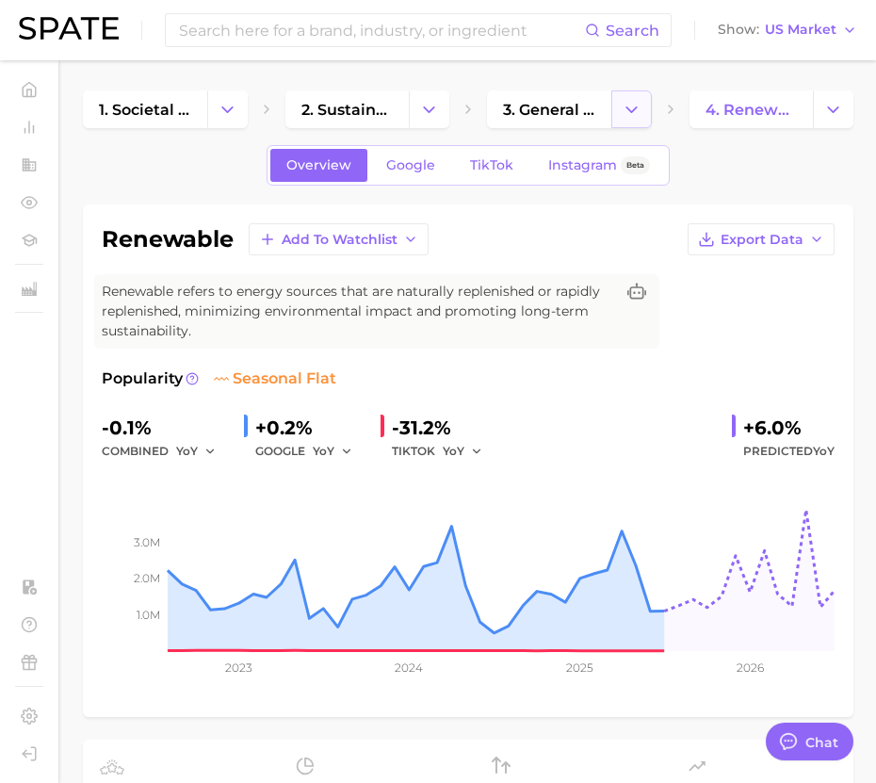
click at [628, 112] on icon "Change Category" at bounding box center [632, 110] width 20 height 20
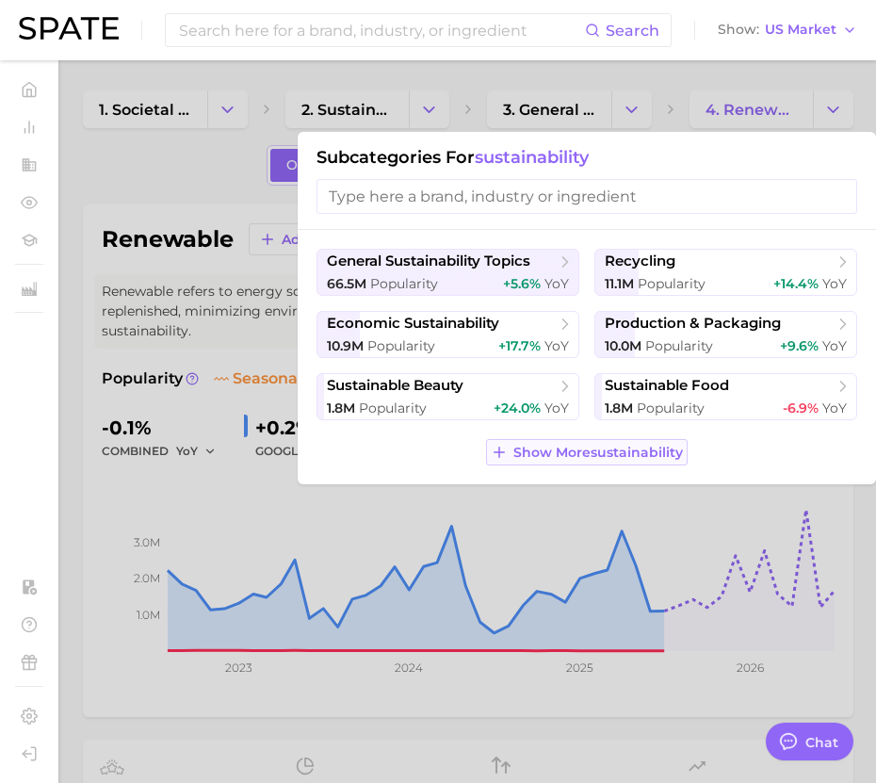
click at [644, 445] on span "Show More sustainability" at bounding box center [598, 453] width 170 height 16
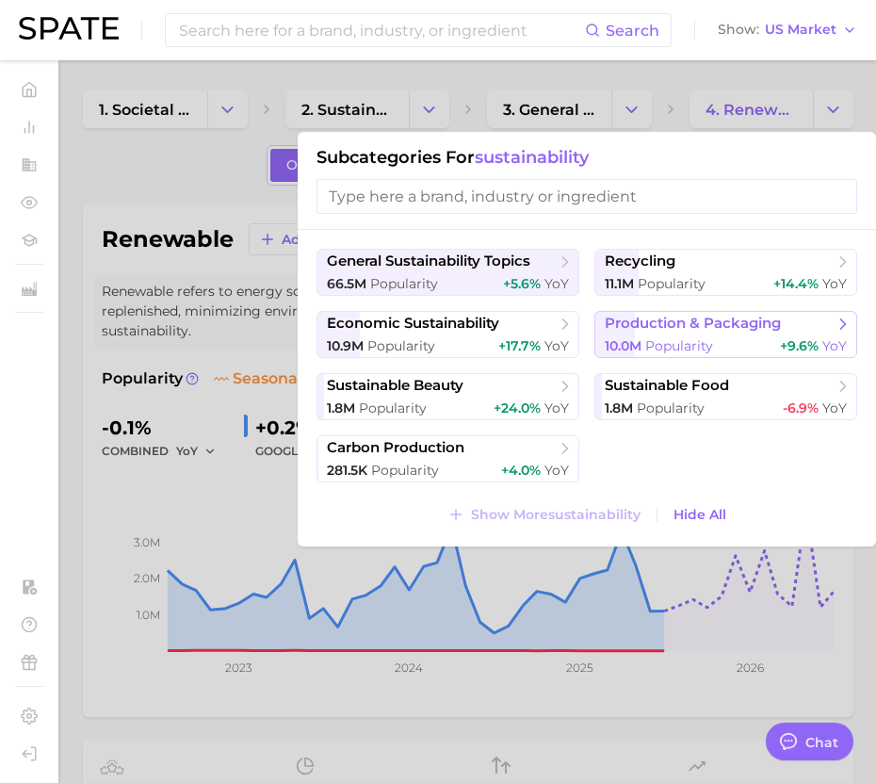
click at [714, 345] on div "10.0m Popularity +9.6% YoY" at bounding box center [726, 346] width 242 height 18
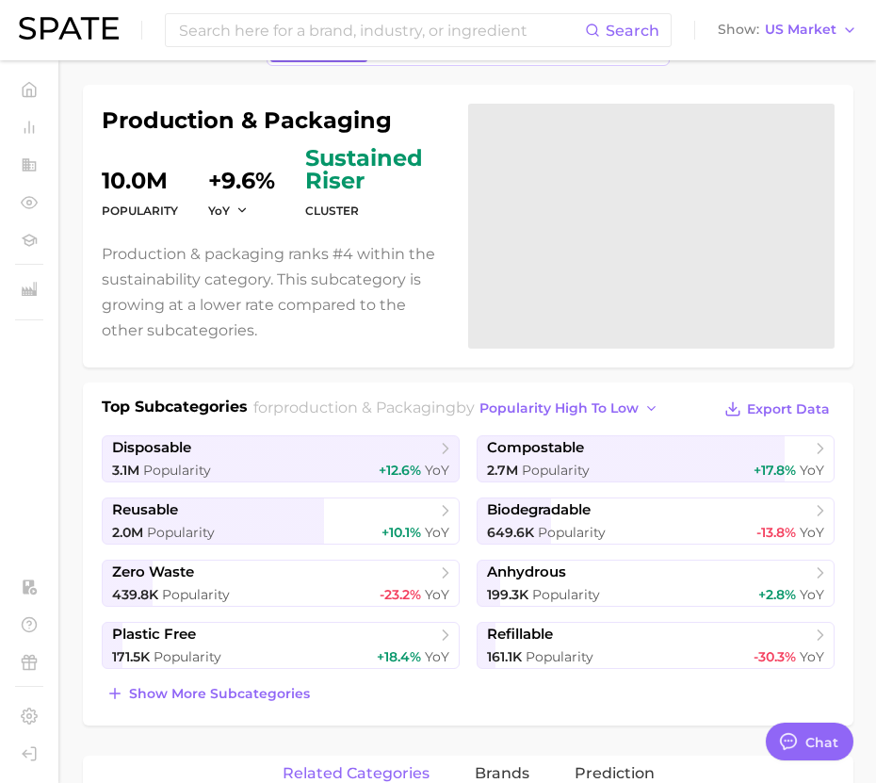
scroll to position [121, 0]
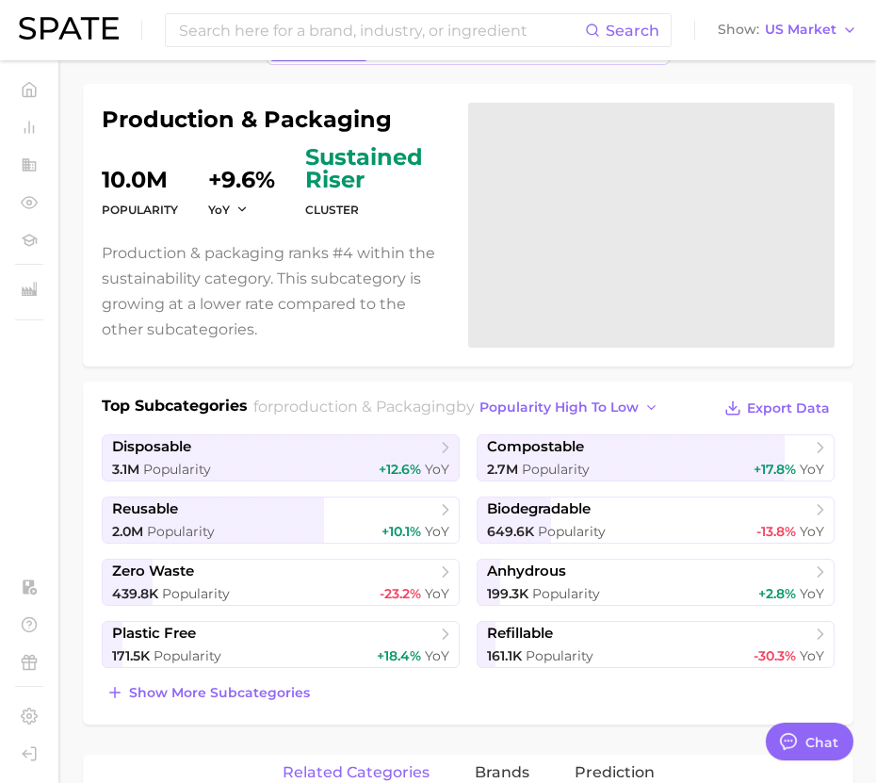
drag, startPoint x: 277, startPoint y: 187, endPoint x: 203, endPoint y: 175, distance: 75.4
click at [203, 175] on dl "Popularity 10.0m YoY +9.6% cluster sustained riser" at bounding box center [274, 183] width 344 height 75
drag, startPoint x: 261, startPoint y: 174, endPoint x: 227, endPoint y: 174, distance: 33.9
click at [227, 174] on dd "+9.6%" at bounding box center [241, 168] width 67 height 45
drag, startPoint x: 268, startPoint y: 178, endPoint x: 210, endPoint y: 179, distance: 57.5
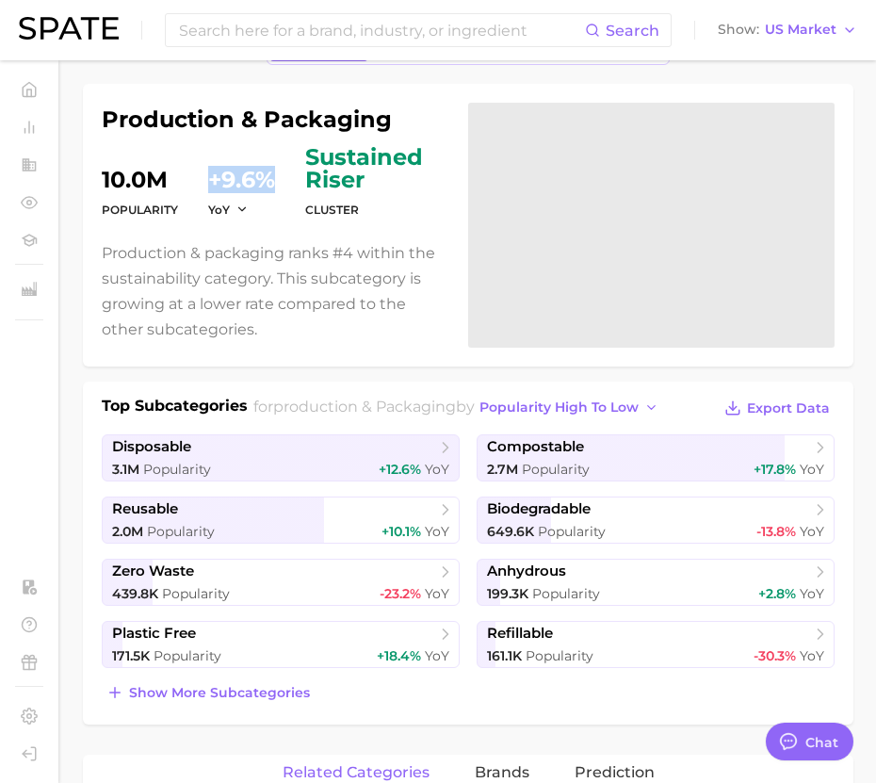
click at [210, 179] on dd "+9.6%" at bounding box center [241, 168] width 67 height 45
copy dd "+9.6%"
click at [239, 212] on icon "button" at bounding box center [242, 209] width 13 height 13
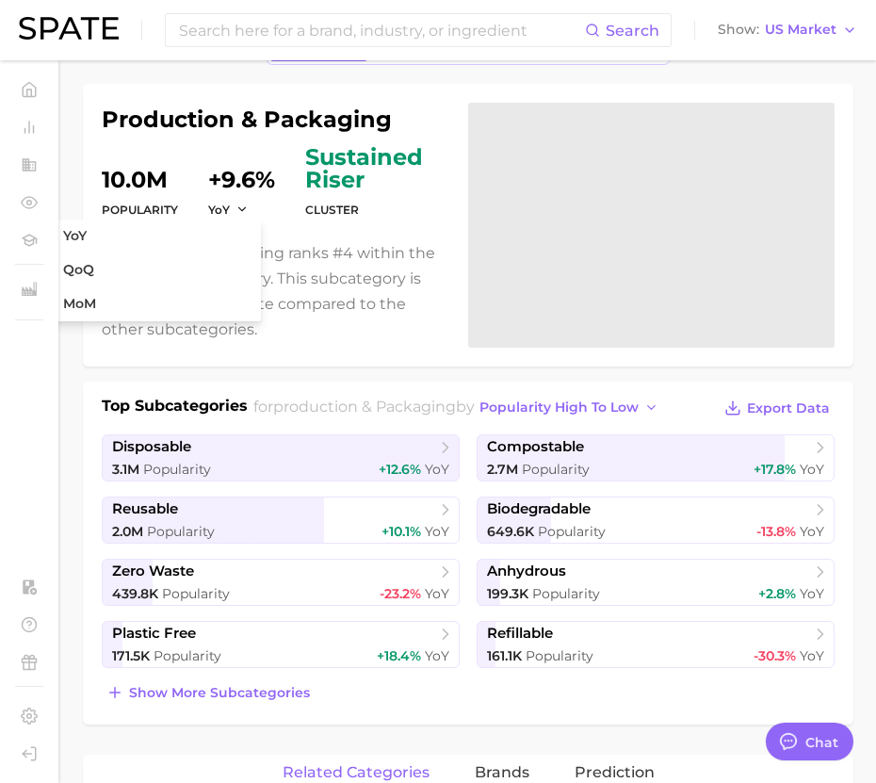
click at [312, 219] on dt "cluster" at bounding box center [375, 210] width 140 height 23
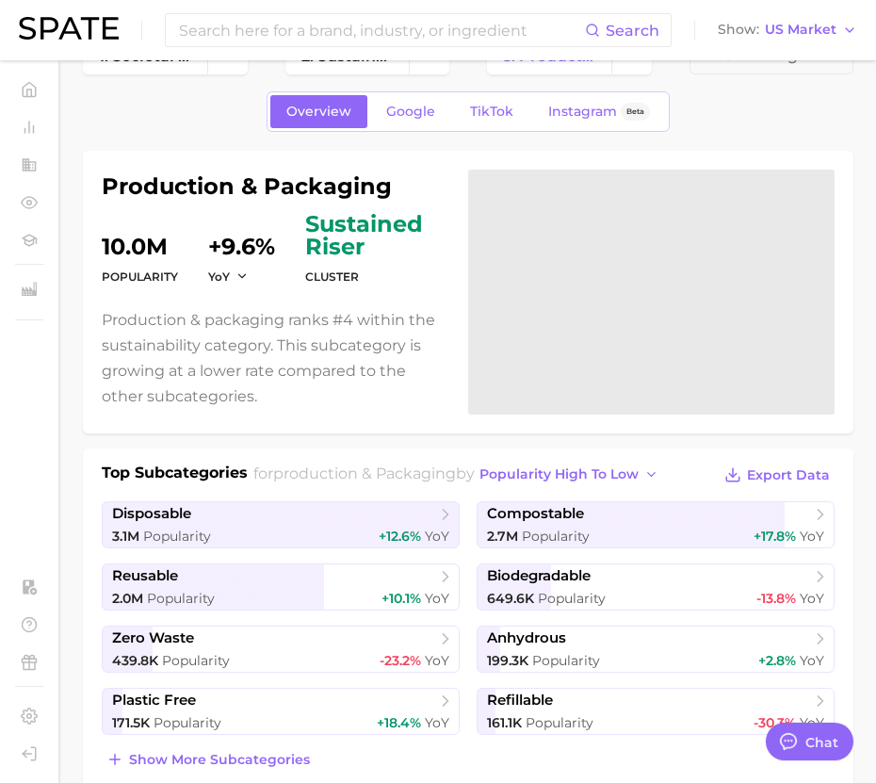
scroll to position [0, 0]
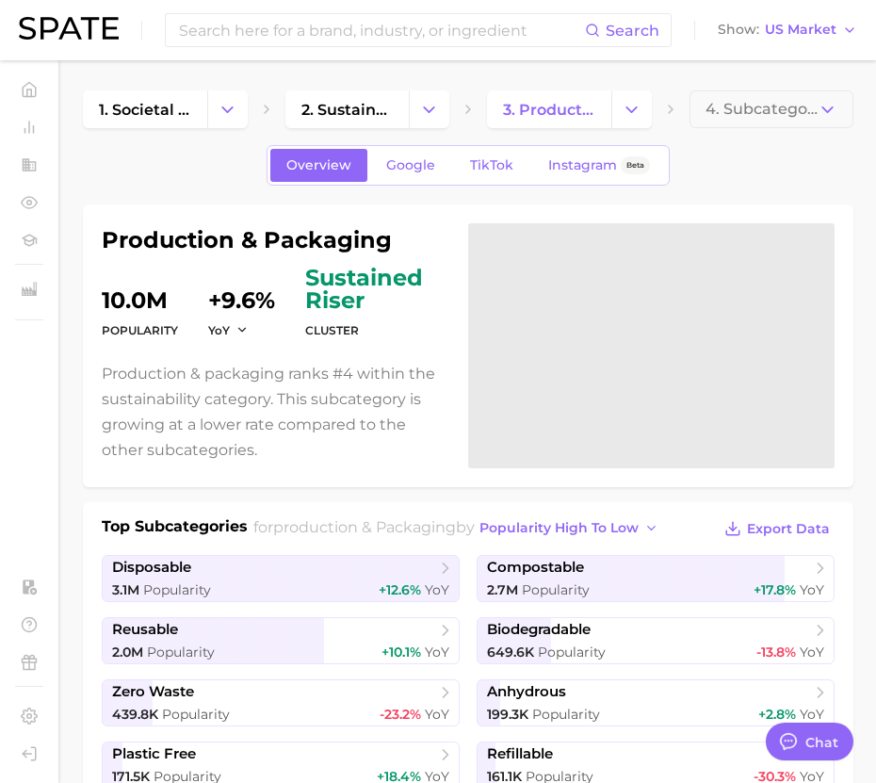
click at [354, 333] on dt "cluster" at bounding box center [375, 330] width 140 height 23
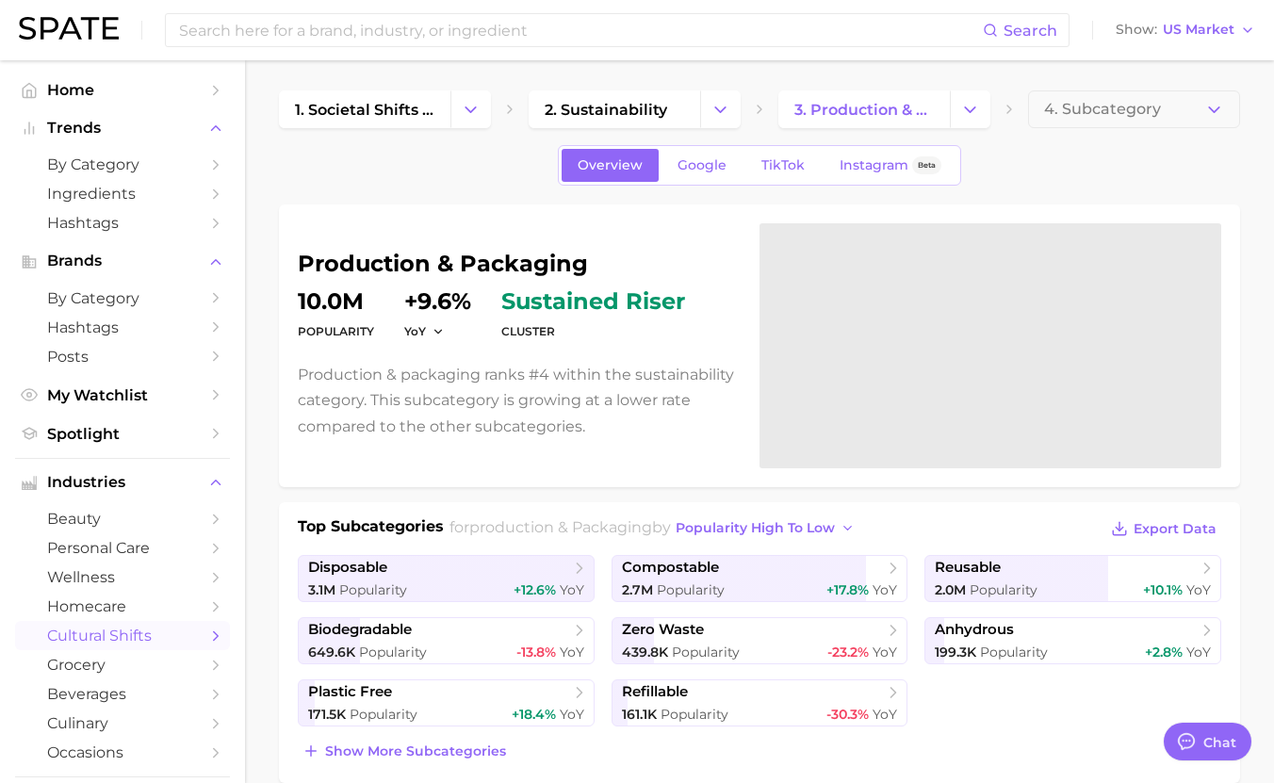
type textarea "x"
click at [667, 168] on link "Google" at bounding box center [704, 165] width 81 height 33
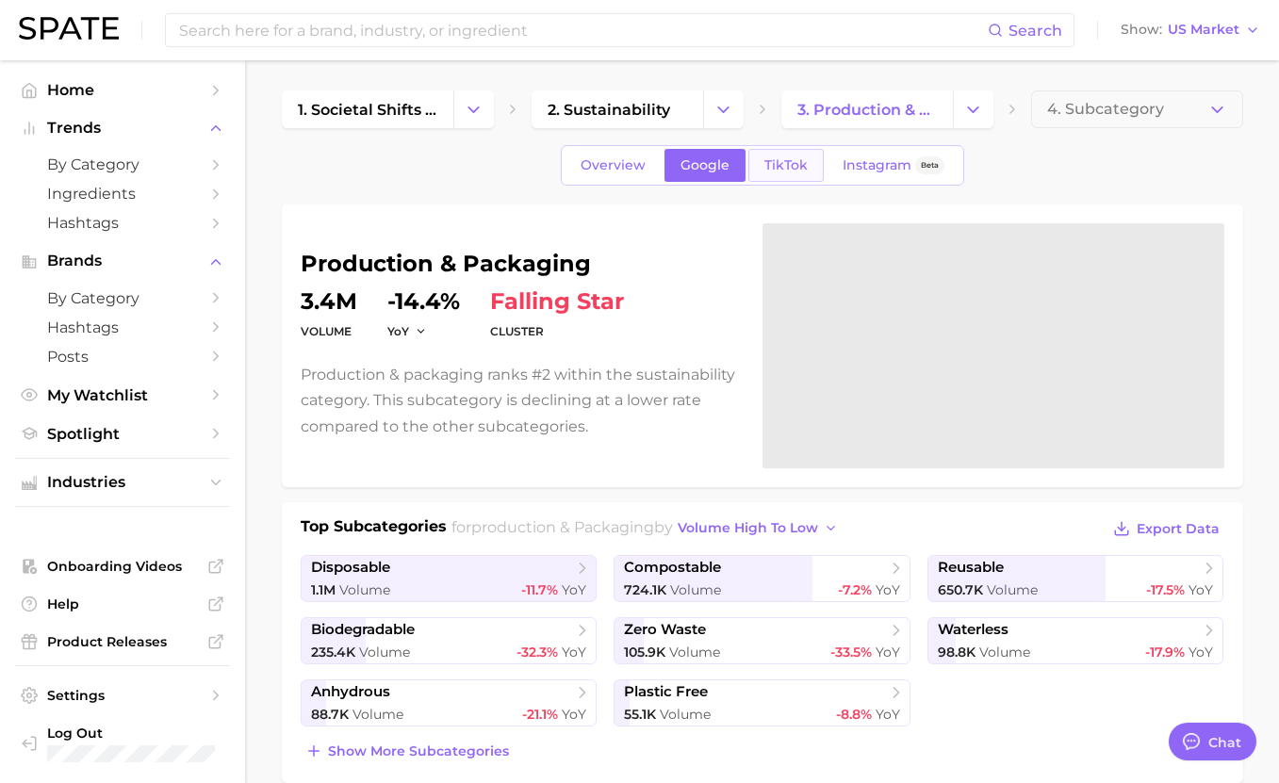
click at [764, 168] on span "TikTok" at bounding box center [785, 165] width 43 height 16
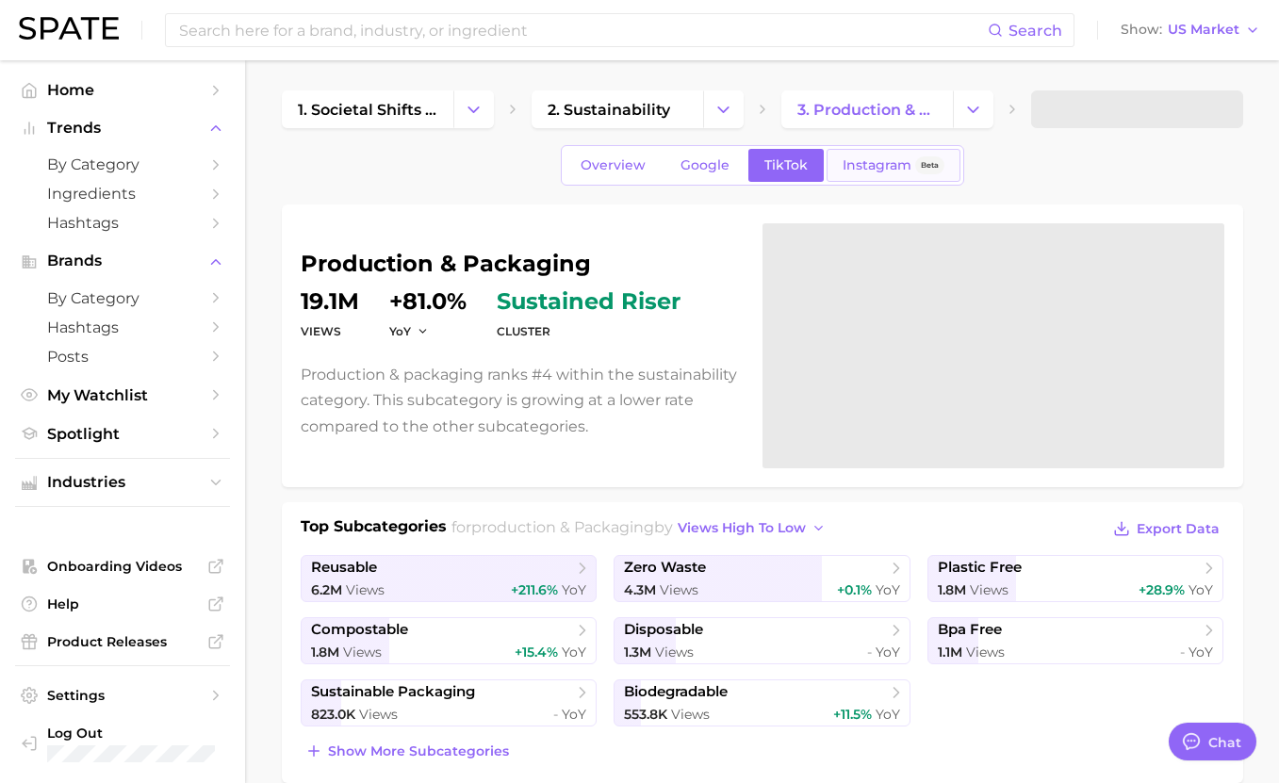
click at [855, 171] on span "Instagram" at bounding box center [876, 165] width 69 height 16
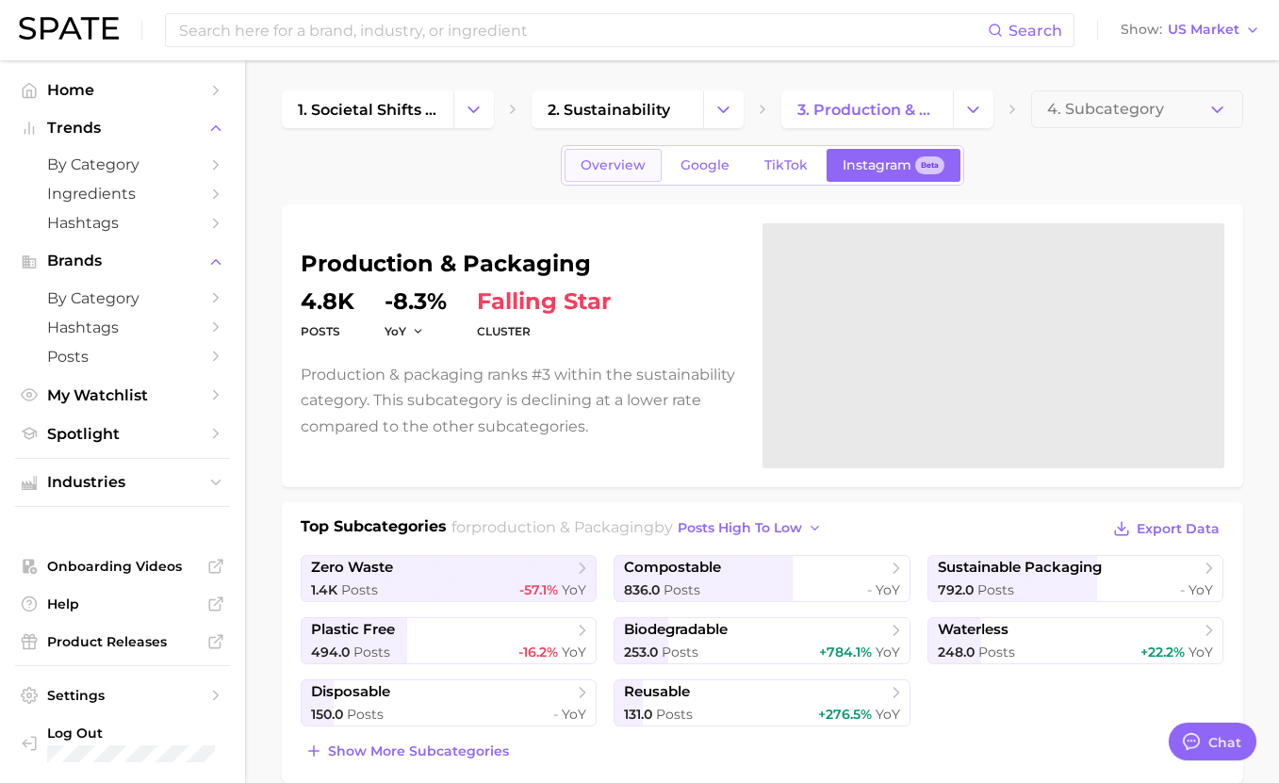
click at [628, 171] on span "Overview" at bounding box center [612, 165] width 65 height 16
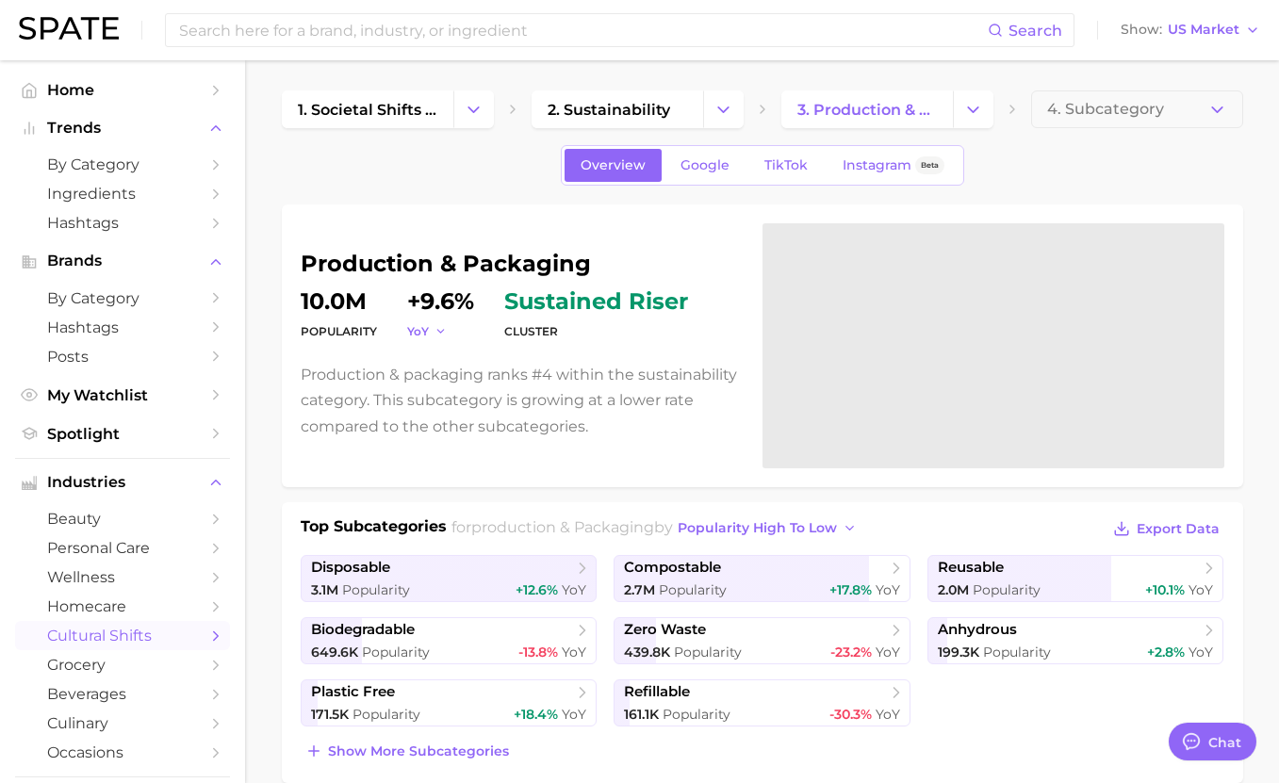
click at [434, 330] on icon "button" at bounding box center [440, 331] width 13 height 13
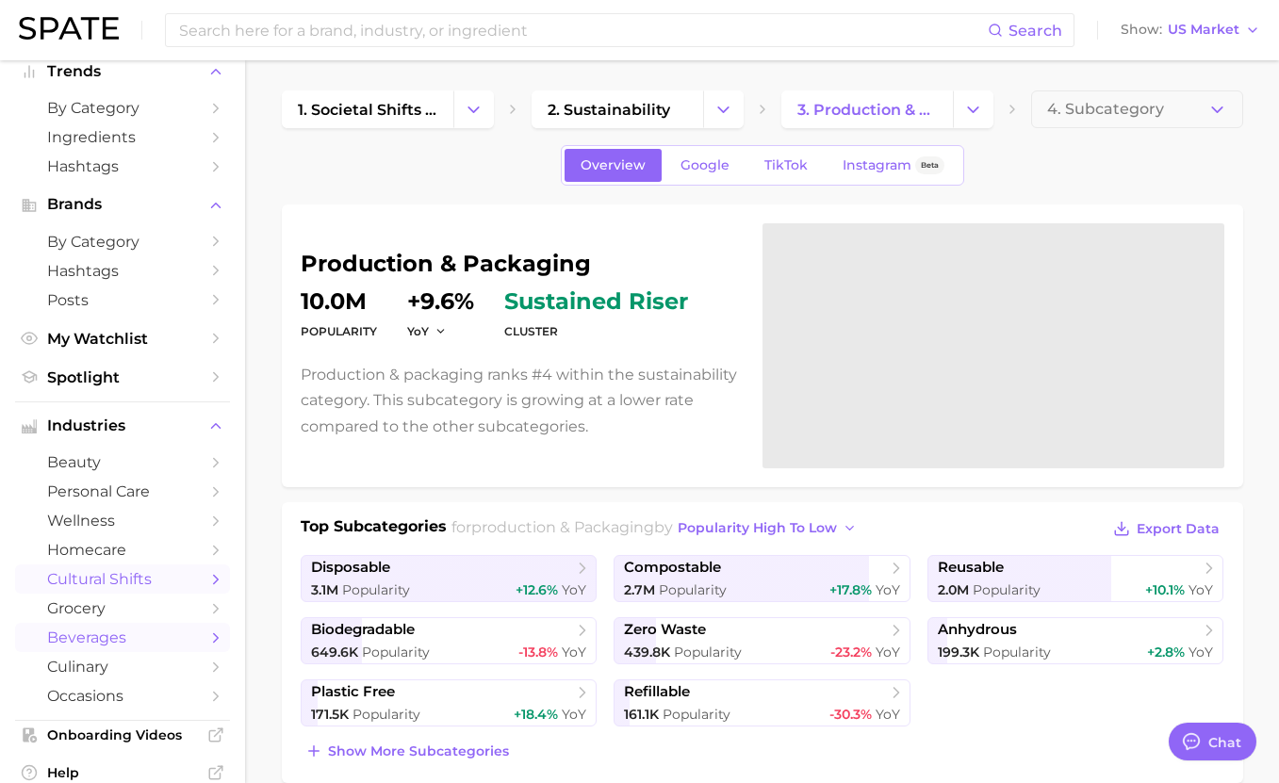
scroll to position [59, 0]
click at [218, 580] on icon "Sidebar" at bounding box center [215, 576] width 17 height 17
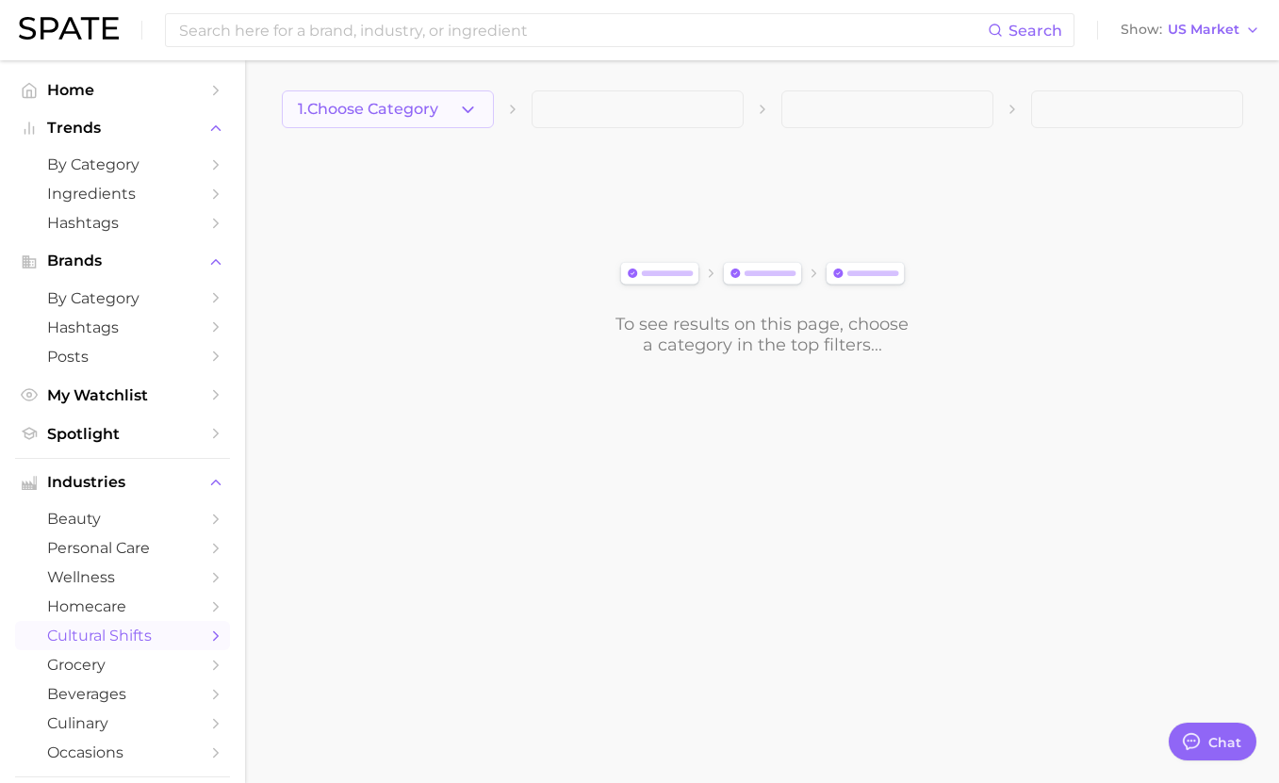
click at [437, 109] on span "1. Choose Category" at bounding box center [368, 109] width 140 height 17
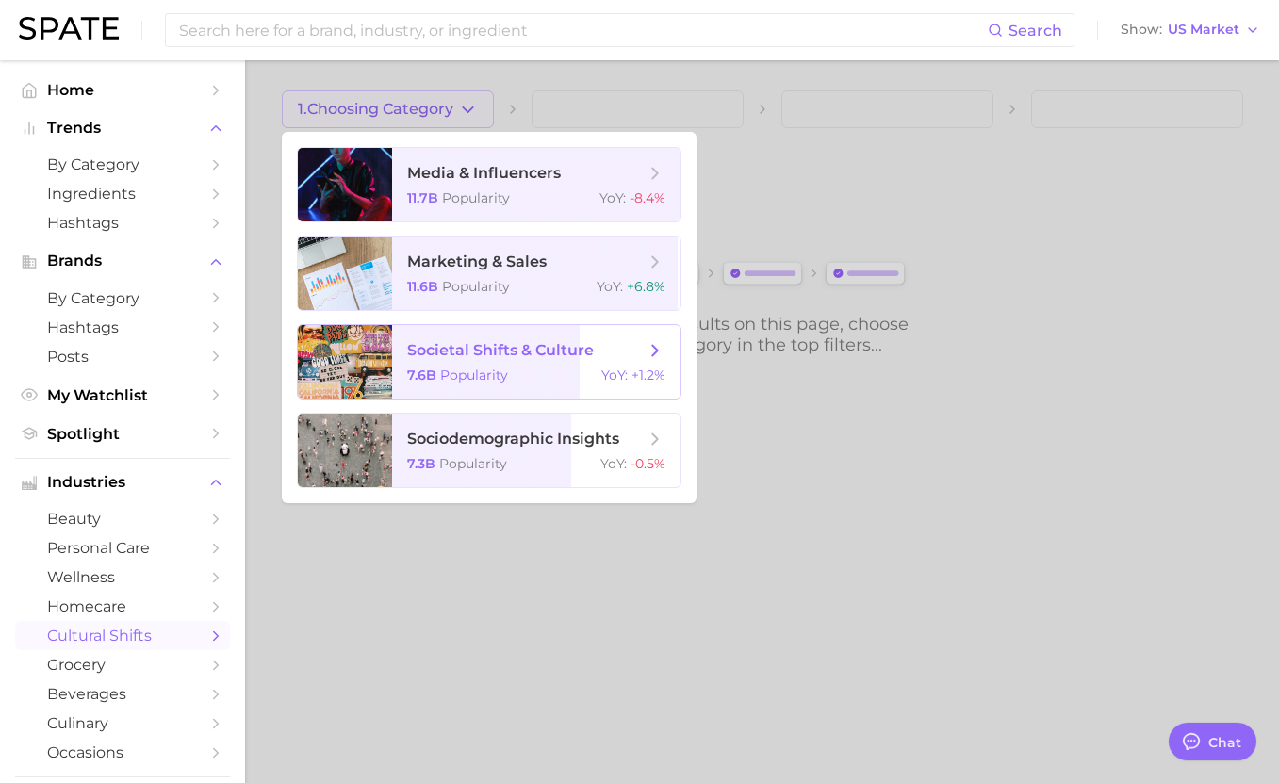
click at [530, 373] on div "7.6b Popularity YoY : +1.2%" at bounding box center [536, 375] width 258 height 17
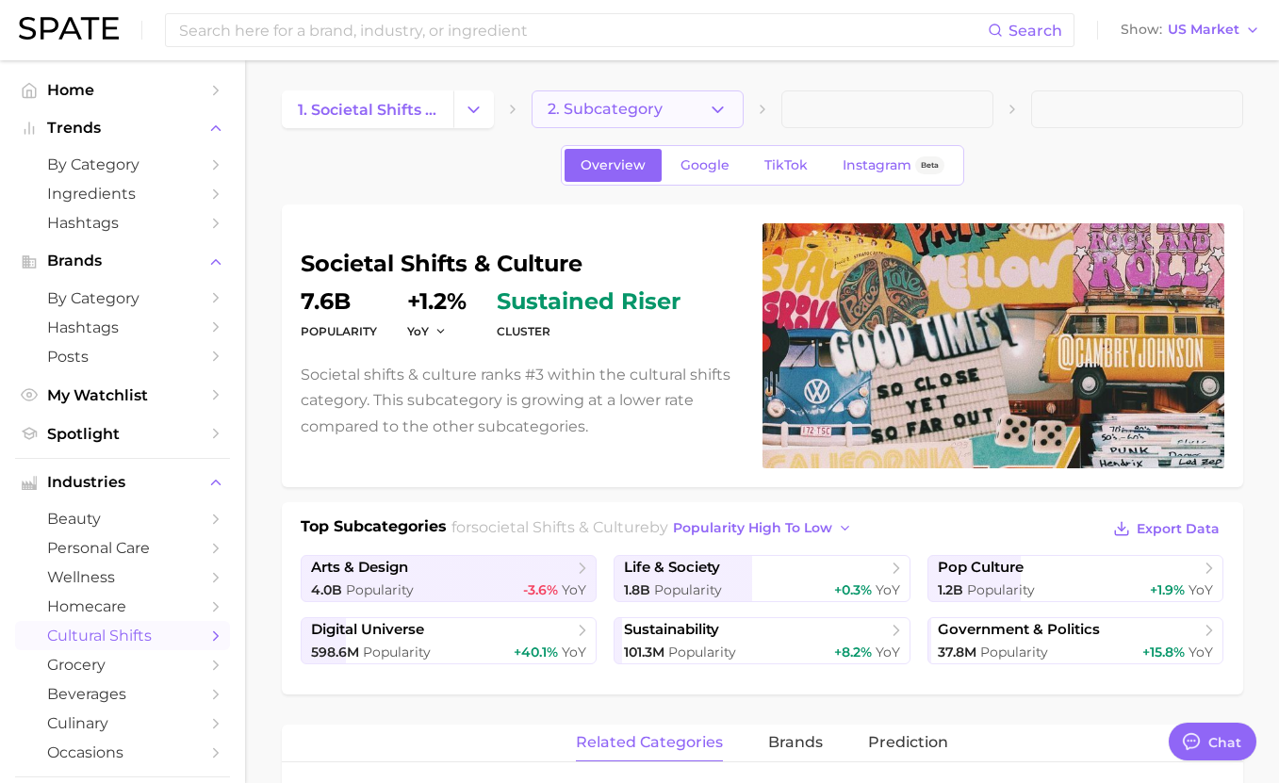
click at [632, 112] on span "2. Subcategory" at bounding box center [604, 109] width 115 height 17
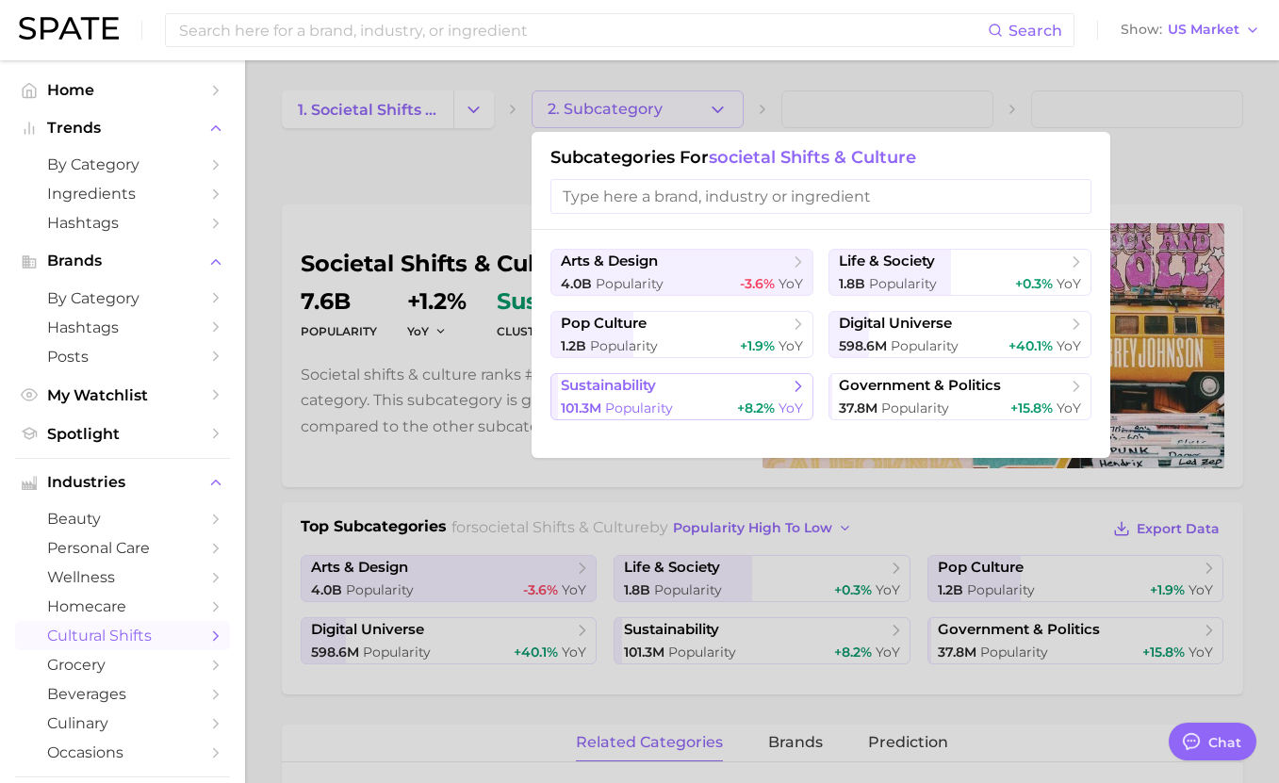
click at [643, 388] on span "sustainability" at bounding box center [608, 386] width 95 height 18
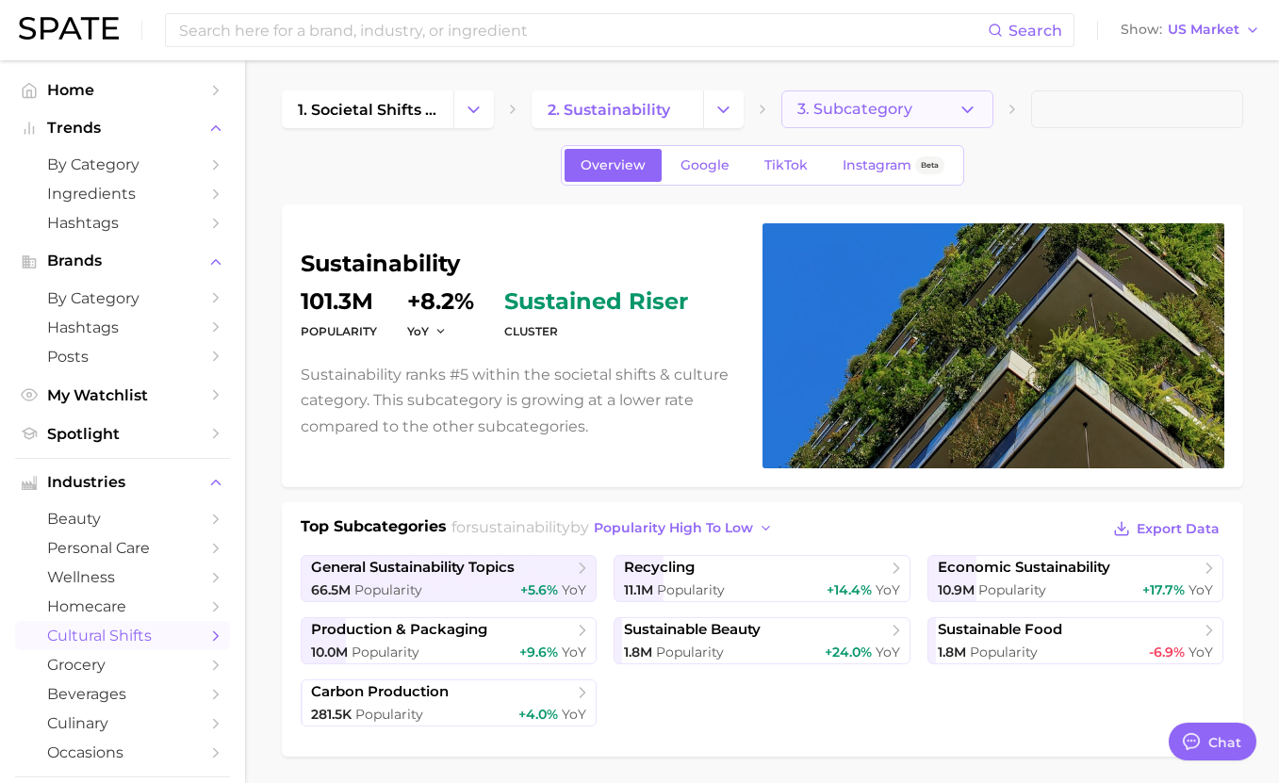
click at [814, 105] on span "3. Subcategory" at bounding box center [854, 109] width 115 height 17
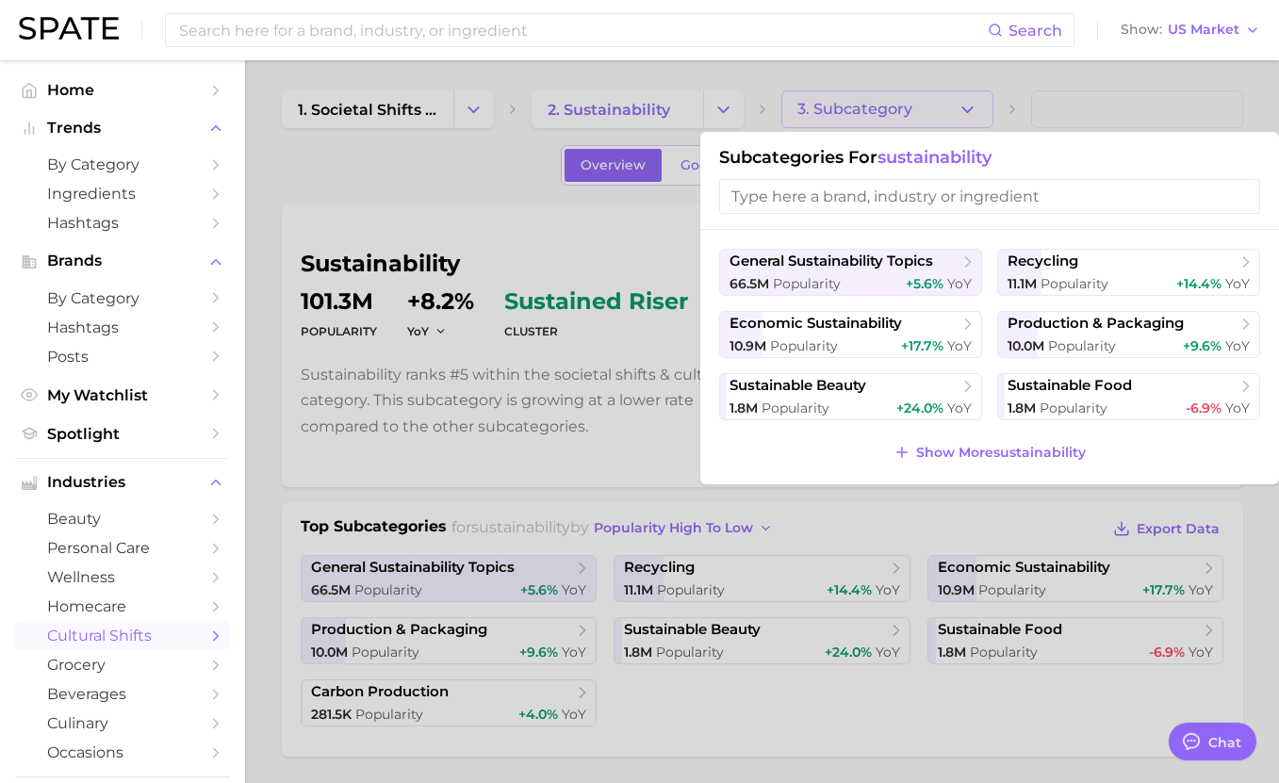
click at [872, 196] on input "search" at bounding box center [989, 196] width 541 height 35
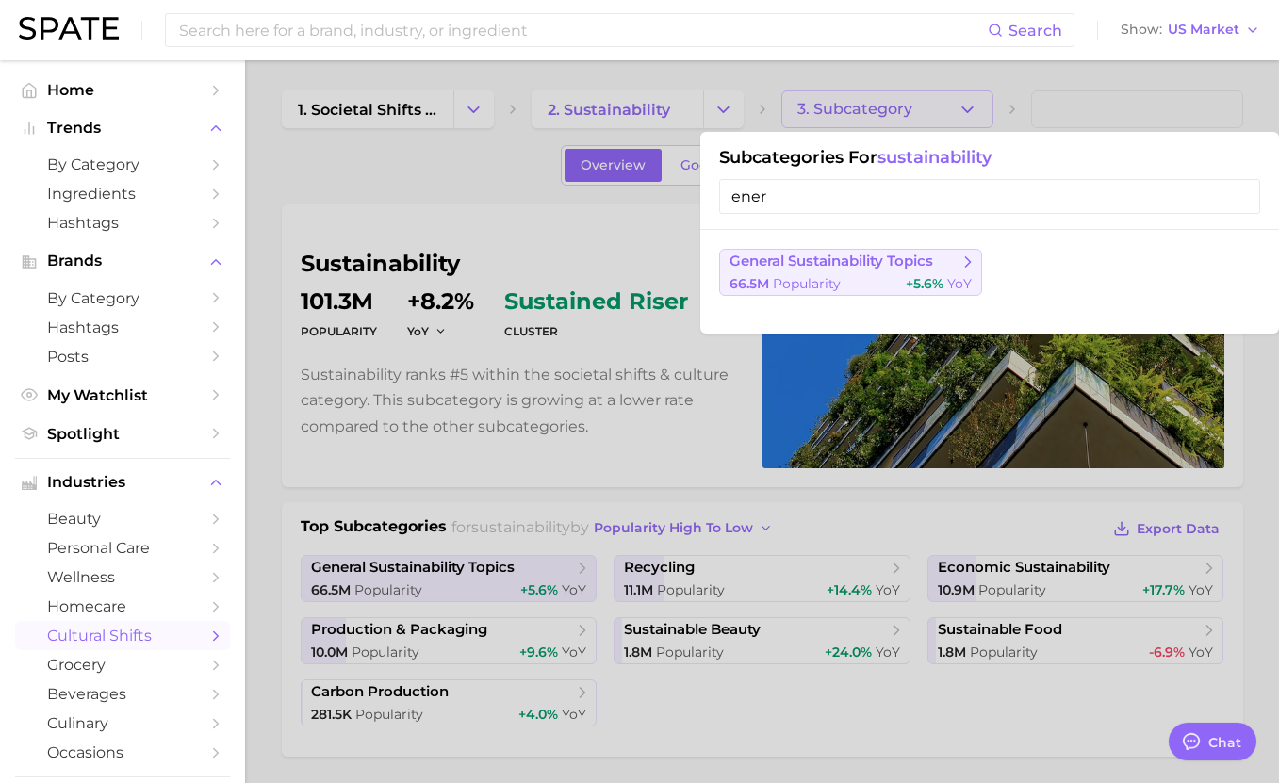
type input "ener"
click at [806, 275] on span "Popularity" at bounding box center [807, 283] width 68 height 17
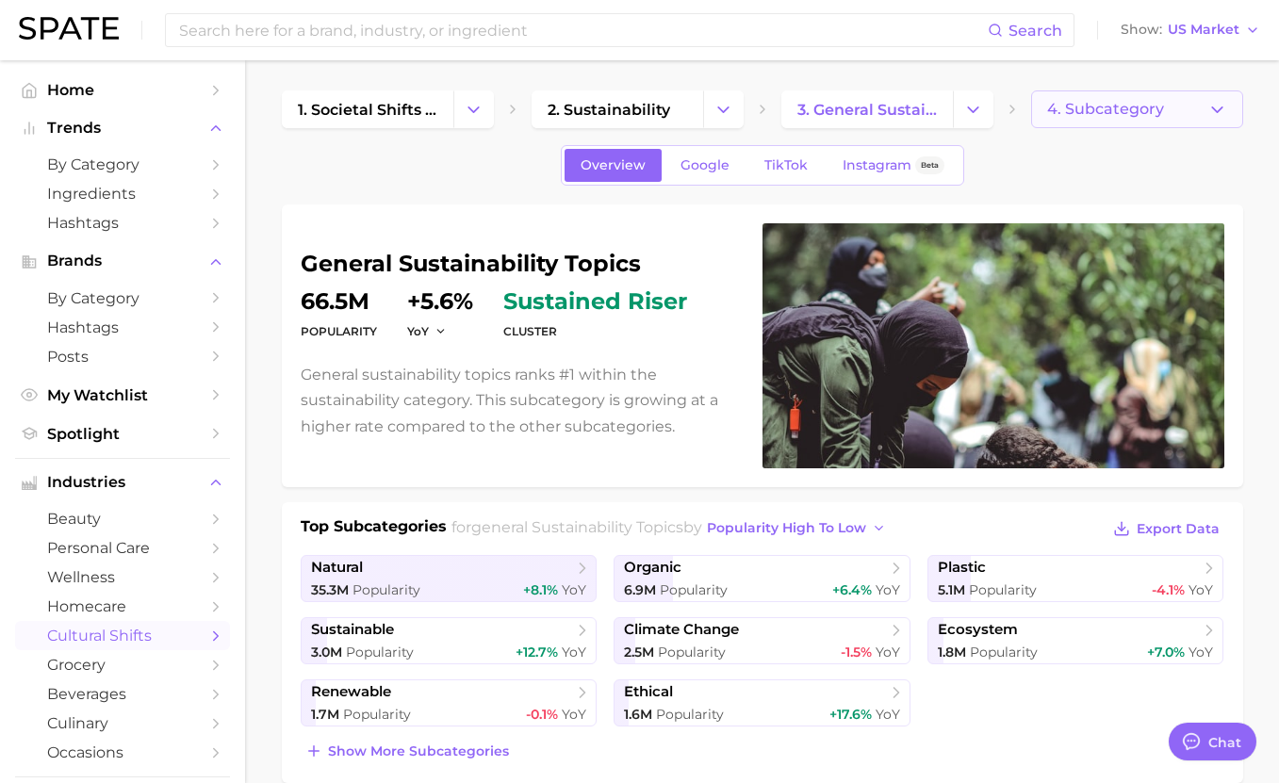
click at [875, 112] on span "4. Subcategory" at bounding box center [1105, 109] width 117 height 17
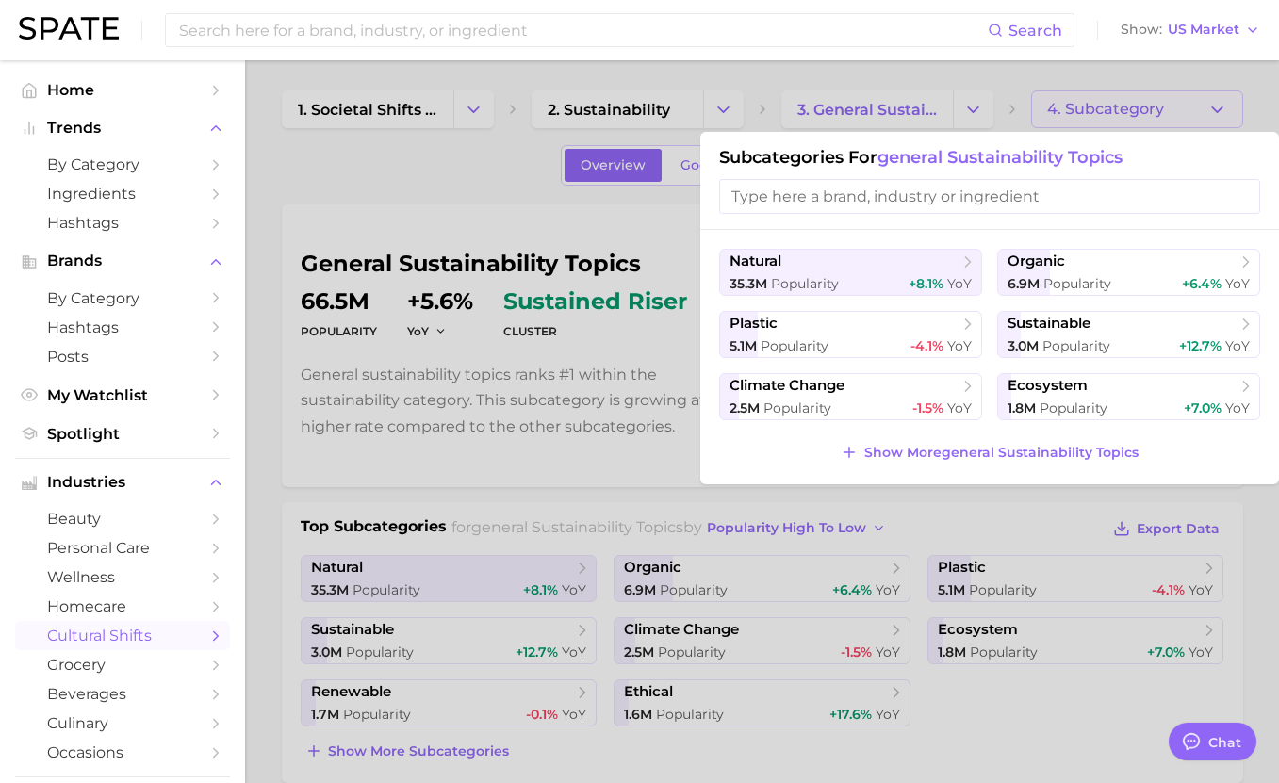
click at [875, 201] on input "search" at bounding box center [989, 196] width 541 height 35
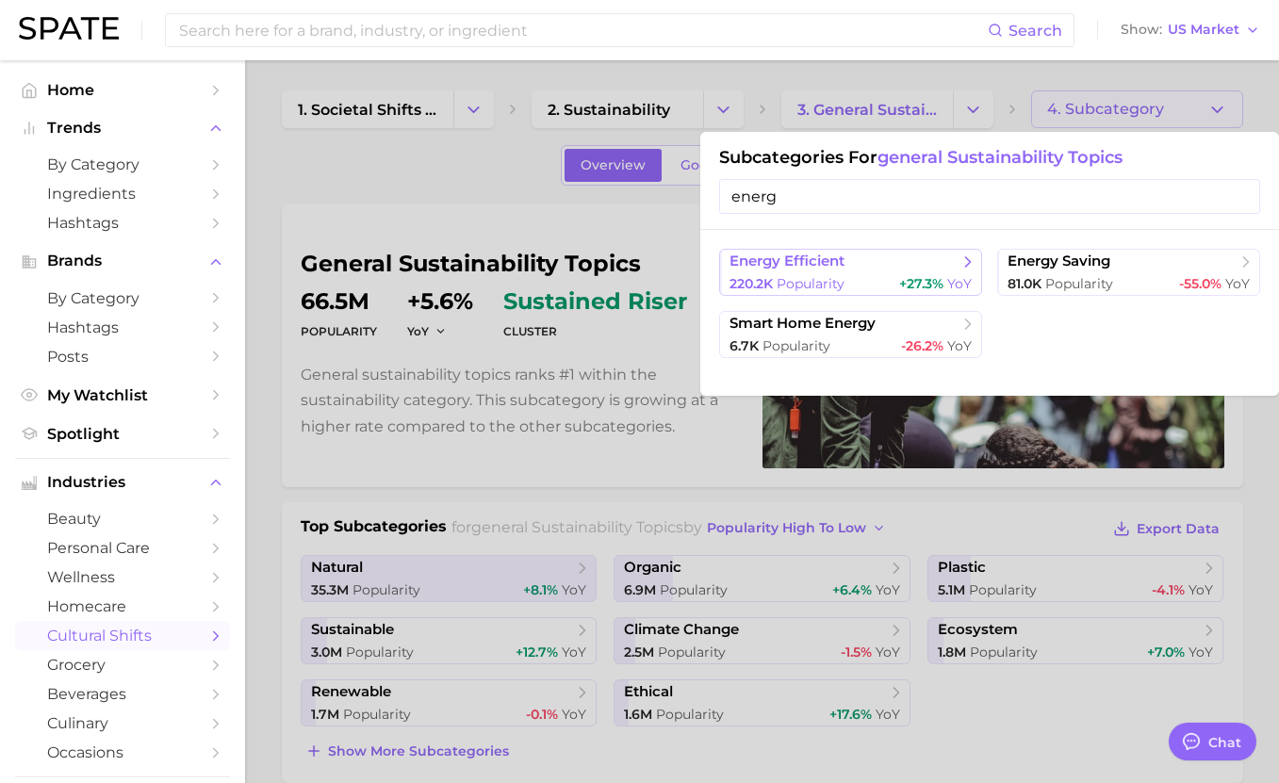
type input "energ"
click at [862, 275] on div "220.2k Popularity +27.3% YoY" at bounding box center [850, 284] width 242 height 18
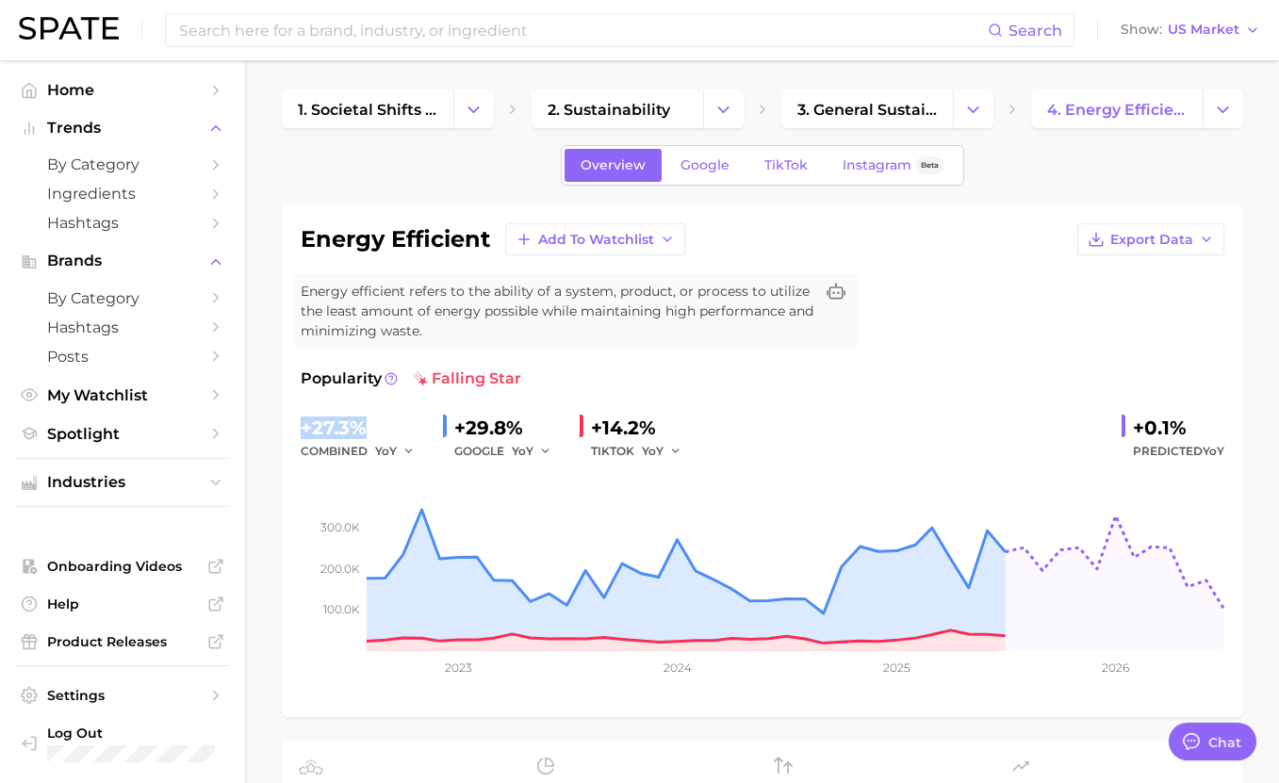
drag, startPoint x: 375, startPoint y: 425, endPoint x: 310, endPoint y: 410, distance: 66.7
click at [310, 410] on div "Popularity falling star +27.3% combined YoY +29.8% GOOGLE YoY +14.2% TIKTOK YoY…" at bounding box center [762, 532] width 923 height 331
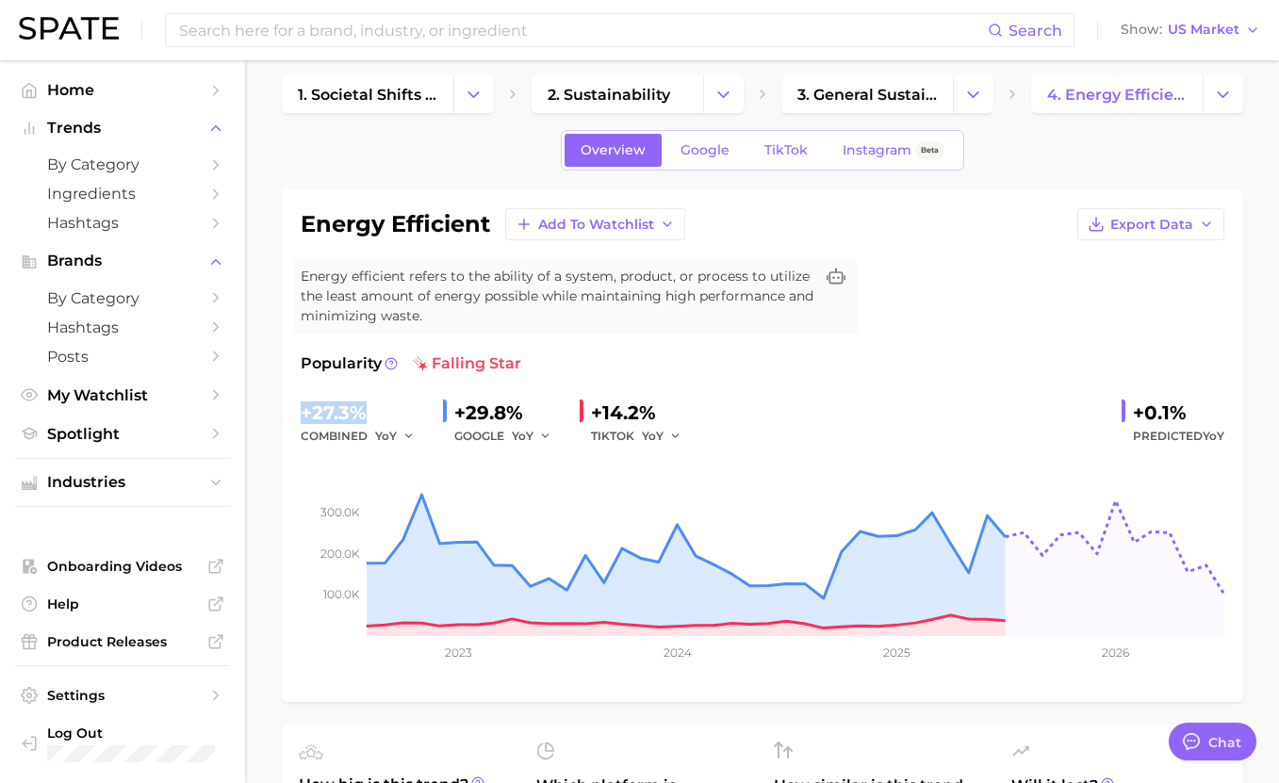
scroll to position [19, 0]
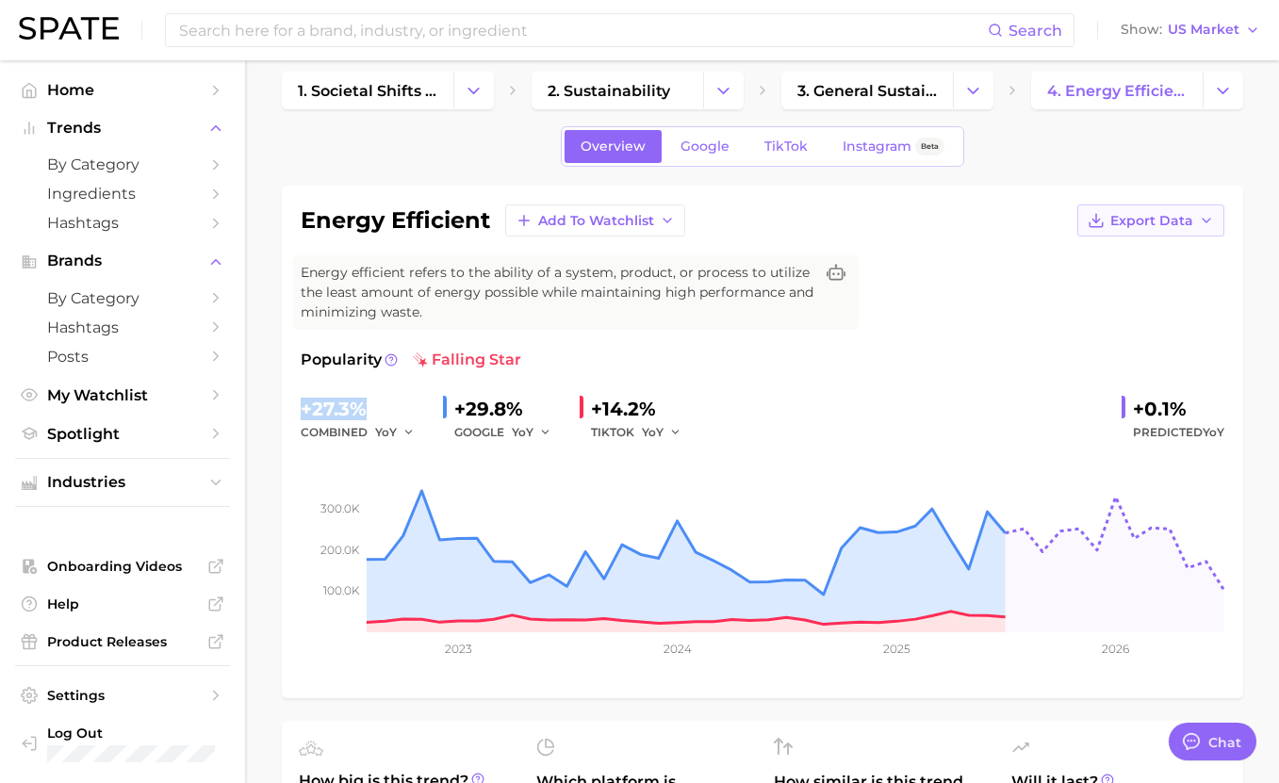
click at [875, 225] on span "Export Data" at bounding box center [1151, 221] width 83 height 16
click at [875, 291] on span "Time Series Image" at bounding box center [1112, 290] width 126 height 16
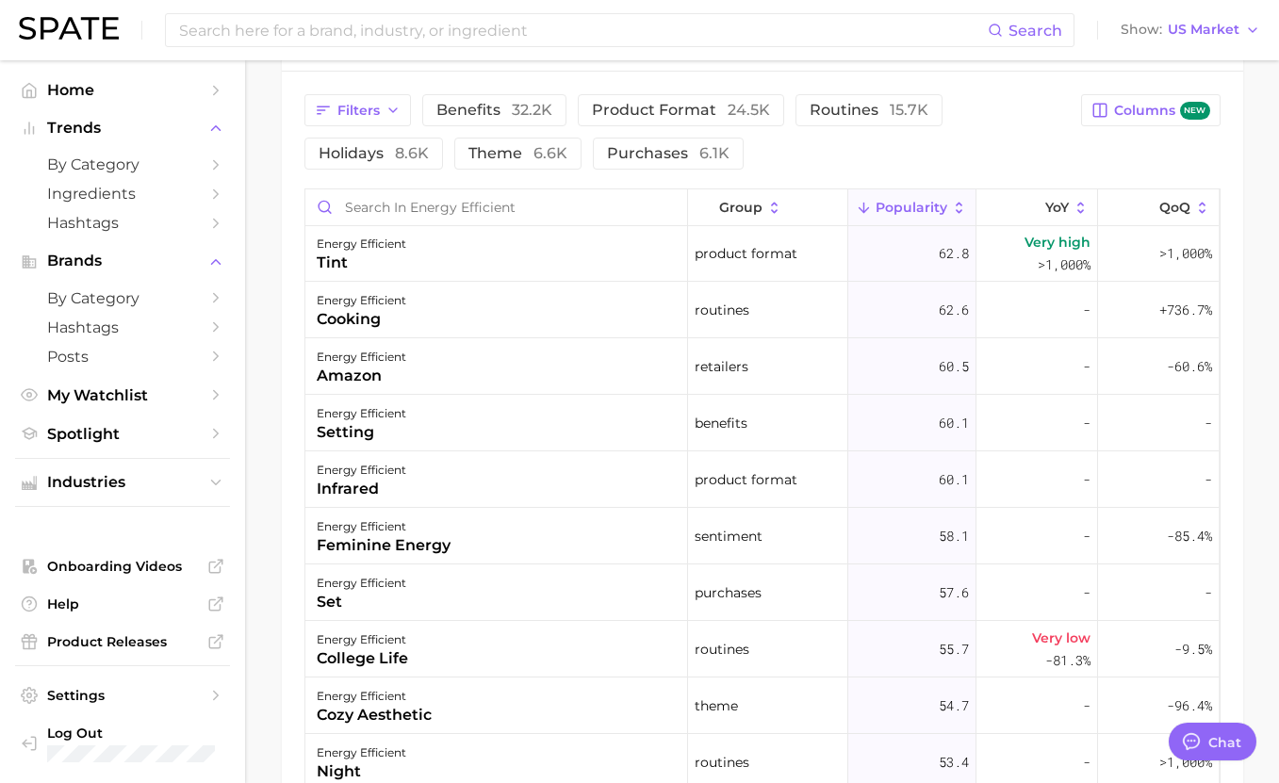
scroll to position [7183, 0]
click at [568, 362] on div "energy efficient amazon" at bounding box center [496, 364] width 383 height 57
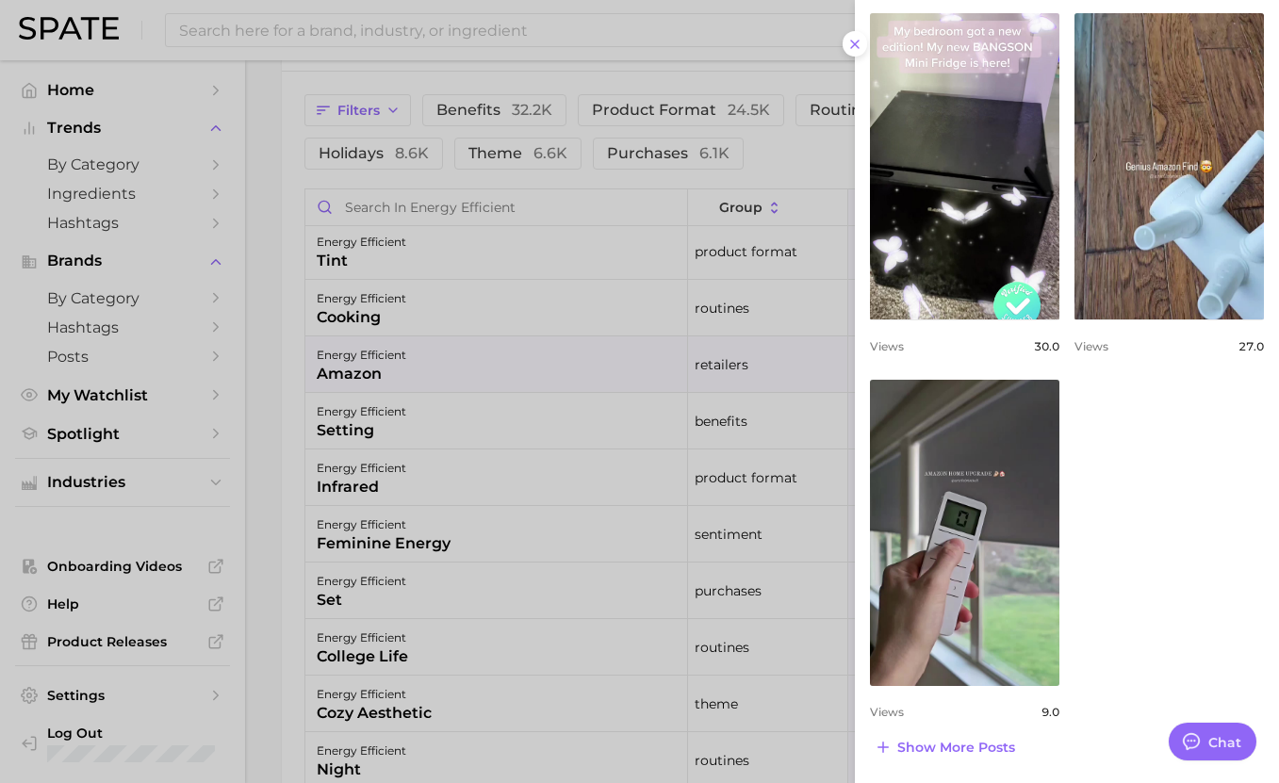
scroll to position [0, 0]
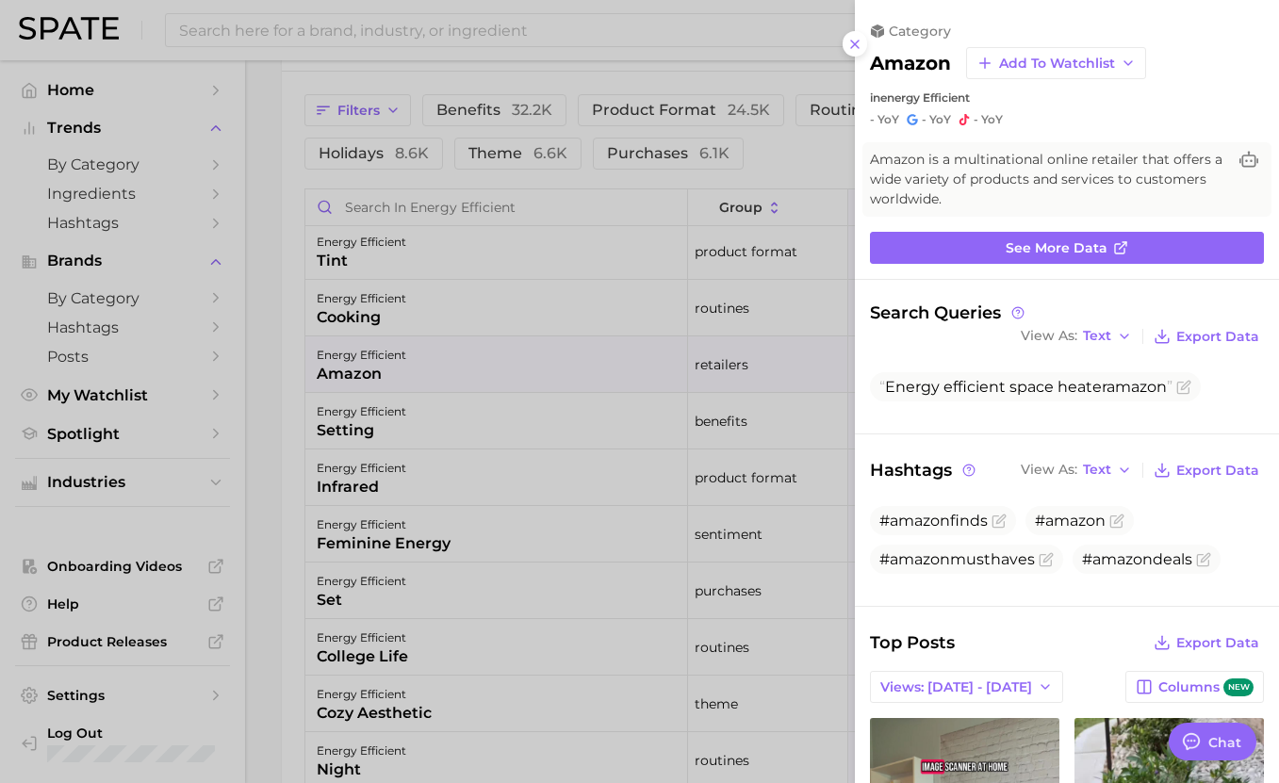
click at [730, 301] on div at bounding box center [639, 391] width 1279 height 783
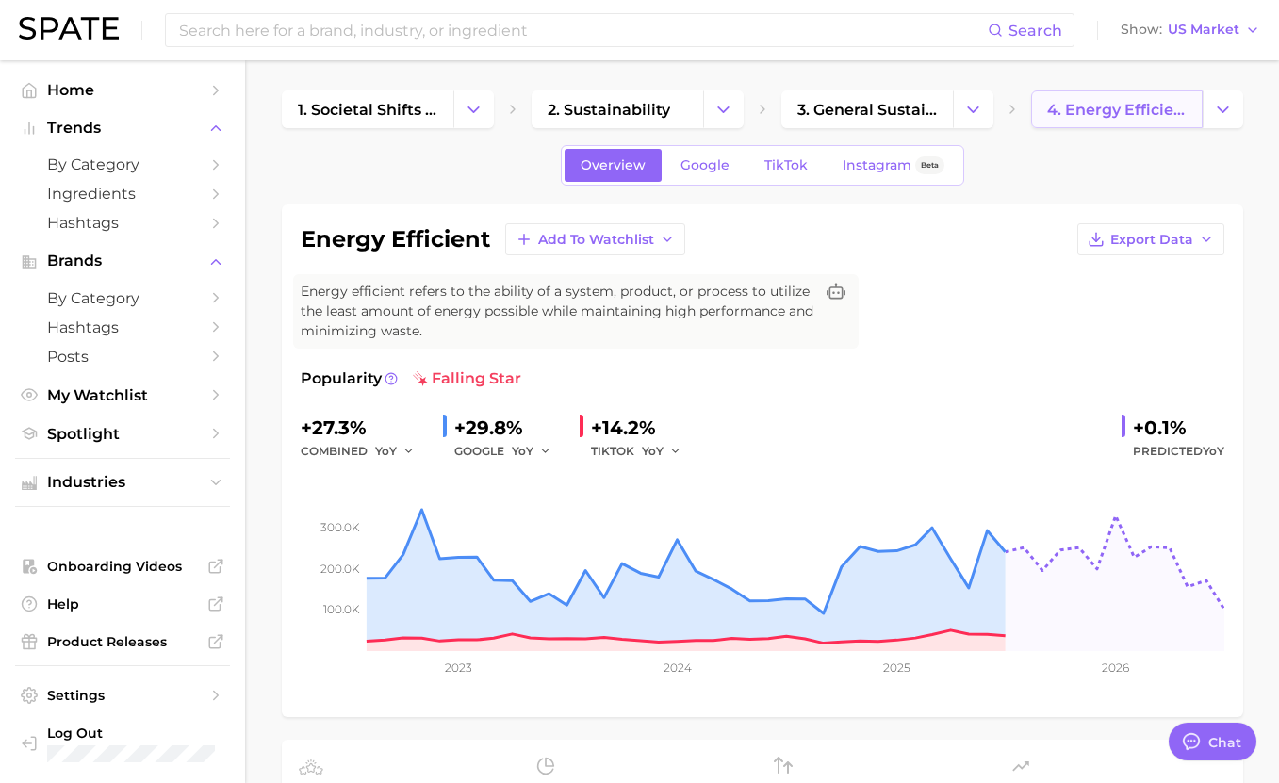
click at [875, 116] on span "4. energy efficient" at bounding box center [1116, 110] width 139 height 18
click at [875, 106] on icon "Change Category" at bounding box center [1223, 110] width 20 height 20
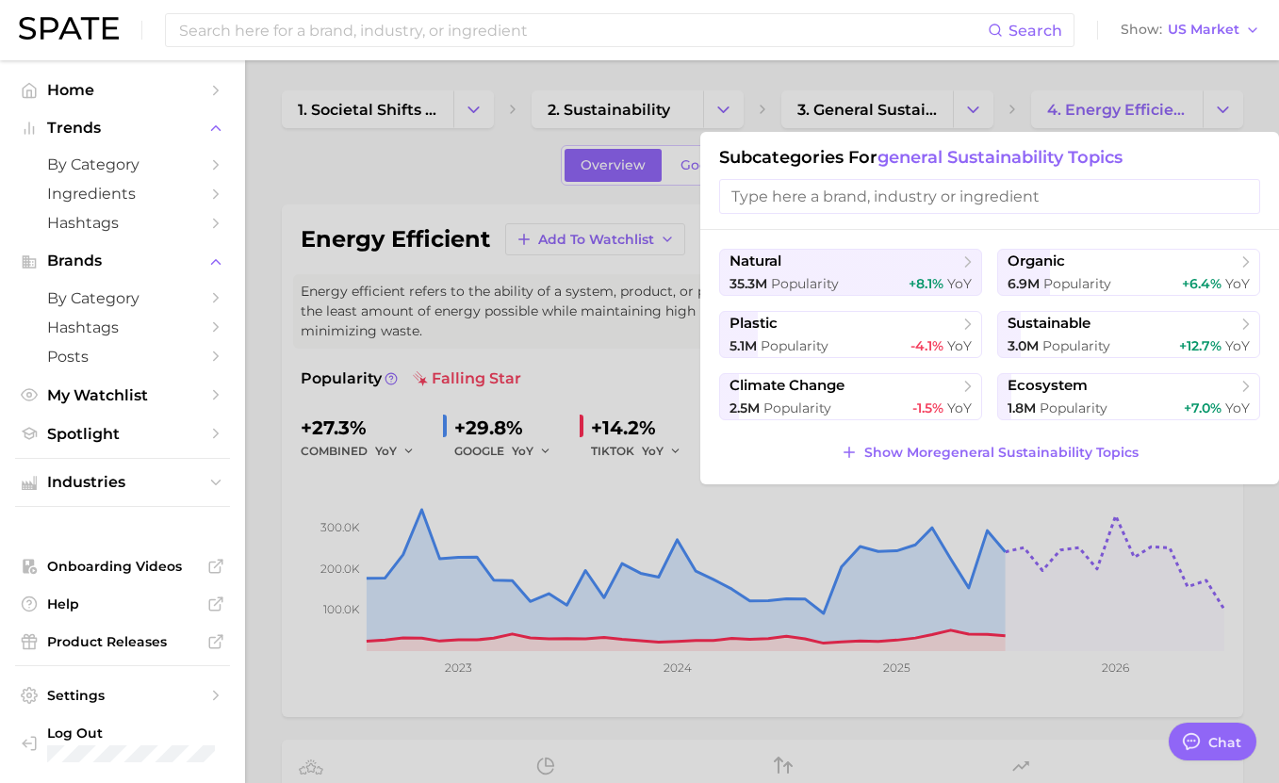
click at [869, 189] on input "search" at bounding box center [989, 196] width 541 height 35
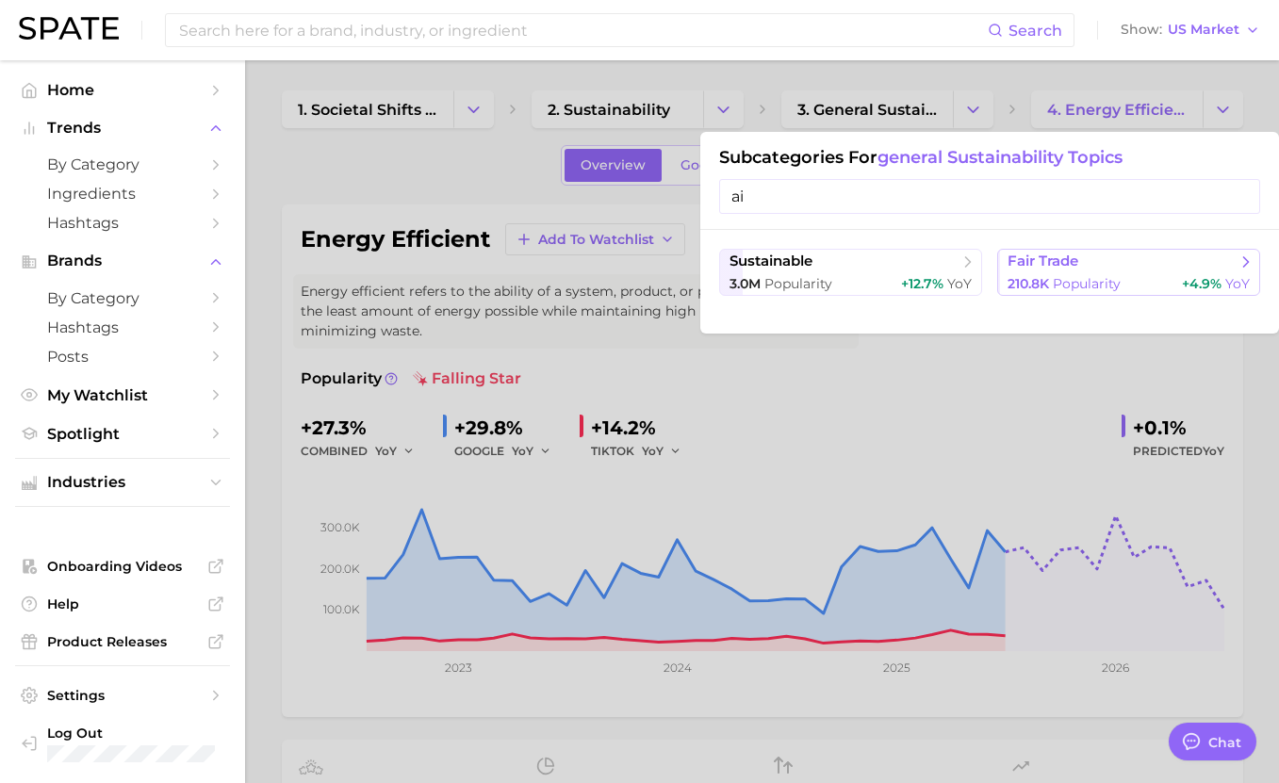
type input "ai"
click at [875, 260] on icon at bounding box center [1245, 262] width 19 height 19
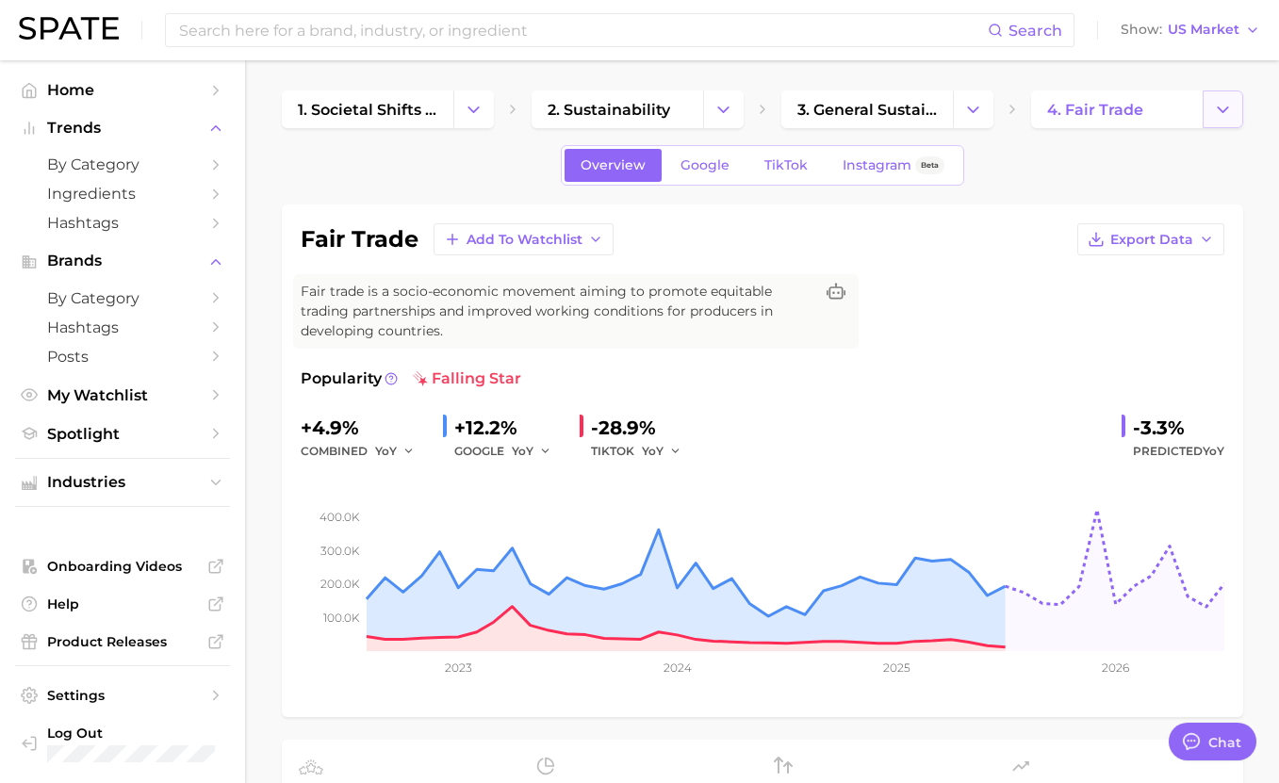
click at [875, 124] on button "Change Category" at bounding box center [1222, 109] width 41 height 38
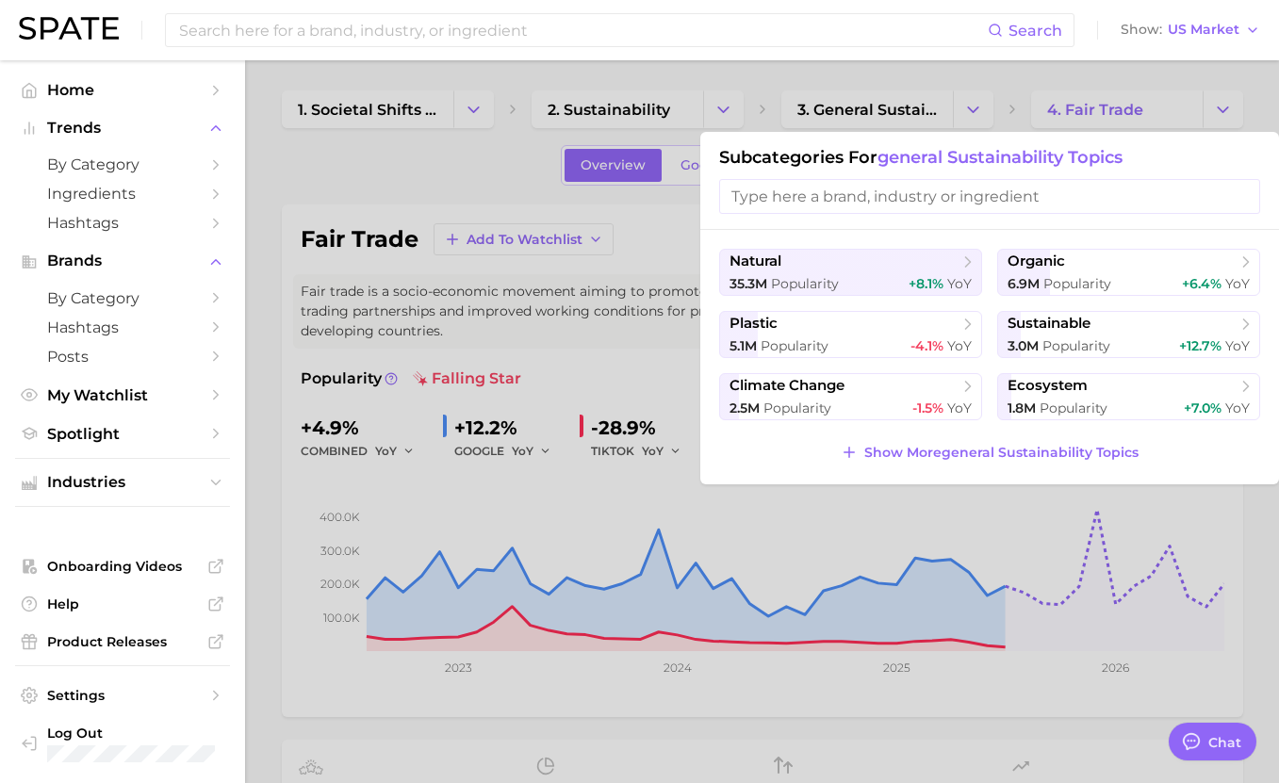
click at [875, 204] on input "search" at bounding box center [989, 196] width 541 height 35
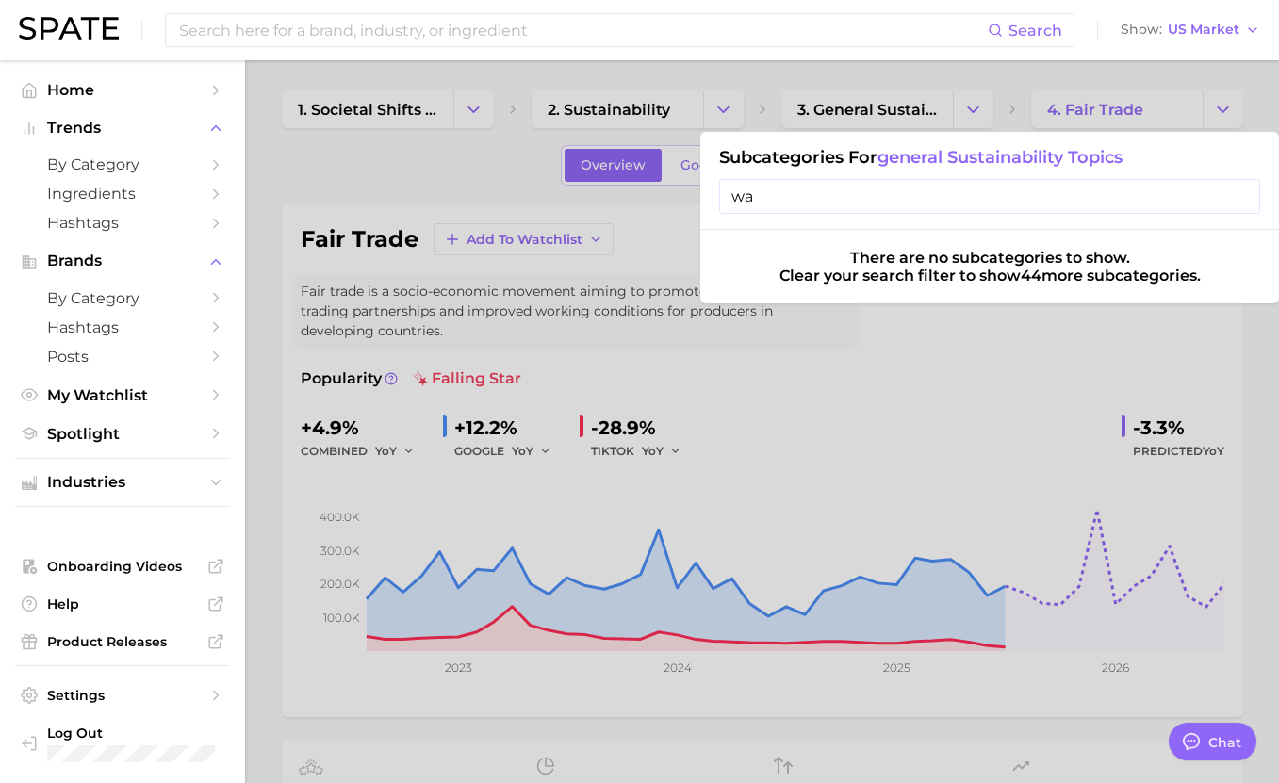
type input "w"
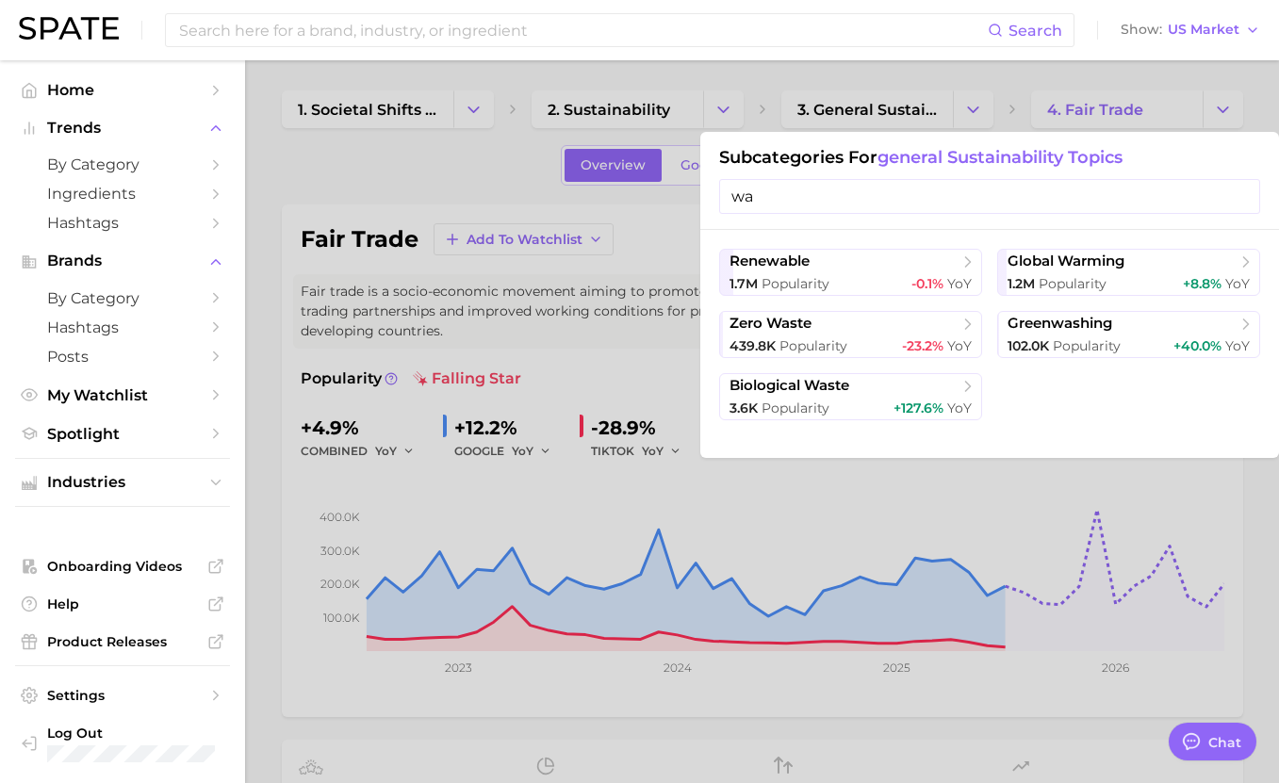
type input "w"
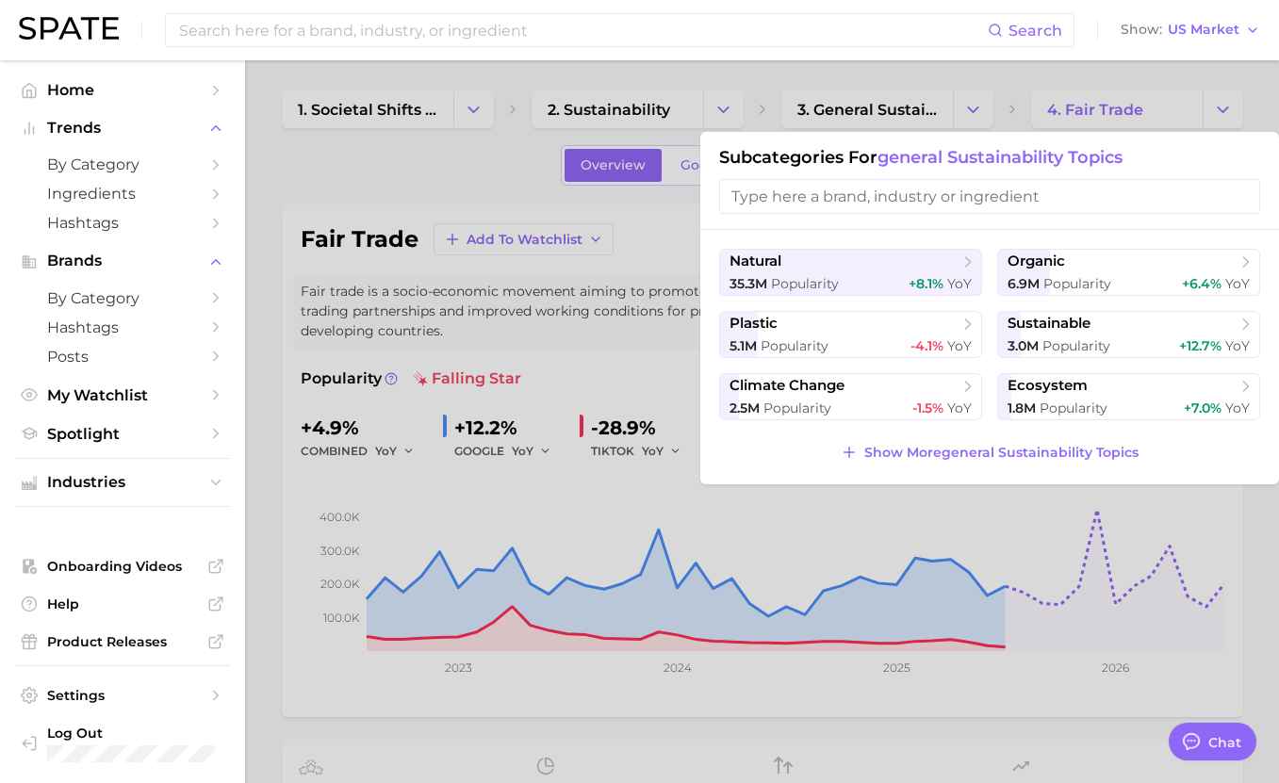
click at [875, 90] on div at bounding box center [639, 391] width 1279 height 783
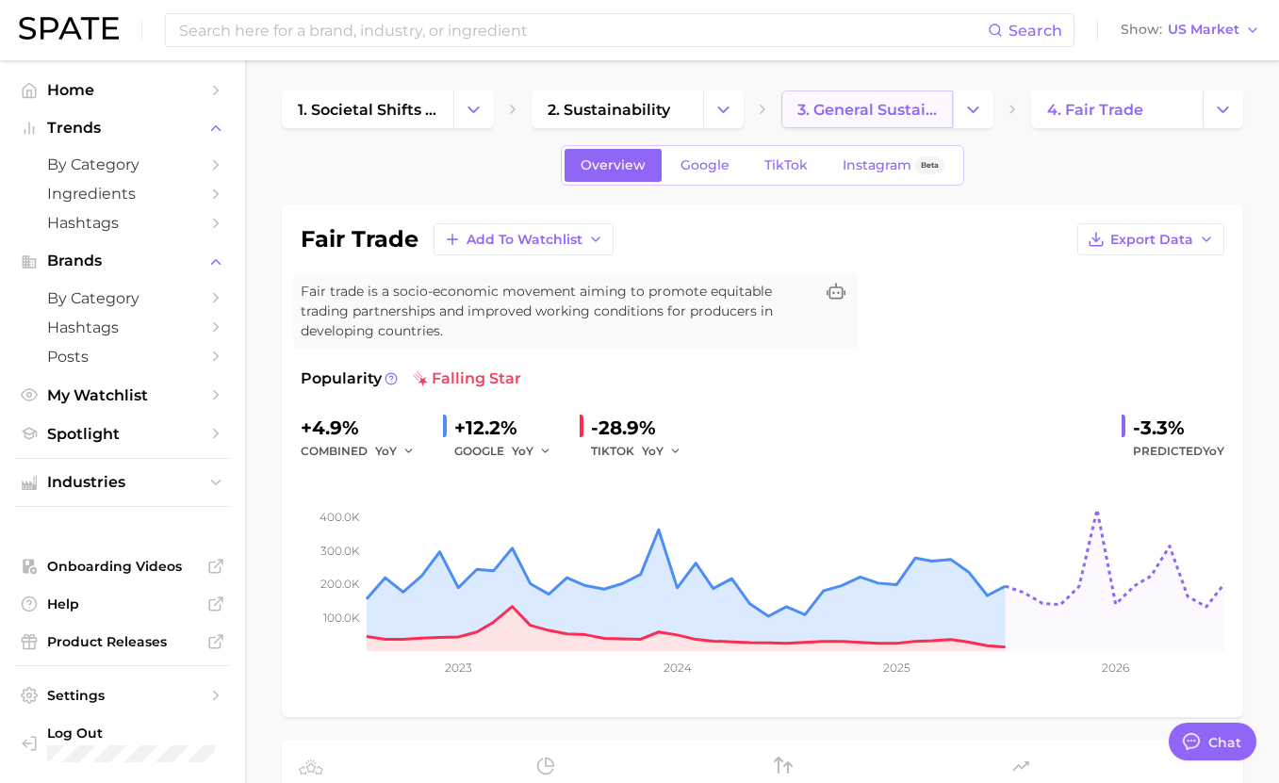
click at [839, 123] on link "3. general sustainability topics" at bounding box center [866, 109] width 171 height 38
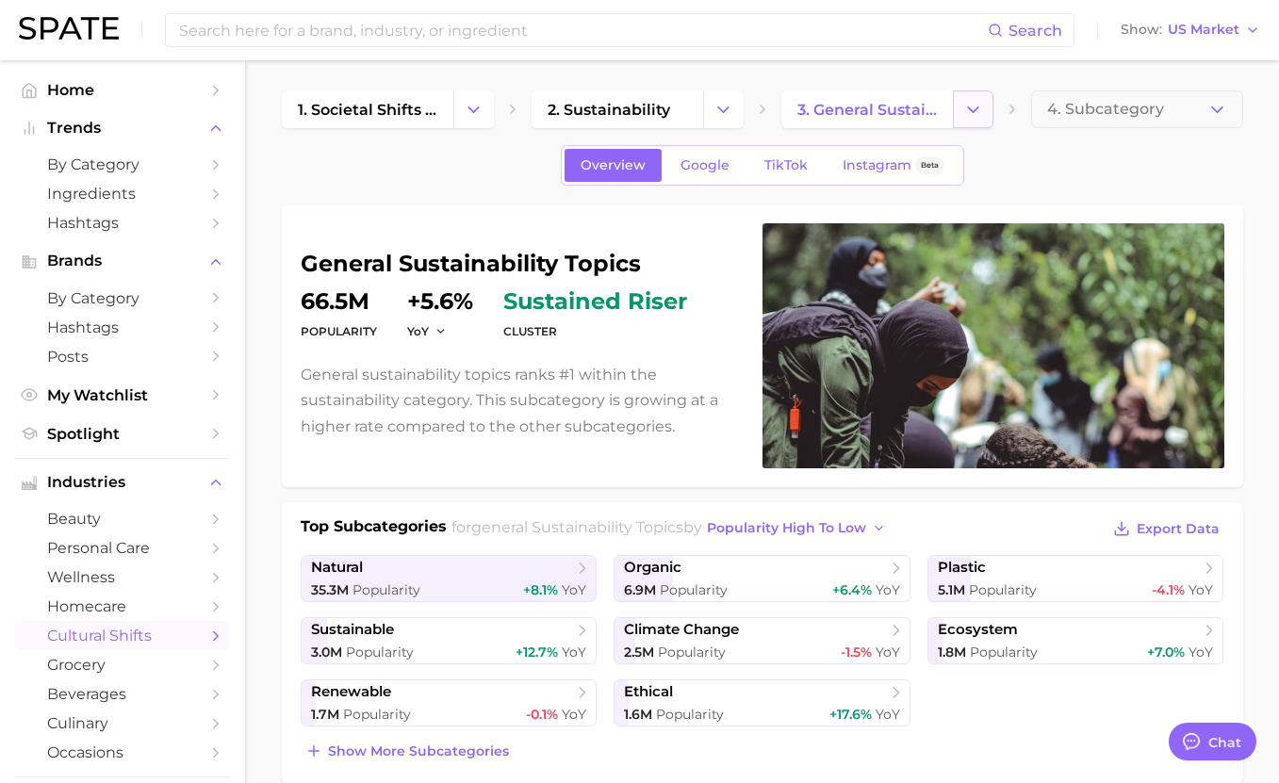
click at [875, 109] on polyline "Change Category" at bounding box center [973, 108] width 10 height 5
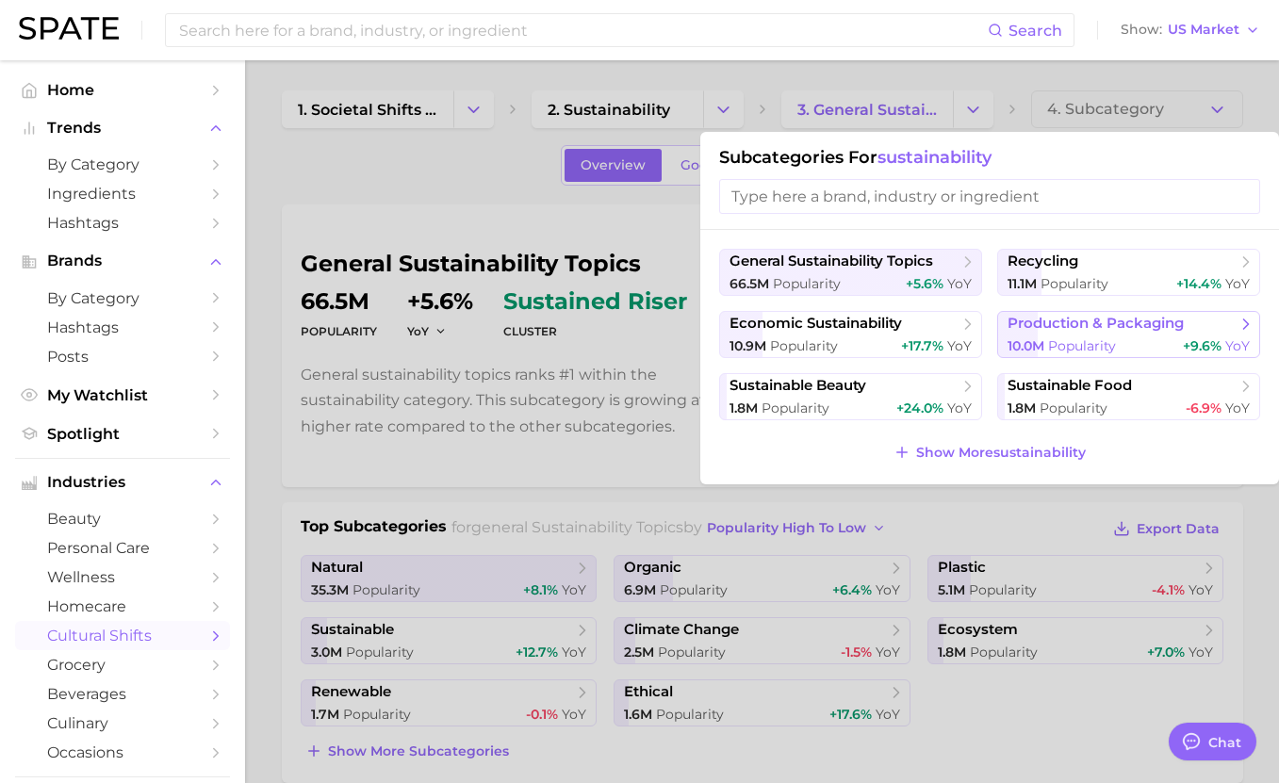
click at [875, 327] on span "production & packaging" at bounding box center [1095, 324] width 176 height 18
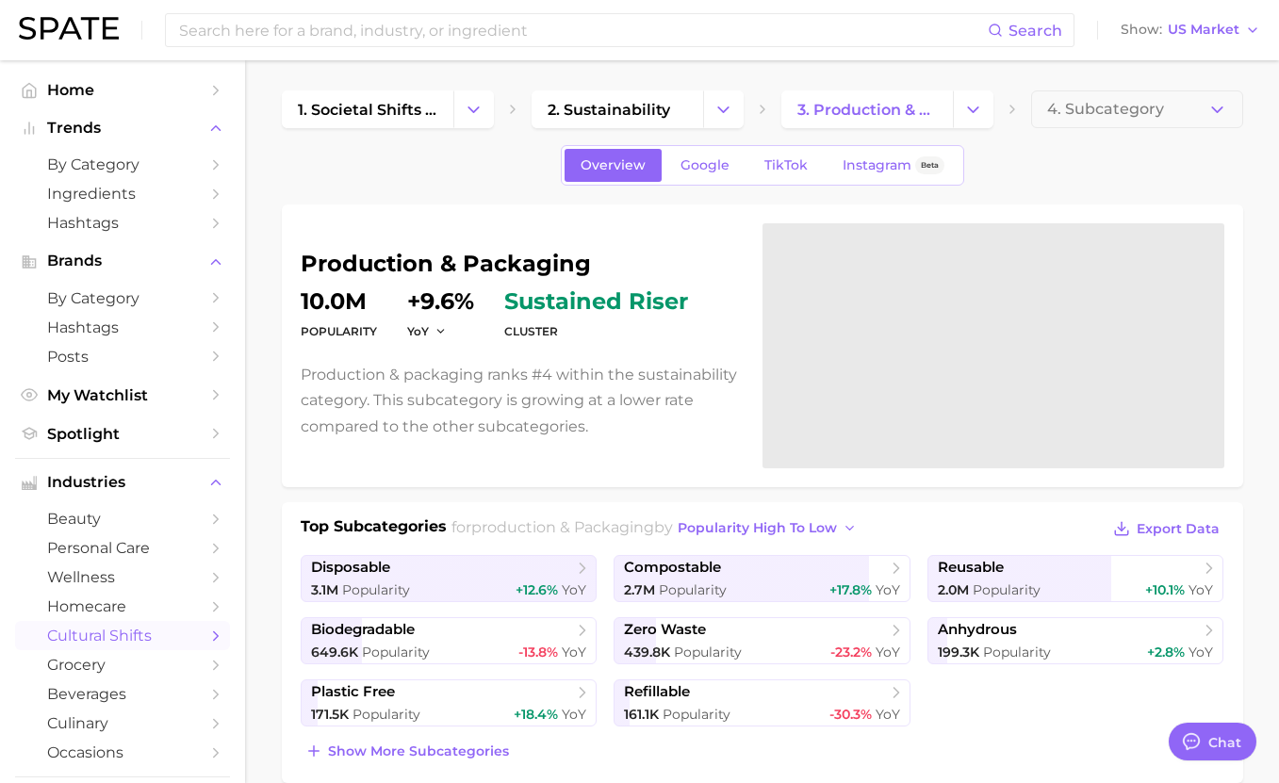
click at [875, 254] on div at bounding box center [993, 345] width 462 height 245
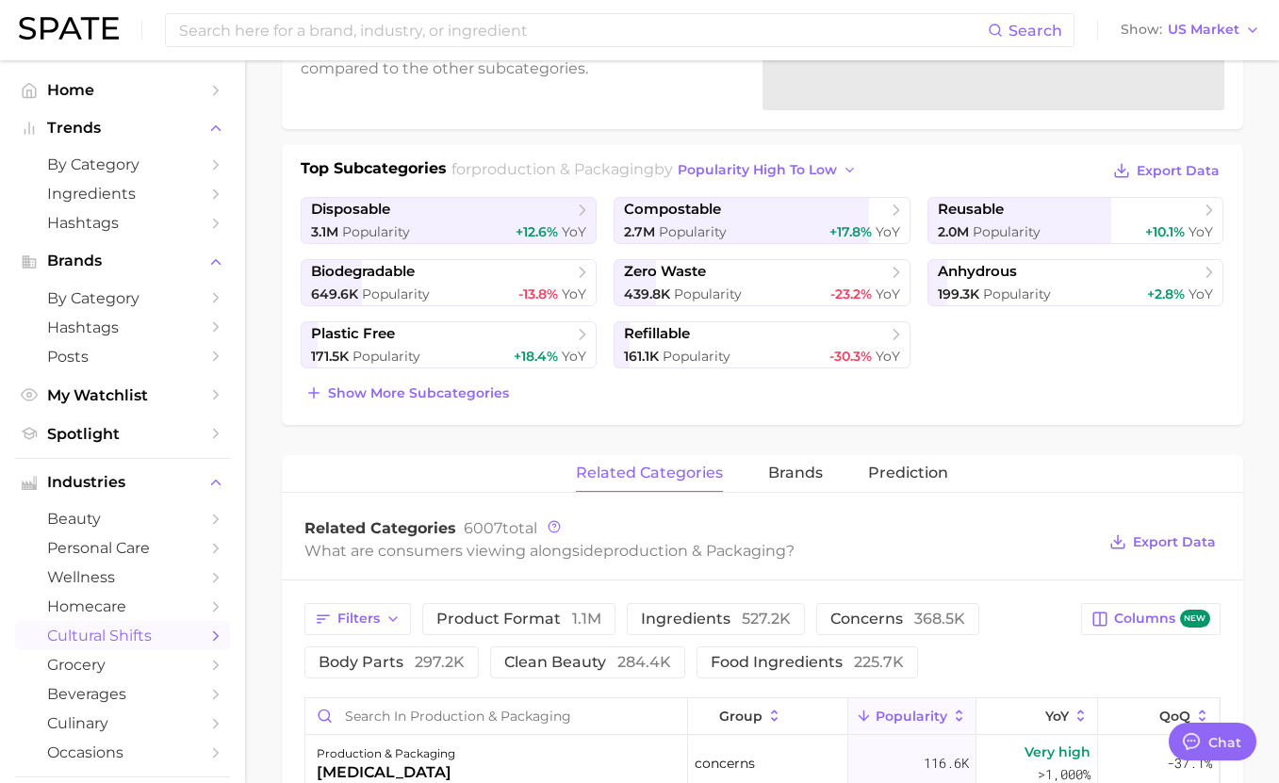
scroll to position [382, 0]
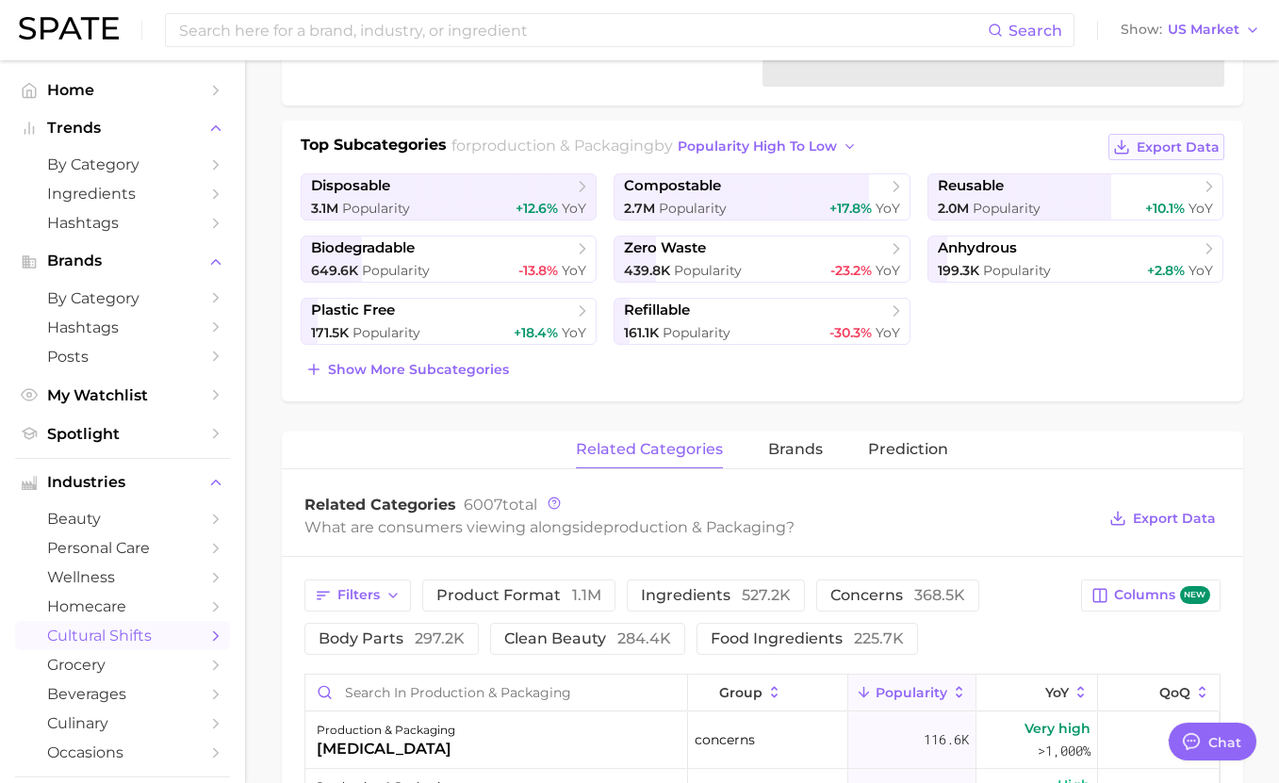
click at [875, 148] on span "Export Data" at bounding box center [1177, 147] width 83 height 16
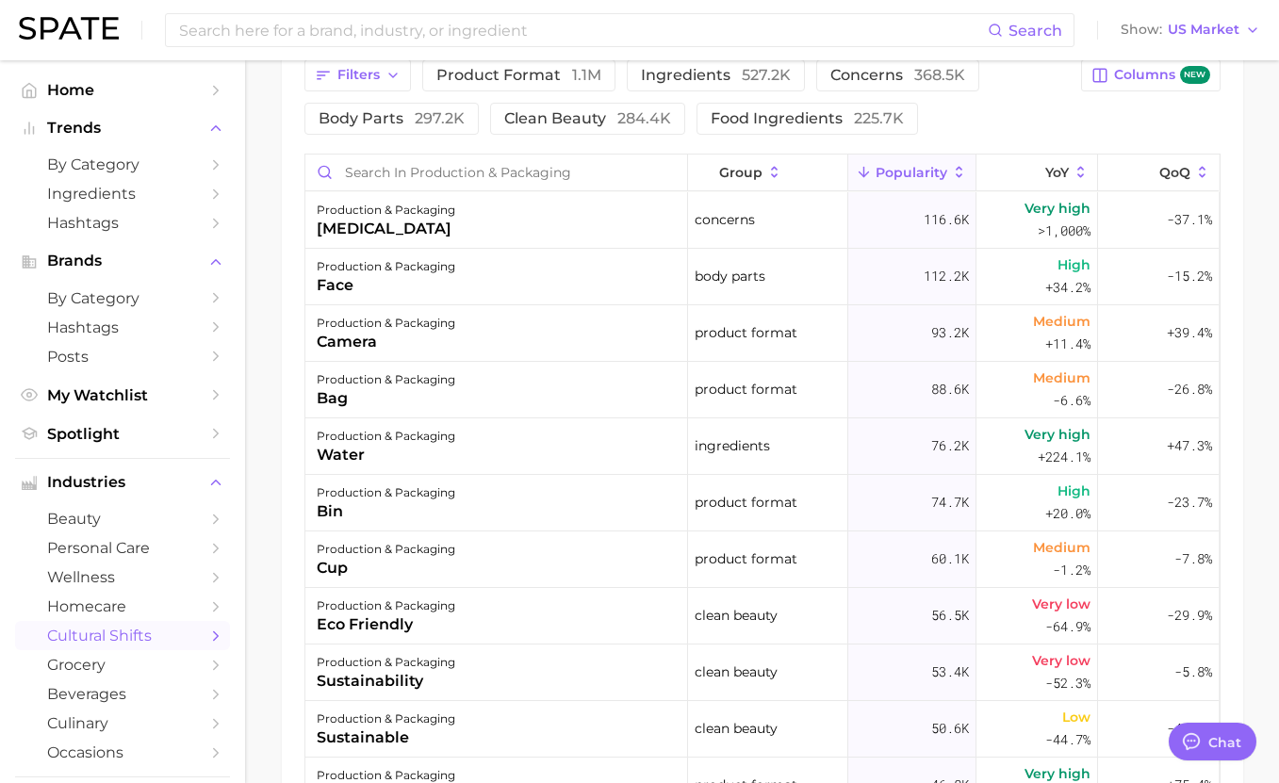
scroll to position [0, 0]
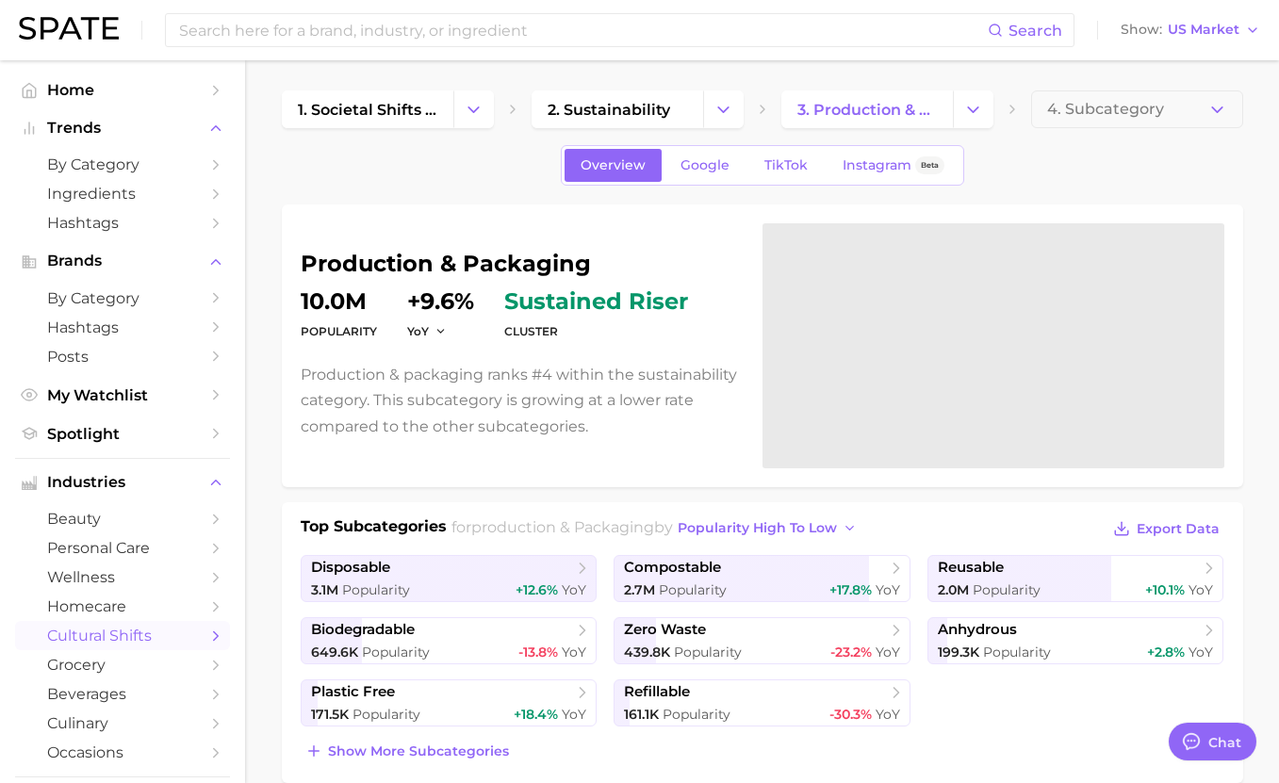
click at [788, 499] on div "production & packaging Popularity 10.0m YoY +9.6% cluster sustained riser Produ…" at bounding box center [762, 493] width 961 height 579
